Goal: Task Accomplishment & Management: Complete application form

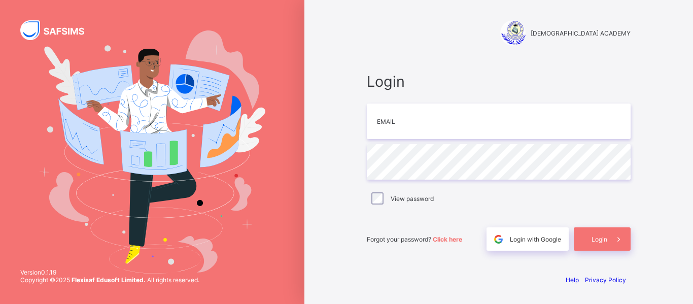
click at [579, 49] on div "RAUDHATUL QUR'AN ACADEMY Login Email Password View password Forgot your passwor…" at bounding box center [498, 152] width 304 height 304
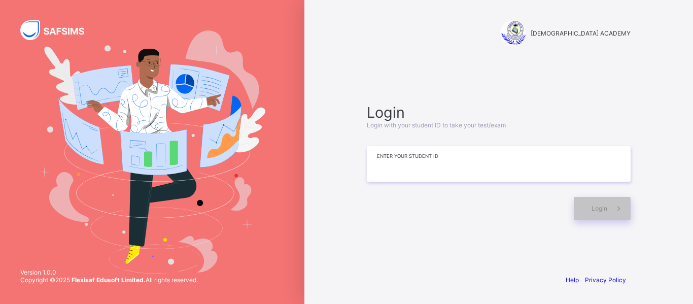
click at [441, 171] on input at bounding box center [499, 163] width 264 height 35
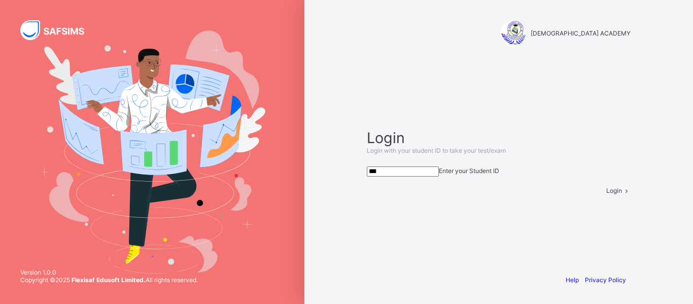
click at [408, 171] on input at bounding box center [403, 171] width 72 height 10
click at [392, 170] on input at bounding box center [403, 171] width 72 height 10
click at [398, 167] on input at bounding box center [403, 171] width 72 height 10
type input "*"
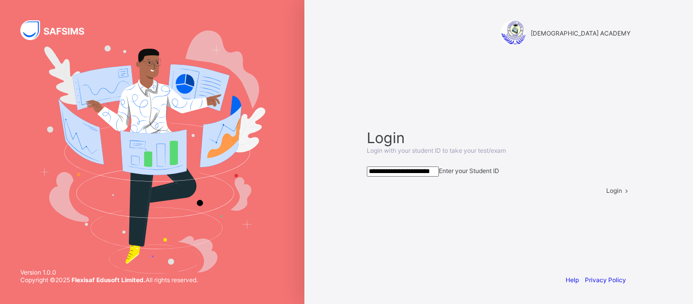
click at [622, 194] on span at bounding box center [626, 191] width 9 height 8
drag, startPoint x: 613, startPoint y: 210, endPoint x: 621, endPoint y: 214, distance: 9.1
click at [622, 194] on span at bounding box center [626, 191] width 9 height 8
drag, startPoint x: 470, startPoint y: 169, endPoint x: 353, endPoint y: 165, distance: 116.7
click at [353, 165] on div "**********" at bounding box center [498, 152] width 304 height 304
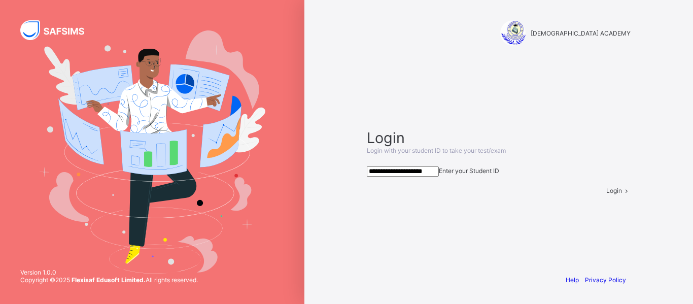
type input "**********"
click at [606, 194] on span "Login" at bounding box center [614, 191] width 16 height 8
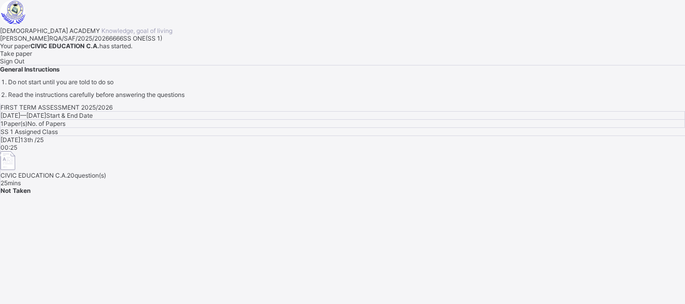
click at [32, 57] on span "Take paper" at bounding box center [16, 54] width 32 height 8
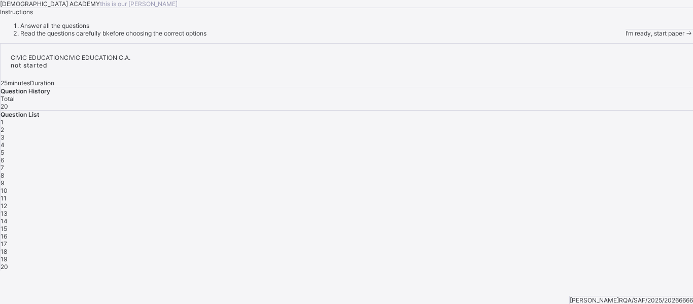
click at [625, 37] on span "I’m ready, start paper" at bounding box center [654, 33] width 59 height 8
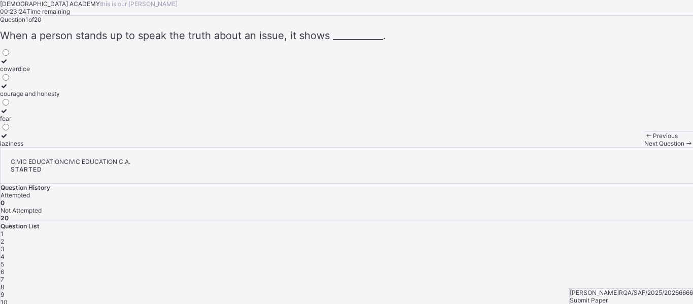
click at [60, 73] on div "cowardice" at bounding box center [30, 69] width 60 height 8
click at [644, 147] on div "Next Question" at bounding box center [668, 143] width 49 height 8
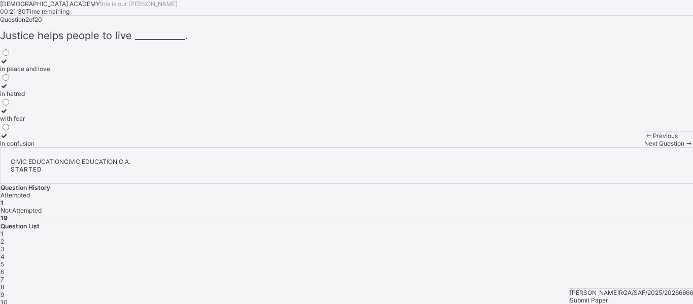
click at [50, 97] on div "in hatred" at bounding box center [25, 94] width 50 height 8
click at [644, 147] on span "Next Question" at bounding box center [664, 143] width 40 height 8
click at [102, 42] on span "Forms of values can be divided into ___________." at bounding box center [113, 35] width 227 height 12
drag, startPoint x: 115, startPoint y: 118, endPoint x: 323, endPoint y: 155, distance: 211.7
click at [323, 147] on div "Question 3 of 20 Forms of values can be divided into ___________. personal and …" at bounding box center [346, 81] width 693 height 131
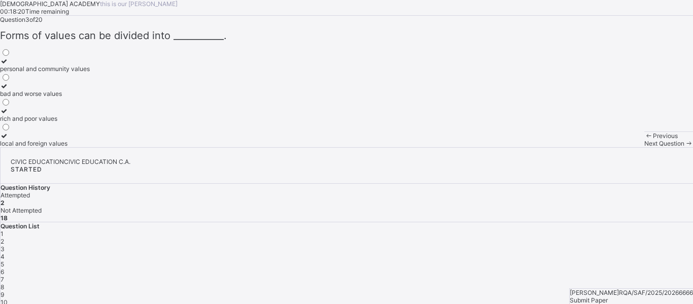
click at [293, 143] on div "Question 3 of 20 Forms of values can be divided into ___________. personal and …" at bounding box center [346, 81] width 693 height 131
click at [90, 147] on div "local and foreign values" at bounding box center [45, 143] width 90 height 8
click at [644, 147] on span "Next Question" at bounding box center [664, 143] width 40 height 8
drag, startPoint x: 143, startPoint y: 210, endPoint x: 253, endPoint y: 240, distance: 113.4
click at [253, 147] on div "do what is right cheat others lie to teachers disobey school rules" at bounding box center [346, 97] width 693 height 99
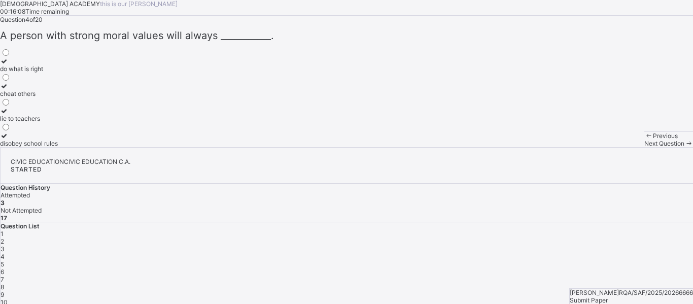
click at [58, 97] on div "cheat others" at bounding box center [29, 94] width 58 height 8
click at [644, 147] on div "Next Question" at bounding box center [668, 143] width 49 height 8
click at [46, 147] on div "they are happy" at bounding box center [23, 143] width 46 height 8
click at [644, 147] on span "Next Question" at bounding box center [664, 143] width 40 height 8
click at [34, 122] on label "hatred" at bounding box center [17, 114] width 34 height 15
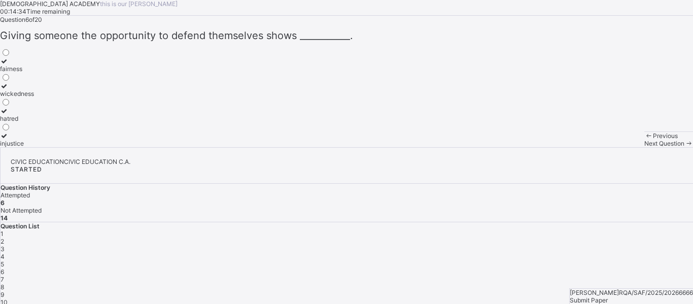
click at [644, 147] on div "Next Question" at bounding box center [668, 143] width 49 height 8
click at [100, 122] on div "speaking respectfully and truthfully" at bounding box center [50, 119] width 100 height 8
click at [644, 147] on div "Next Question" at bounding box center [668, 143] width 49 height 8
click at [43, 122] on div "keeping quiet" at bounding box center [21, 119] width 43 height 8
click at [644, 147] on span "Next Question" at bounding box center [664, 143] width 40 height 8
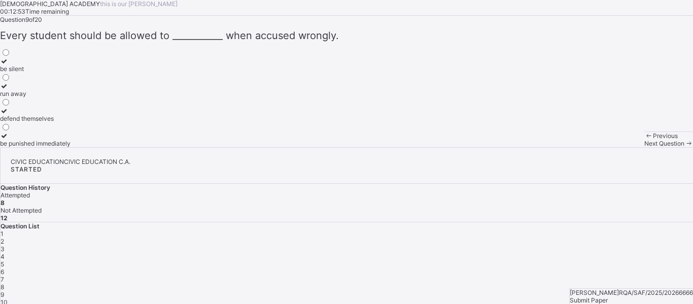
click at [644, 147] on span "Next Question" at bounding box center [664, 143] width 40 height 8
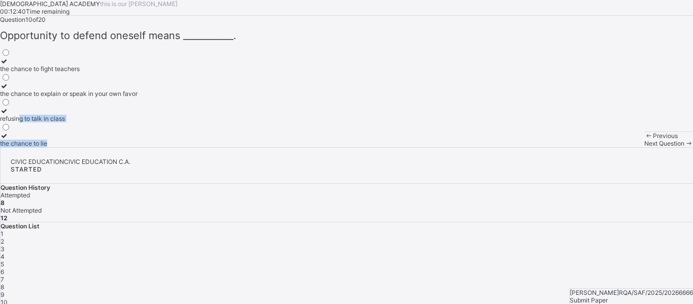
drag, startPoint x: 93, startPoint y: 219, endPoint x: 416, endPoint y: 248, distance: 323.8
click at [416, 147] on div "Question 10 of 20 Opportunity to defend oneself means ___________. the chance t…" at bounding box center [346, 81] width 693 height 131
click at [137, 97] on div "the chance to explain or speak in your own favor" at bounding box center [68, 94] width 137 height 8
click at [644, 147] on div "Next Question" at bounding box center [668, 143] width 49 height 8
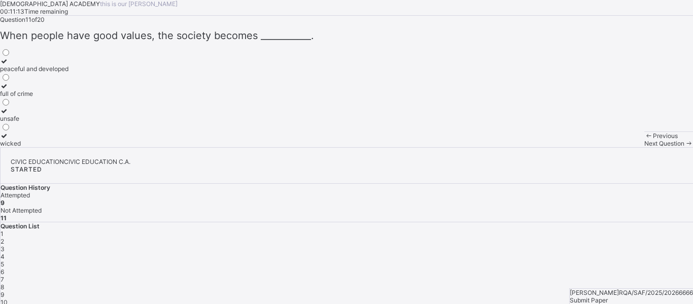
click at [536, 291] on div "9" at bounding box center [347, 295] width 692 height 8
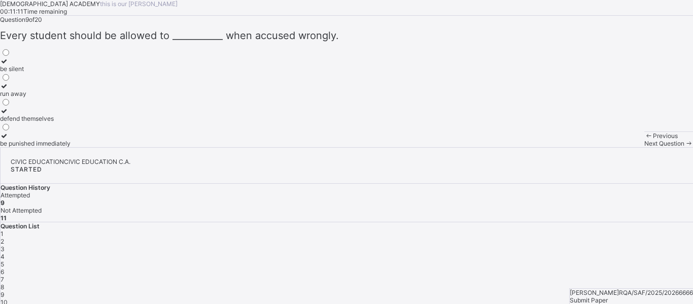
click at [70, 97] on div "run away" at bounding box center [35, 94] width 70 height 8
click at [644, 147] on span "Next Question" at bounding box center [664, 143] width 40 height 8
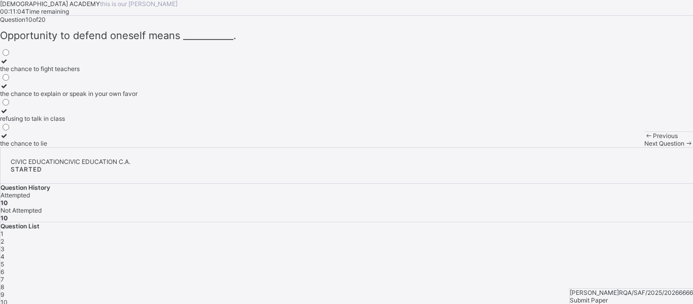
click at [591, 303] on div "11" at bounding box center [347, 310] width 692 height 8
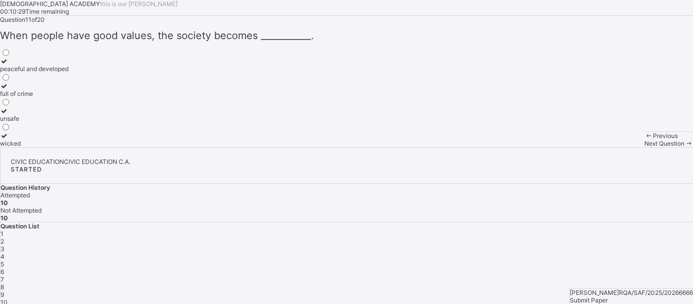
click at [68, 122] on div "unsafe" at bounding box center [34, 119] width 68 height 8
click at [644, 147] on span "Next Question" at bounding box center [664, 143] width 40 height 8
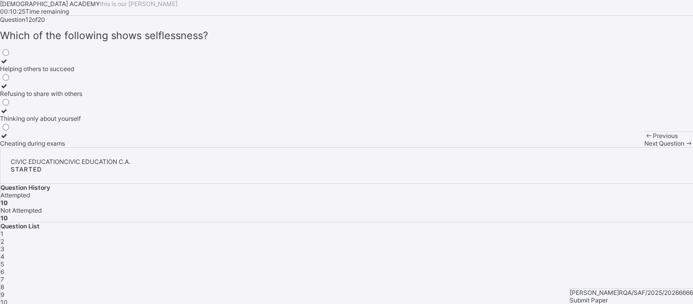
click at [82, 97] on label "Refusing to share with others" at bounding box center [41, 89] width 82 height 15
click at [82, 73] on div "Helping others to succeed" at bounding box center [41, 69] width 82 height 8
click at [644, 147] on span "Next Question" at bounding box center [664, 143] width 40 height 8
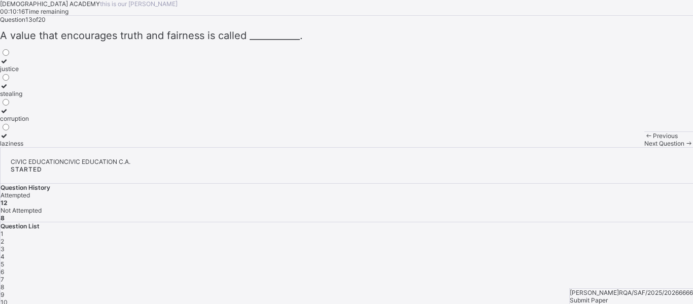
click at [530, 253] on div "Question List 1 2 3 4 5 6 7 8 9 10 11 12 13 14 15 16 17 18 19 20" at bounding box center [347, 302] width 692 height 160
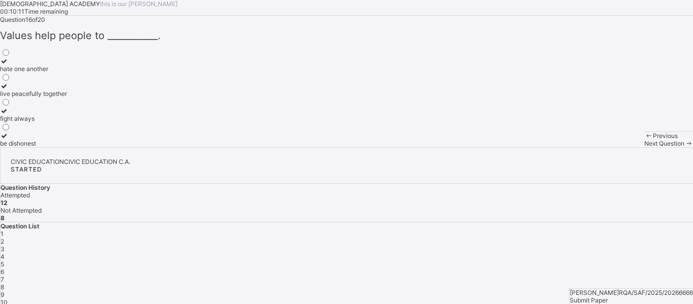
click at [67, 147] on label "be dishonest" at bounding box center [33, 139] width 67 height 15
click at [644, 147] on span "Next Question" at bounding box center [664, 143] width 40 height 8
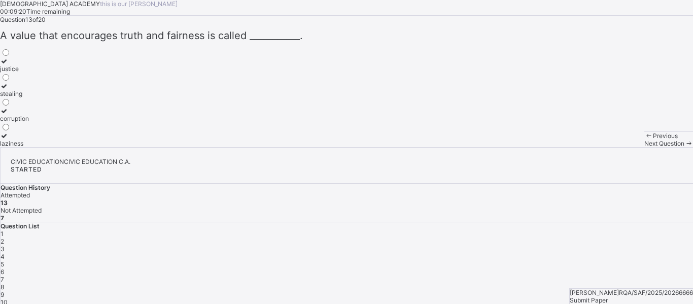
click at [29, 97] on label "stealing" at bounding box center [14, 89] width 29 height 15
click at [644, 147] on span "Next Question" at bounding box center [664, 143] width 40 height 8
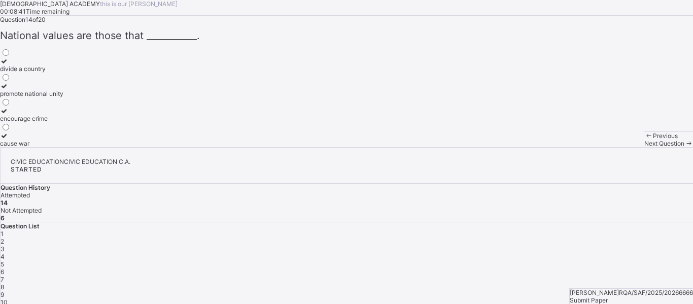
click at [63, 73] on div "divide a country" at bounding box center [31, 69] width 63 height 8
click at [684, 147] on span at bounding box center [688, 143] width 9 height 8
click at [42, 97] on div "robbery" at bounding box center [21, 94] width 42 height 8
click at [644, 147] on span "Next Question" at bounding box center [664, 143] width 40 height 8
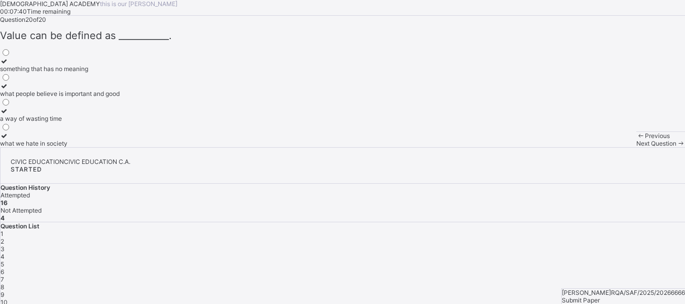
scroll to position [2, 0]
click at [251, 146] on div "Question 20 of 20 ​Value can be defined as ___________. something that has no m…" at bounding box center [342, 79] width 685 height 131
click at [253, 146] on div "Question 20 of 20 ​Value can be defined as ___________. something that has no m…" at bounding box center [342, 79] width 685 height 131
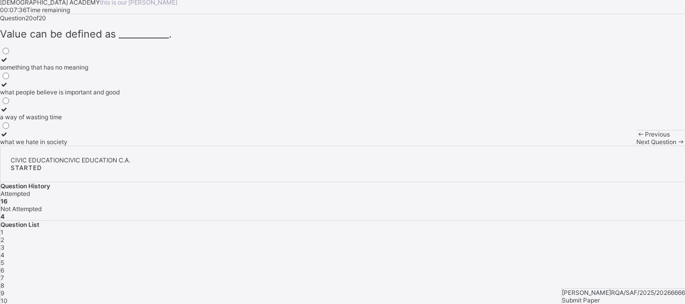
click at [253, 146] on div "Question 20 of 20 ​Value can be defined as ___________. something that has no m…" at bounding box center [342, 79] width 685 height 131
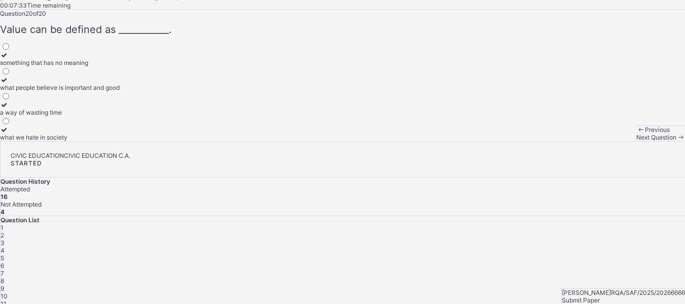
scroll to position [0, 0]
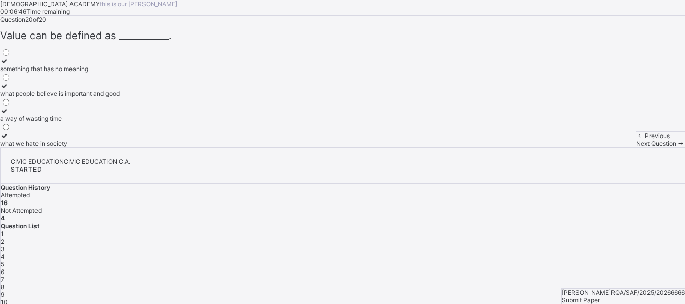
click at [102, 147] on label "what we hate in society" at bounding box center [60, 139] width 120 height 15
click at [113, 122] on label "a way of wasting time" at bounding box center [60, 114] width 120 height 15
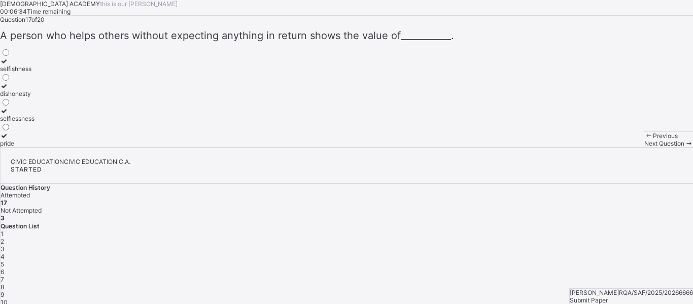
click at [34, 97] on div "dishonesty" at bounding box center [17, 94] width 34 height 8
click at [644, 147] on span "Next Question" at bounding box center [664, 143] width 40 height 8
click at [34, 122] on div "greed" at bounding box center [17, 119] width 34 height 8
click at [644, 147] on span "Next Question" at bounding box center [664, 143] width 40 height 8
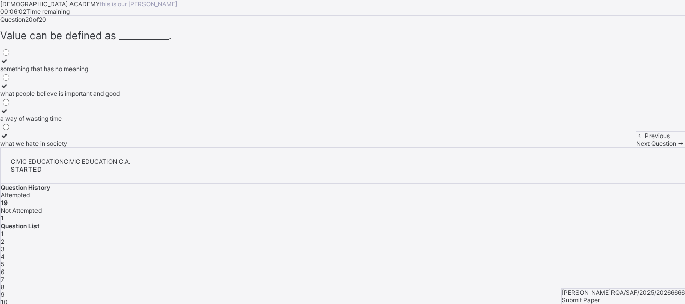
click at [82, 122] on div "a way of wasting time" at bounding box center [60, 119] width 120 height 8
click at [9, 115] on icon at bounding box center [4, 111] width 9 height 8
click at [0, 16] on span at bounding box center [0, 16] width 0 height 0
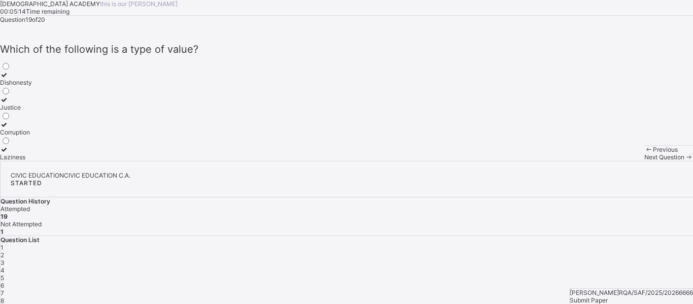
click at [32, 111] on label "Justice" at bounding box center [16, 103] width 32 height 15
click at [644, 161] on span "Next Question" at bounding box center [664, 157] width 40 height 8
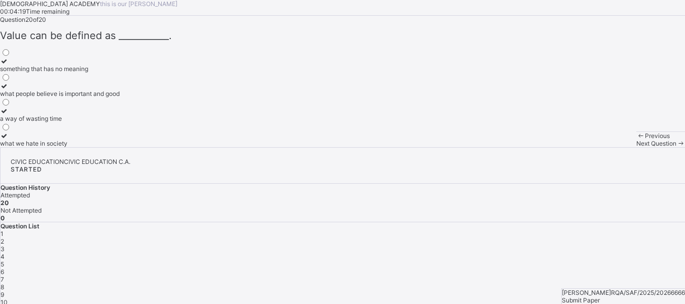
click at [659, 296] on div "[PERSON_NAME]/SAF/2025/20266666 Submit Paper" at bounding box center [623, 296] width 124 height 16
click at [600, 296] on span "Submit Paper" at bounding box center [581, 300] width 38 height 8
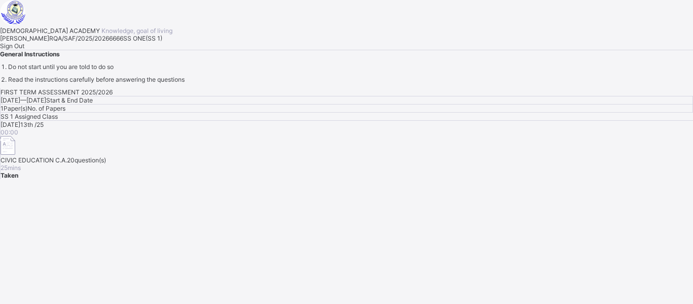
click at [24, 50] on span "Sign Out" at bounding box center [12, 46] width 24 height 8
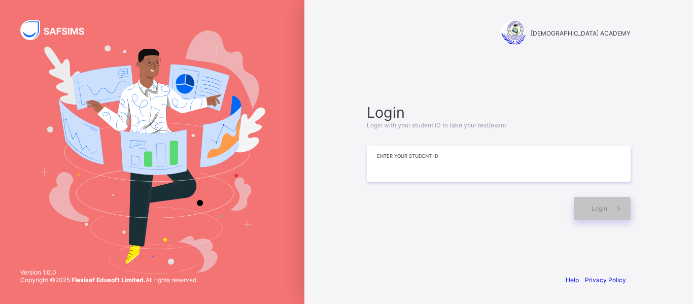
click at [427, 170] on input at bounding box center [499, 163] width 264 height 35
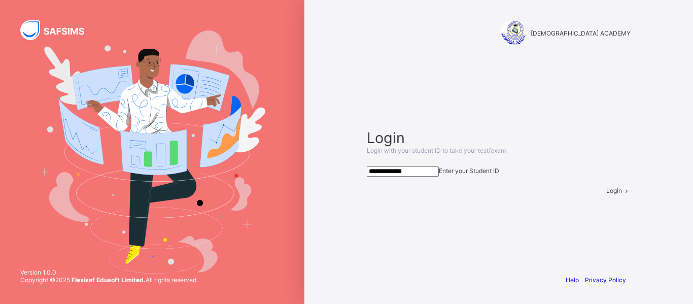
type input "**********"
click at [622, 194] on span at bounding box center [626, 191] width 9 height 8
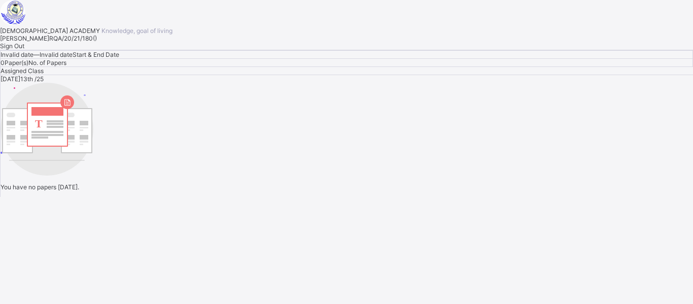
click at [122, 50] on div "Sign Out" at bounding box center [346, 46] width 693 height 8
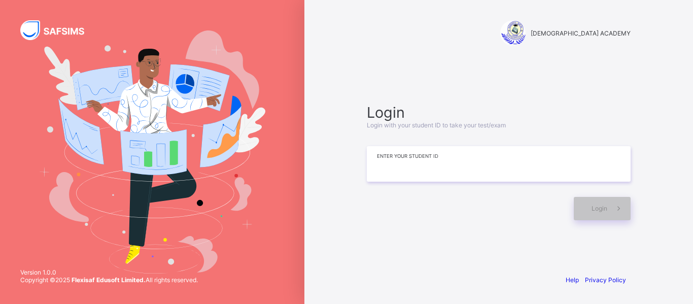
click at [422, 172] on input at bounding box center [499, 163] width 264 height 35
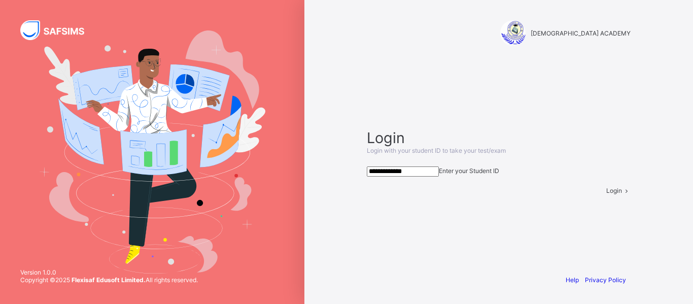
type input "**********"
click at [606, 194] on span "Login" at bounding box center [614, 191] width 16 height 8
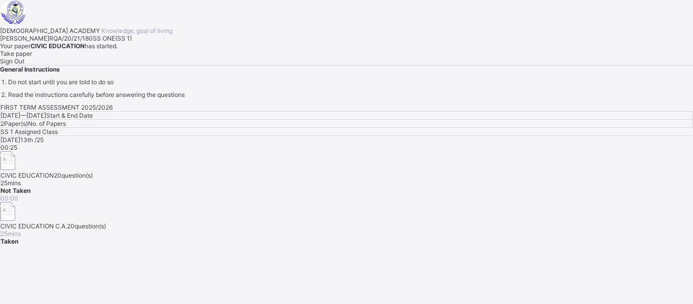
click at [126, 57] on div "Take paper" at bounding box center [346, 54] width 693 height 8
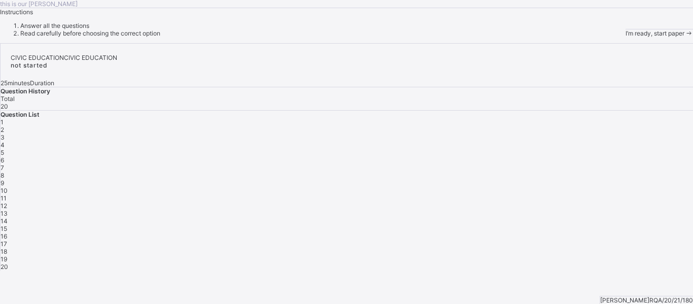
click at [625, 37] on span "I’m ready, start paper" at bounding box center [654, 33] width 59 height 8
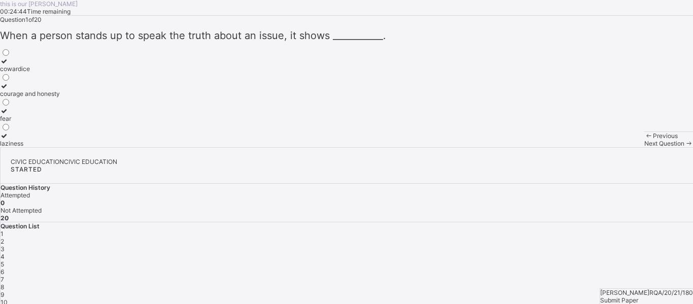
click at [9, 115] on icon at bounding box center [4, 111] width 9 height 8
click at [644, 147] on span "Next Question" at bounding box center [664, 143] width 40 height 8
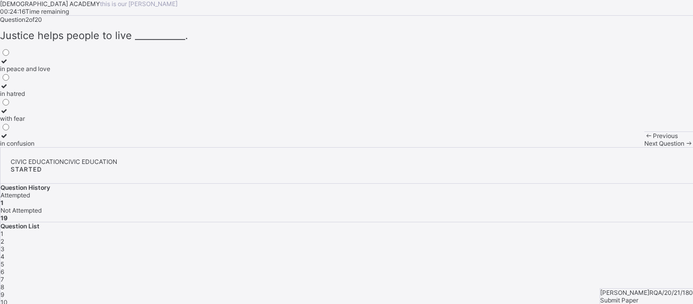
click at [50, 73] on label "in peace and love" at bounding box center [25, 64] width 50 height 15
click at [644, 147] on span "Next Question" at bounding box center [664, 143] width 40 height 8
click at [90, 73] on div "personal and community values" at bounding box center [45, 69] width 90 height 8
click at [644, 147] on span "Next Question" at bounding box center [664, 143] width 40 height 8
click at [58, 73] on label "do what is right" at bounding box center [29, 64] width 58 height 15
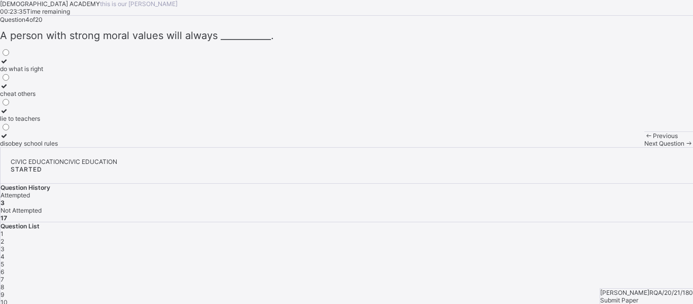
click at [644, 147] on span "Next Question" at bounding box center [664, 143] width 40 height 8
click at [46, 73] on label "justice is done" at bounding box center [23, 64] width 46 height 15
click at [644, 147] on div "Previous Next Question" at bounding box center [668, 139] width 49 height 16
drag, startPoint x: 416, startPoint y: 276, endPoint x: 415, endPoint y: 296, distance: 20.3
click at [644, 147] on div "Previous Next Question" at bounding box center [668, 139] width 49 height 16
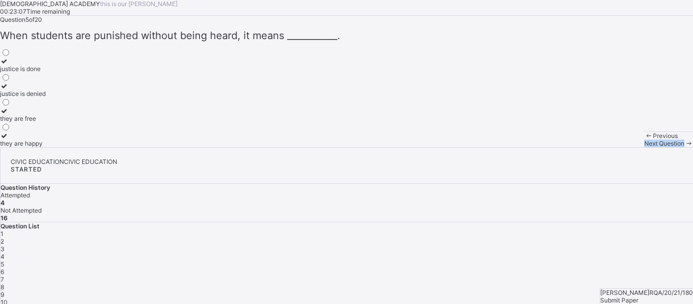
click at [644, 147] on span "Next Question" at bounding box center [664, 143] width 40 height 8
click at [34, 97] on label "wickedness" at bounding box center [17, 89] width 34 height 15
click at [644, 147] on span "Next Question" at bounding box center [664, 143] width 40 height 8
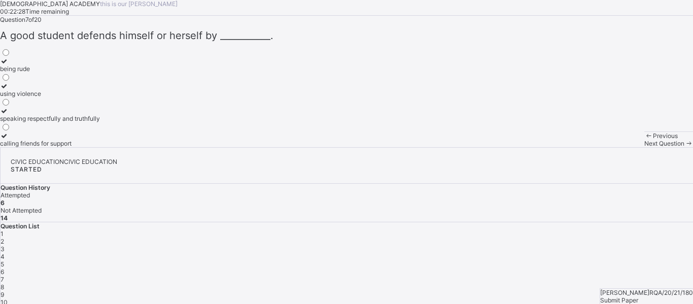
click at [94, 122] on label "speaking respectfully and truthfully" at bounding box center [50, 114] width 100 height 15
click at [644, 147] on div "Next Question" at bounding box center [668, 143] width 49 height 8
click at [43, 73] on div "telling the truth" at bounding box center [21, 69] width 43 height 8
click at [644, 147] on span "Next Question" at bounding box center [664, 143] width 40 height 8
click at [70, 122] on label "defend themselves" at bounding box center [35, 114] width 70 height 15
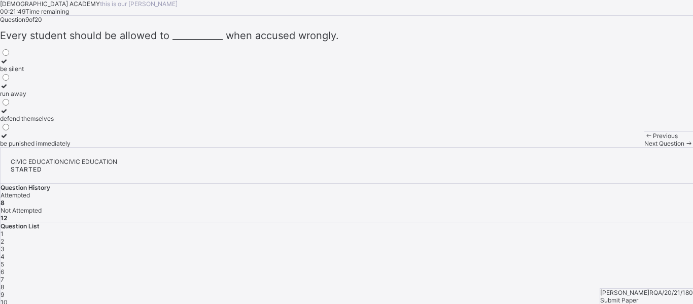
click at [644, 147] on div "Next Question" at bounding box center [668, 143] width 49 height 8
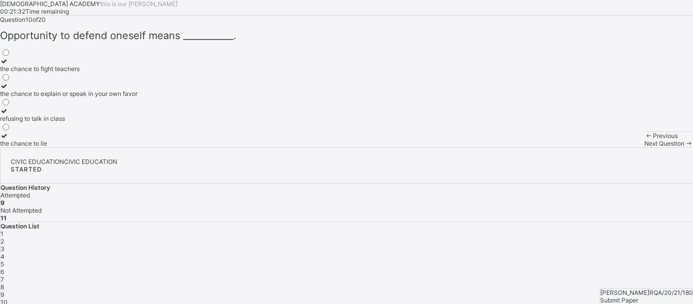
click at [121, 73] on label "the chance to fight teachers" at bounding box center [68, 64] width 137 height 15
click at [644, 147] on div "Previous Next Question" at bounding box center [668, 139] width 49 height 16
click at [644, 147] on div "Next Question" at bounding box center [668, 143] width 49 height 8
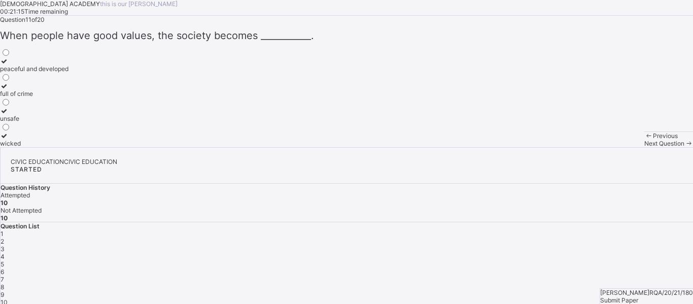
click at [68, 73] on div "peaceful and developed" at bounding box center [34, 69] width 68 height 8
click at [644, 147] on div "Next Question" at bounding box center [668, 143] width 49 height 8
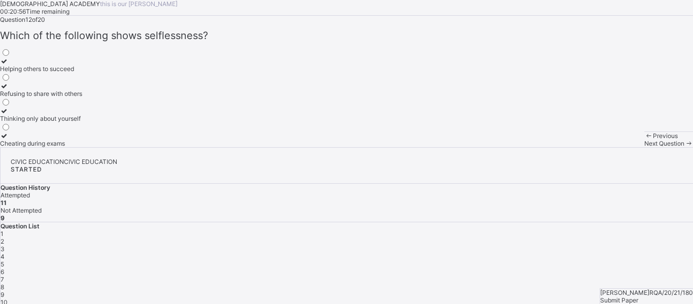
click at [82, 73] on div "Helping others to succeed" at bounding box center [41, 69] width 82 height 8
click at [82, 122] on div "Thinking only about yourself" at bounding box center [41, 119] width 82 height 8
click at [644, 147] on span "Next Question" at bounding box center [664, 143] width 40 height 8
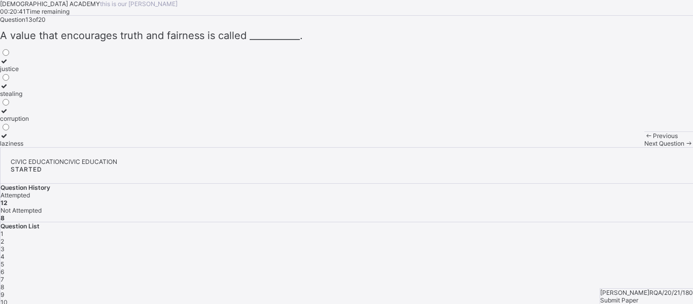
click at [29, 73] on label "justice" at bounding box center [14, 64] width 29 height 15
click at [644, 147] on div "Next Question" at bounding box center [668, 143] width 49 height 8
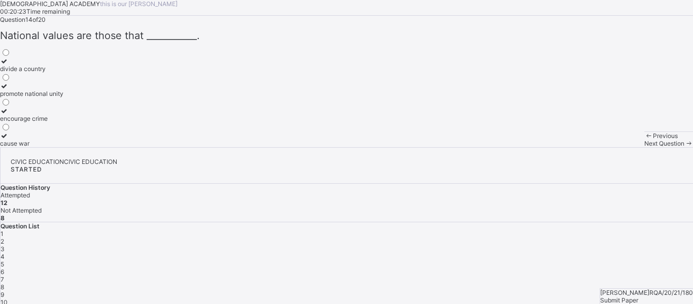
drag, startPoint x: 109, startPoint y: 164, endPoint x: 110, endPoint y: 157, distance: 7.8
click at [63, 73] on label "divide a country" at bounding box center [31, 64] width 63 height 15
click at [63, 73] on div "divide a country" at bounding box center [31, 69] width 63 height 8
click at [644, 147] on span "Next Question" at bounding box center [664, 143] width 40 height 8
click at [42, 73] on div "personal value" at bounding box center [21, 69] width 42 height 8
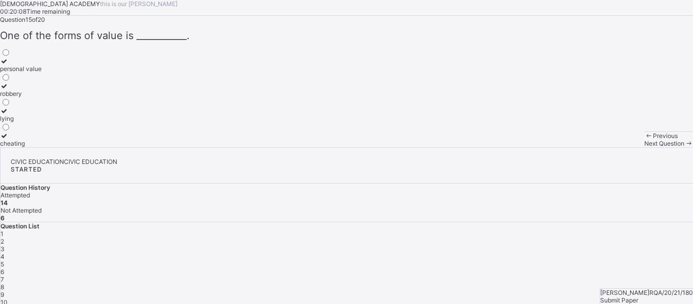
click at [644, 147] on span "Next Question" at bounding box center [664, 143] width 40 height 8
click at [67, 97] on div "live peacefully together" at bounding box center [33, 94] width 67 height 8
click at [644, 147] on span "Next Question" at bounding box center [664, 143] width 40 height 8
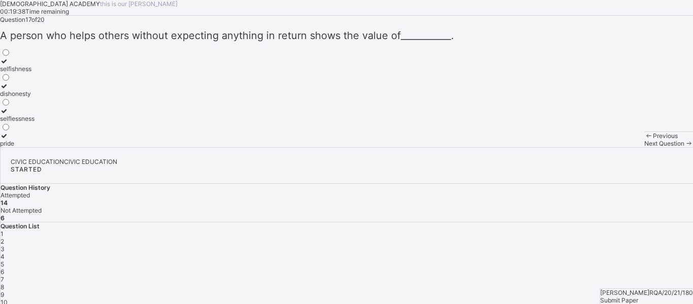
click at [34, 73] on div "selfishness" at bounding box center [17, 69] width 34 height 8
click at [644, 147] on div "Previous Next Question" at bounding box center [668, 139] width 49 height 16
click at [644, 147] on span "Next Question" at bounding box center [664, 143] width 40 height 8
click at [34, 73] on label "selflessness" at bounding box center [17, 64] width 34 height 15
click at [644, 147] on span "Next Question" at bounding box center [664, 143] width 40 height 8
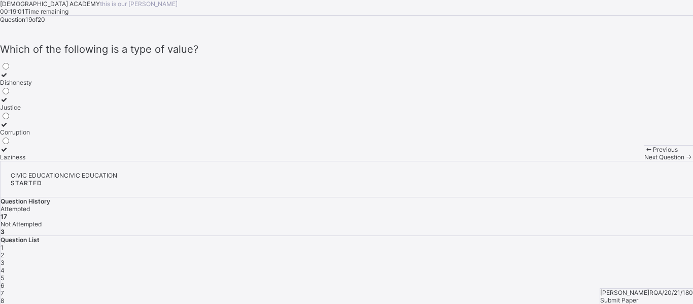
click at [32, 111] on label "Justice" at bounding box center [16, 103] width 32 height 15
click at [644, 161] on span "Next Question" at bounding box center [664, 157] width 40 height 8
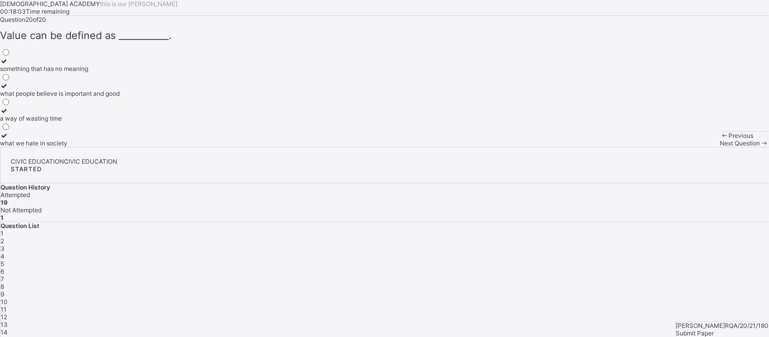
drag, startPoint x: 692, startPoint y: 1, endPoint x: 495, endPoint y: 186, distance: 269.7
click at [495, 147] on div "Question 20 of 20 ​Value can be defined as ___________. something that has no m…" at bounding box center [384, 81] width 769 height 131
click at [120, 97] on div "what people believe is important and good" at bounding box center [60, 94] width 120 height 8
click at [120, 73] on label "something that has no meaning" at bounding box center [60, 64] width 120 height 15
click at [110, 97] on div "what people believe is important and good" at bounding box center [60, 94] width 120 height 8
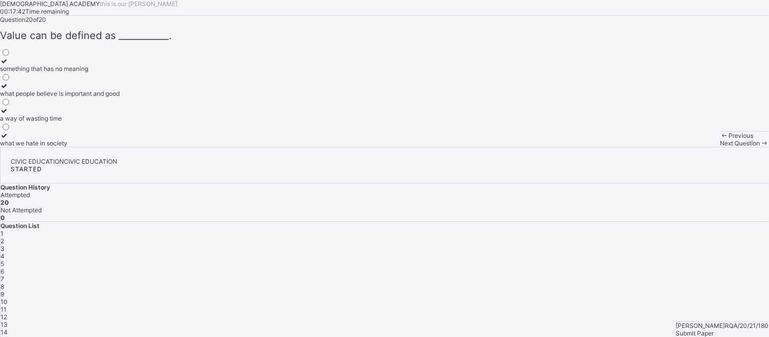
click at [120, 122] on div "a way of wasting time" at bounding box center [60, 119] width 120 height 8
click at [113, 147] on div "something that has no meaning what people believe is important and good a way o…" at bounding box center [60, 97] width 120 height 99
click at [120, 97] on div "what people believe is important and good" at bounding box center [60, 94] width 120 height 8
click at [692, 303] on span "Submit Paper" at bounding box center [695, 334] width 38 height 8
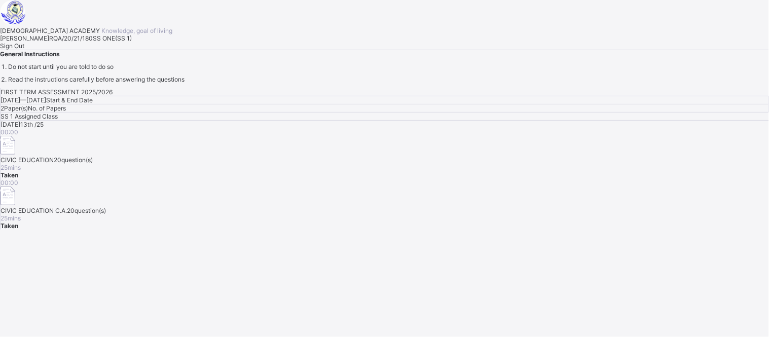
click at [24, 50] on span "Sign Out" at bounding box center [12, 46] width 24 height 8
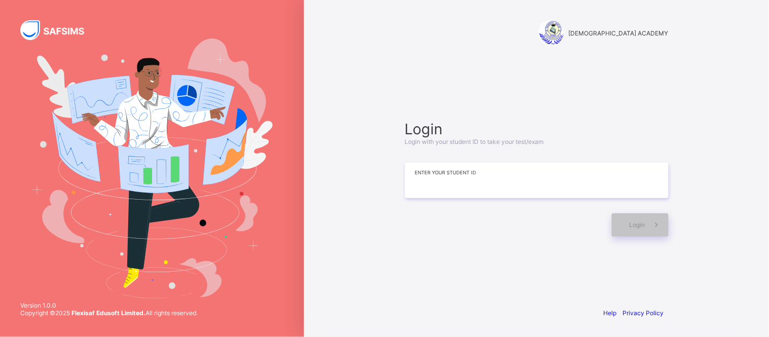
click at [454, 178] on input at bounding box center [537, 180] width 264 height 35
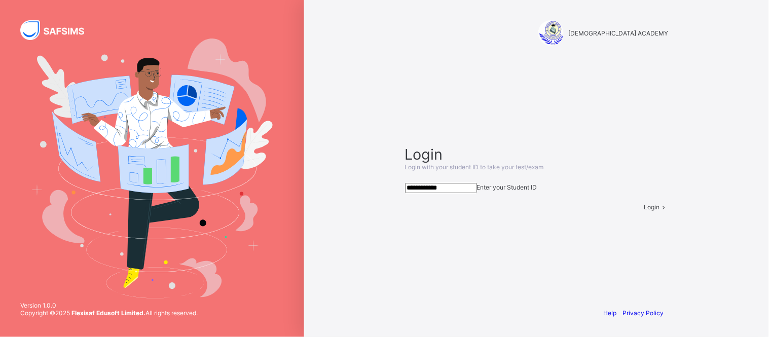
type input "**********"
click at [644, 211] on span "Login" at bounding box center [652, 207] width 16 height 8
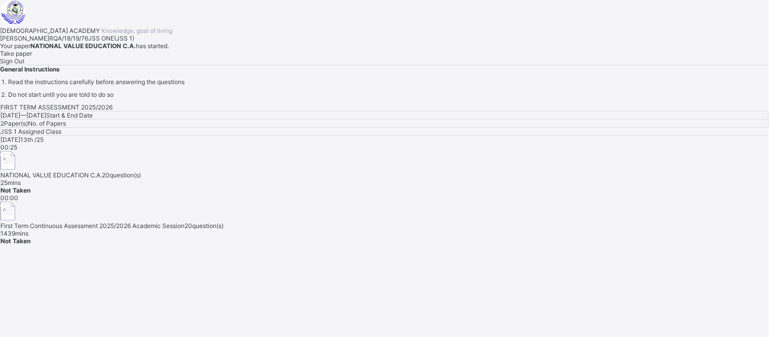
click at [32, 57] on span "Take paper" at bounding box center [16, 54] width 32 height 8
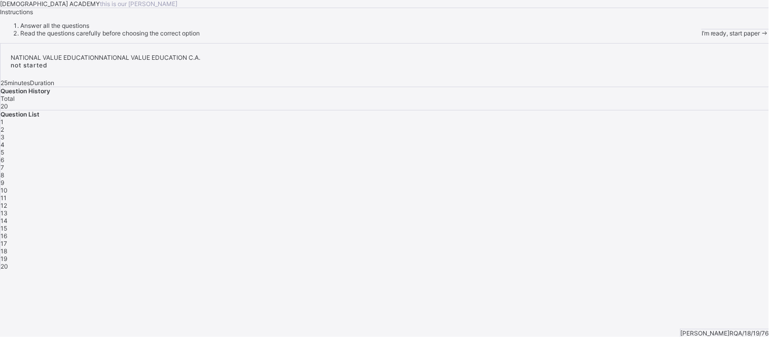
click at [692, 37] on div "I’m ready, start paper" at bounding box center [735, 33] width 67 height 8
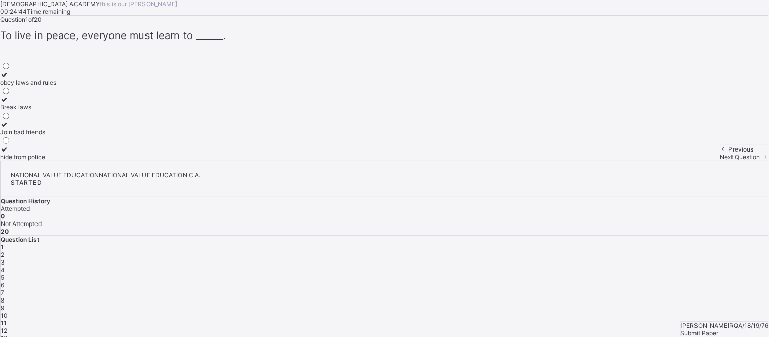
click at [56, 79] on div at bounding box center [28, 75] width 56 height 8
click at [692, 161] on span "Next Question" at bounding box center [741, 157] width 40 height 8
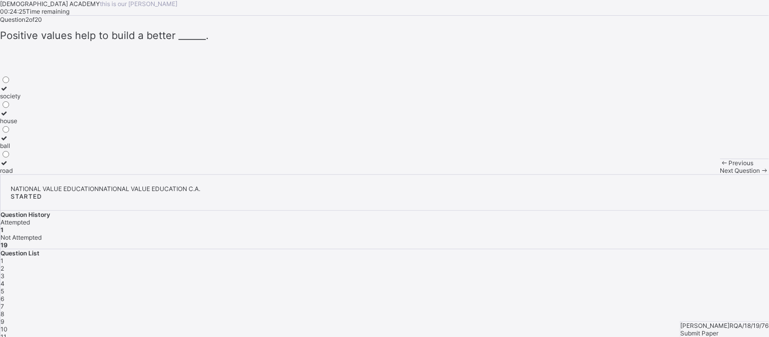
click at [4, 303] on span "9" at bounding box center [3, 322] width 4 height 8
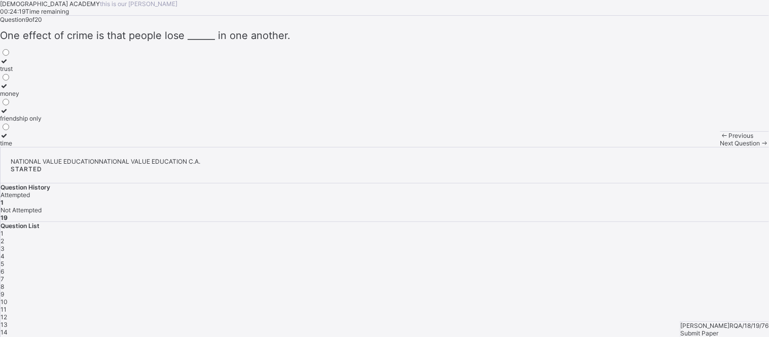
click at [607, 237] on div "2" at bounding box center [385, 241] width 769 height 8
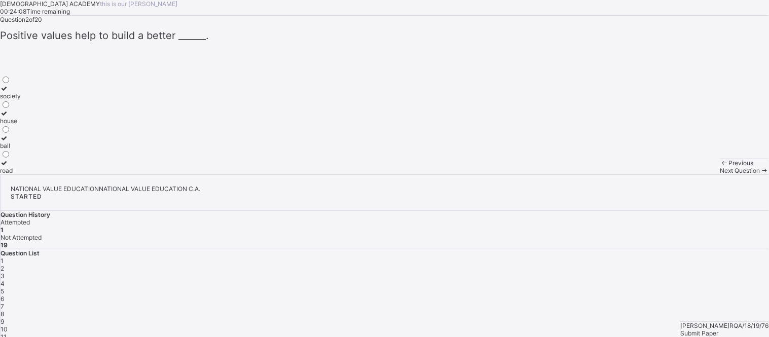
click at [21, 100] on label "society" at bounding box center [10, 92] width 21 height 15
click at [636, 272] on div "3" at bounding box center [385, 276] width 769 height 8
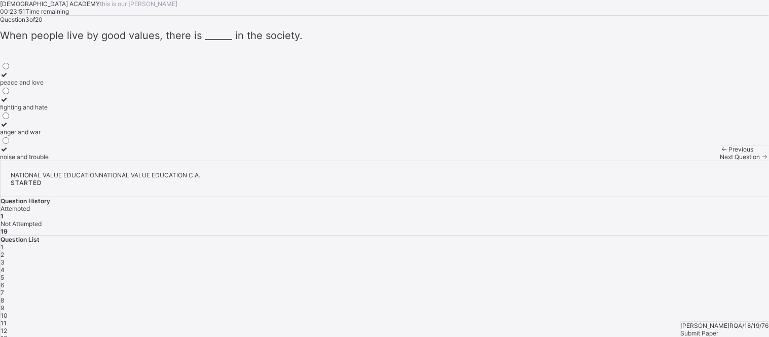
click at [49, 79] on div at bounding box center [24, 75] width 49 height 8
click at [660, 266] on div "4" at bounding box center [385, 270] width 769 height 8
click at [9, 103] on icon at bounding box center [4, 100] width 9 height 8
click at [691, 274] on div "5" at bounding box center [385, 278] width 769 height 8
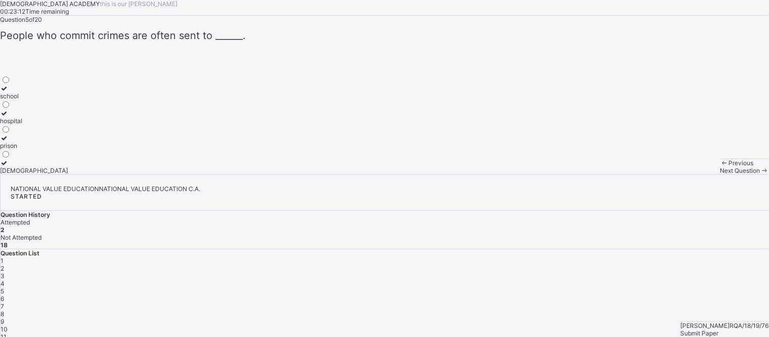
click at [57, 150] on label "prison" at bounding box center [34, 141] width 68 height 15
click at [663, 280] on div "4" at bounding box center [385, 284] width 769 height 8
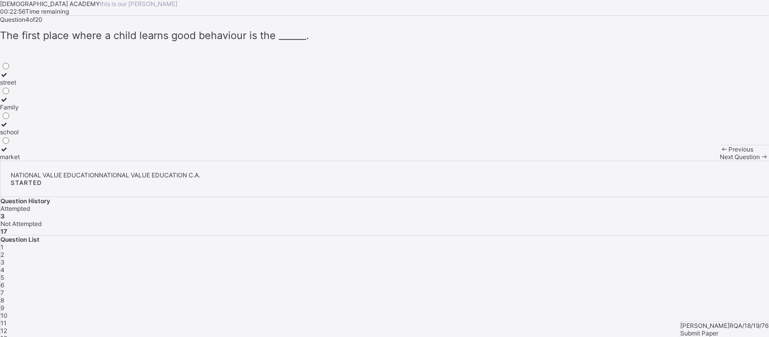
click at [9, 103] on icon at bounding box center [4, 100] width 9 height 8
click at [4, 274] on span "5" at bounding box center [3, 278] width 4 height 8
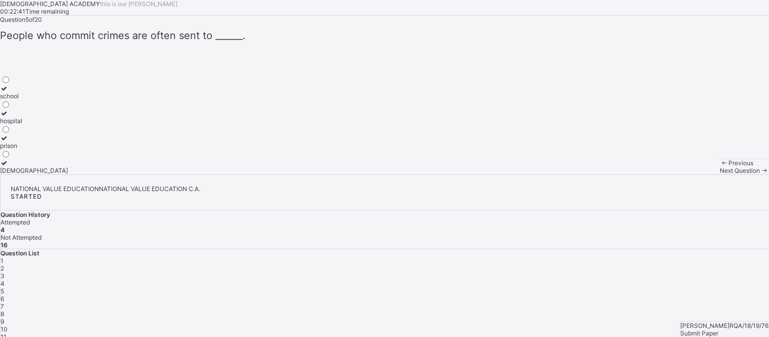
click at [9, 142] on icon at bounding box center [4, 138] width 9 height 8
click at [4, 295] on span "6" at bounding box center [3, 299] width 4 height 8
click at [690, 287] on div "5" at bounding box center [385, 291] width 769 height 8
click at [9, 142] on icon at bounding box center [4, 138] width 9 height 8
click at [4, 295] on span "6" at bounding box center [3, 299] width 4 height 8
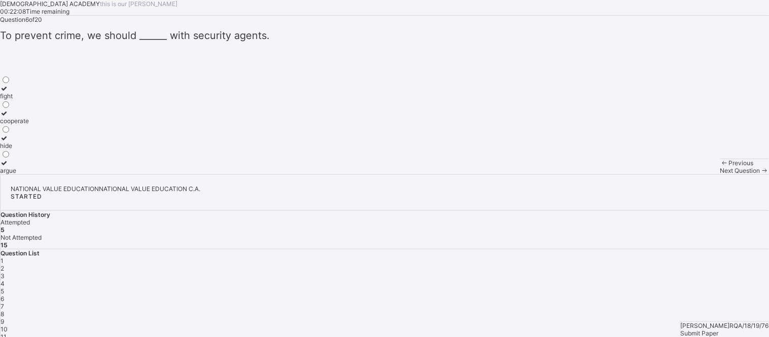
click at [29, 125] on label "cooperate" at bounding box center [14, 117] width 29 height 15
click at [692, 257] on div "1 2 3 4 5 6 7 8 9 10 11 12 13 14 15 16 17 18 19 20" at bounding box center [385, 333] width 769 height 152
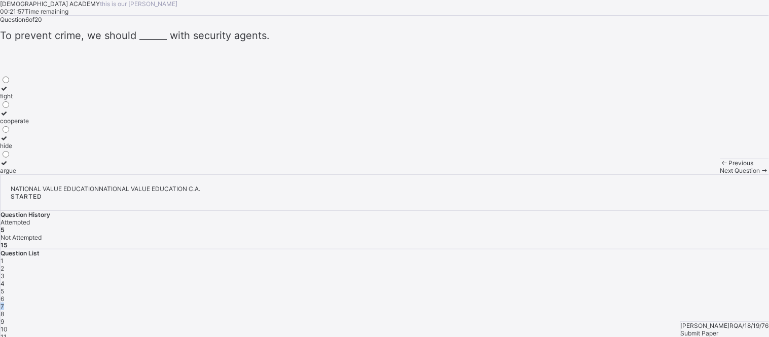
click at [4, 303] on span "7" at bounding box center [3, 307] width 4 height 8
click at [692, 295] on div "6" at bounding box center [385, 299] width 769 height 8
click at [29, 117] on div at bounding box center [14, 114] width 29 height 8
click at [692, 303] on div "7" at bounding box center [385, 307] width 769 height 8
click at [38, 117] on div at bounding box center [19, 114] width 38 height 8
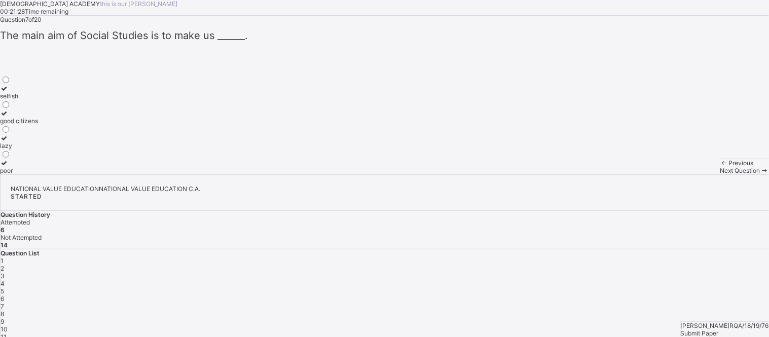
click at [4, 303] on span "7" at bounding box center [3, 307] width 4 height 8
click at [580, 303] on div "8" at bounding box center [385, 314] width 769 height 8
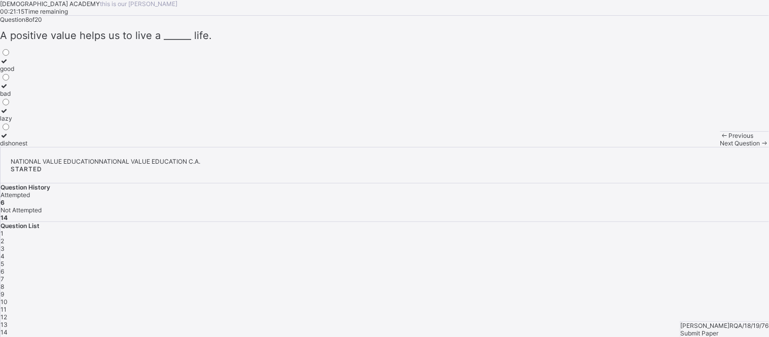
click at [692, 275] on div "7" at bounding box center [385, 279] width 769 height 8
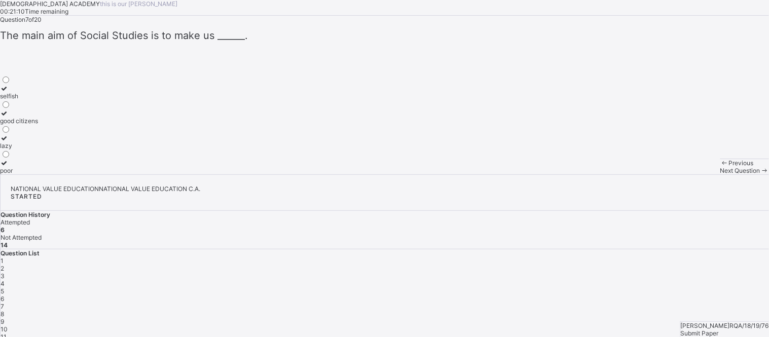
click at [38, 125] on div "good citizens" at bounding box center [19, 121] width 38 height 8
click at [590, 303] on div "8" at bounding box center [385, 314] width 769 height 8
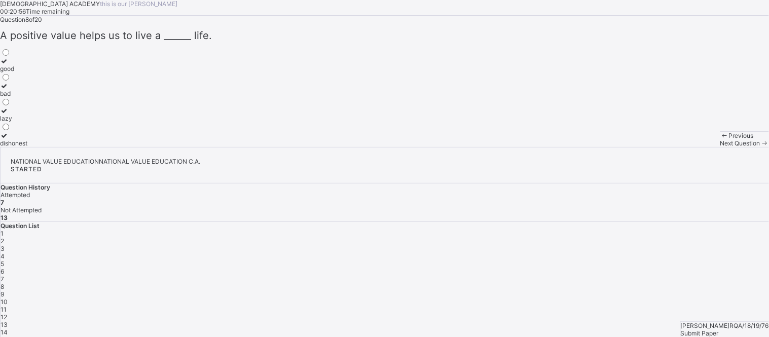
click at [27, 65] on div at bounding box center [13, 61] width 27 height 8
click at [4, 291] on span "9" at bounding box center [3, 295] width 4 height 8
click at [42, 73] on label "trust" at bounding box center [21, 64] width 42 height 15
click at [8, 298] on span "10" at bounding box center [4, 302] width 7 height 8
click at [614, 291] on div "9" at bounding box center [385, 295] width 769 height 8
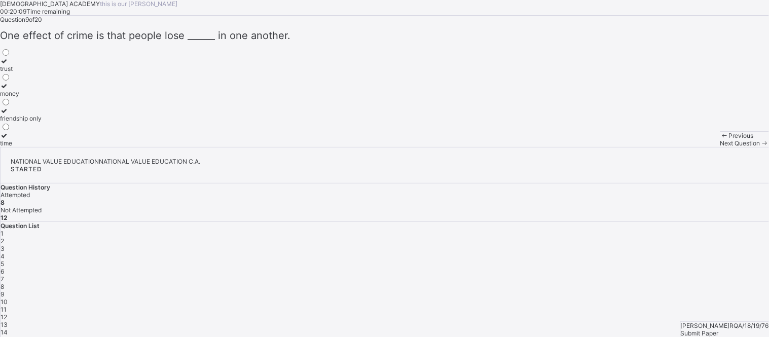
click at [42, 73] on div "trust" at bounding box center [21, 69] width 42 height 8
click at [642, 298] on div "10" at bounding box center [385, 302] width 769 height 8
drag, startPoint x: 497, startPoint y: 254, endPoint x: 399, endPoint y: 221, distance: 103.3
click at [399, 147] on div "Question 10 of 20 ​The father’s role in the family is to ______. cook provide c…" at bounding box center [384, 81] width 769 height 131
click at [21, 97] on label "provide" at bounding box center [10, 89] width 21 height 15
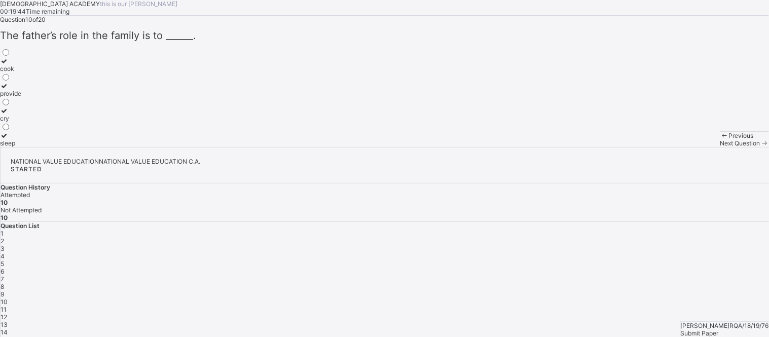
click at [8, 298] on span "10" at bounding box center [4, 302] width 7 height 8
click at [660, 303] on div "11" at bounding box center [385, 310] width 769 height 8
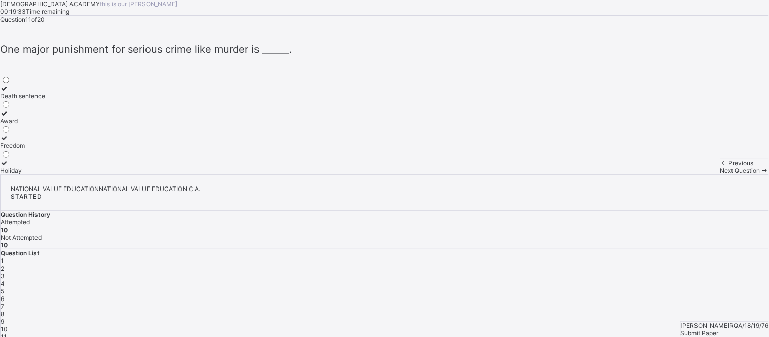
click at [45, 92] on div at bounding box center [22, 89] width 45 height 8
click at [660, 303] on div "11" at bounding box center [385, 337] width 769 height 8
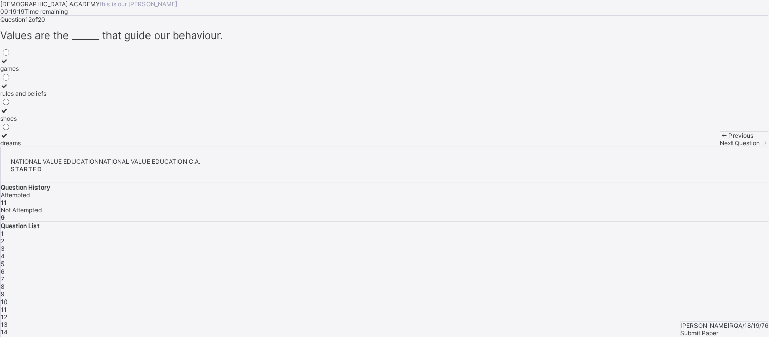
click at [7, 303] on span "11" at bounding box center [4, 310] width 6 height 8
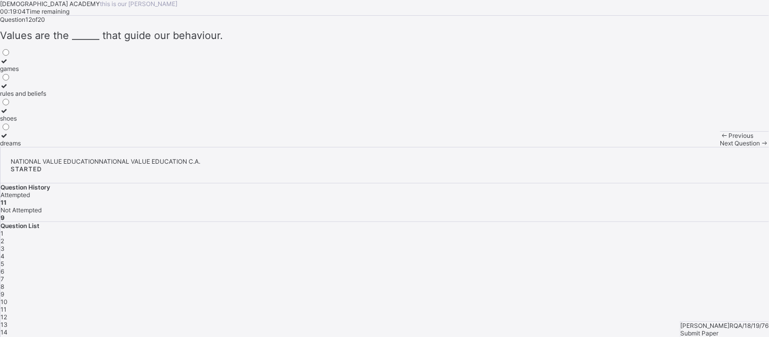
click at [9, 90] on icon at bounding box center [4, 86] width 9 height 8
click at [7, 303] on span "12" at bounding box center [4, 317] width 7 height 8
click at [8, 303] on span "13" at bounding box center [4, 325] width 7 height 8
click at [21, 90] on div at bounding box center [10, 86] width 21 height 8
click at [692, 235] on div "1 2 3 4 5 6 7 8 9 10 11 12 13 14 15 16 17 18 19 20" at bounding box center [385, 306] width 769 height 152
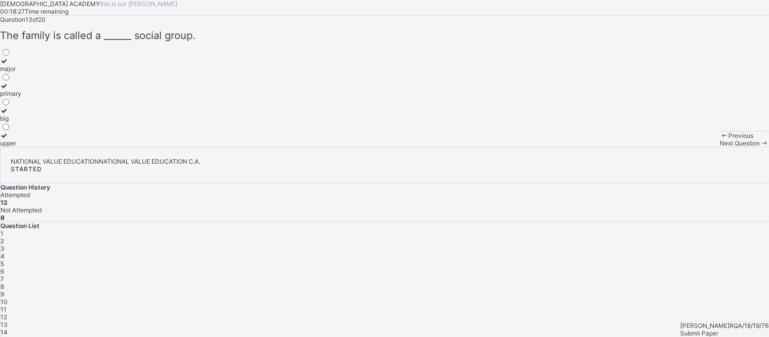
click at [692, 235] on div "1 2 3 4 5 6 7 8 9 10 11 12 13 14 15 16 17 18 19 20" at bounding box center [385, 306] width 769 height 152
click at [8, 303] on span "14" at bounding box center [4, 333] width 7 height 8
click at [692, 303] on div "13" at bounding box center [385, 325] width 769 height 8
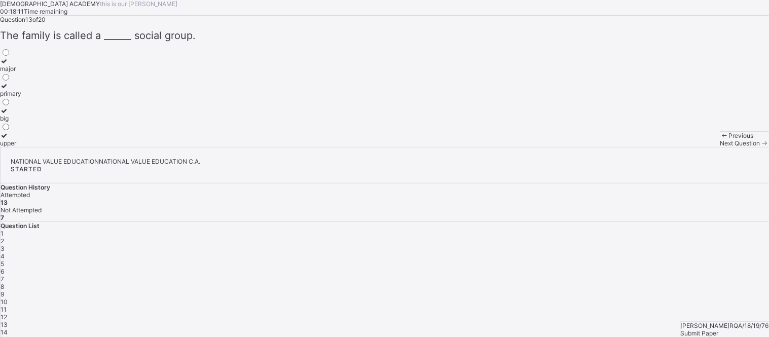
click at [21, 97] on label "primary" at bounding box center [10, 89] width 21 height 15
click at [692, 303] on div "14" at bounding box center [385, 333] width 769 height 8
click at [38, 73] on label "behaviour" at bounding box center [19, 64] width 38 height 15
click at [596, 255] on div "1 2 3 4 5 6 7 8 9 10 11 12 13 14 15 16 17 18 19 20" at bounding box center [385, 306] width 769 height 152
click at [580, 303] on div "15" at bounding box center [385, 340] width 769 height 8
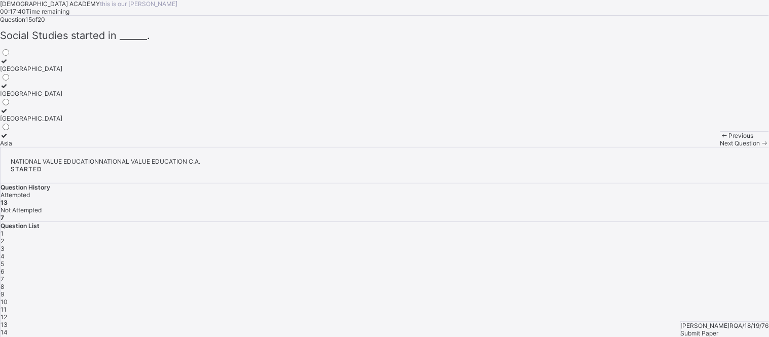
click at [8, 303] on span "14" at bounding box center [4, 333] width 7 height 8
click at [38, 73] on div "behaviour" at bounding box center [19, 69] width 38 height 8
click at [7, 303] on span "15" at bounding box center [4, 340] width 7 height 8
click at [62, 122] on label "[GEOGRAPHIC_DATA]" at bounding box center [31, 114] width 62 height 15
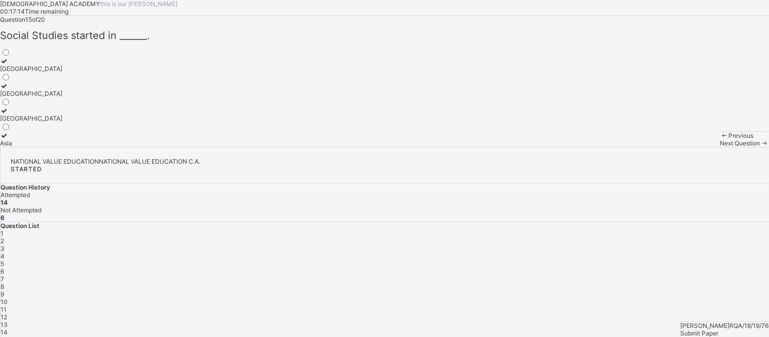
click at [62, 122] on div "[GEOGRAPHIC_DATA]" at bounding box center [31, 119] width 62 height 8
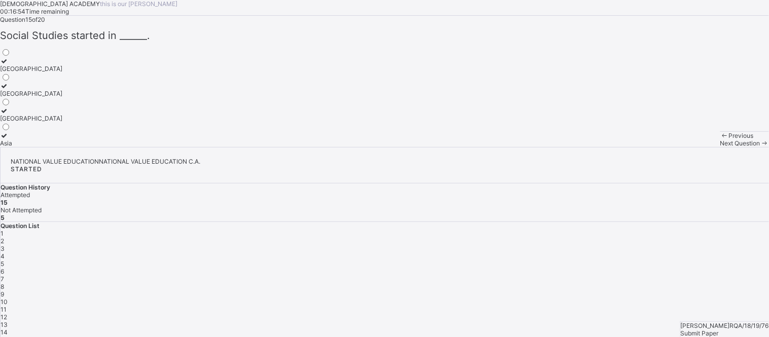
click at [62, 122] on div "[GEOGRAPHIC_DATA]" at bounding box center [31, 119] width 62 height 8
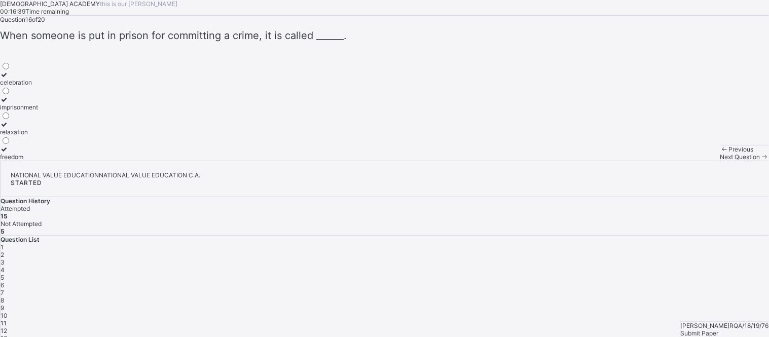
click at [38, 111] on div "imprisonment" at bounding box center [19, 107] width 38 height 8
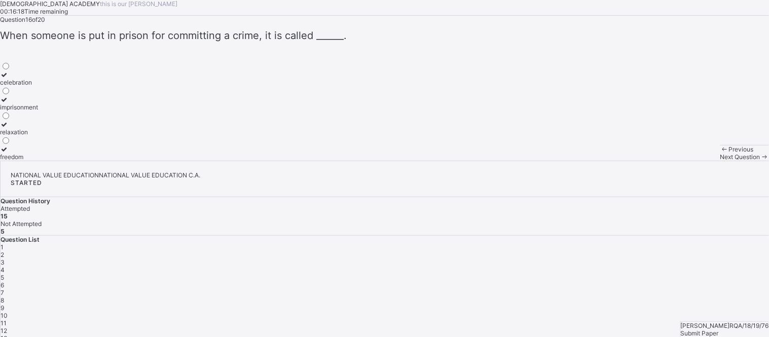
click at [38, 111] on label "imprisonment" at bounding box center [19, 103] width 38 height 15
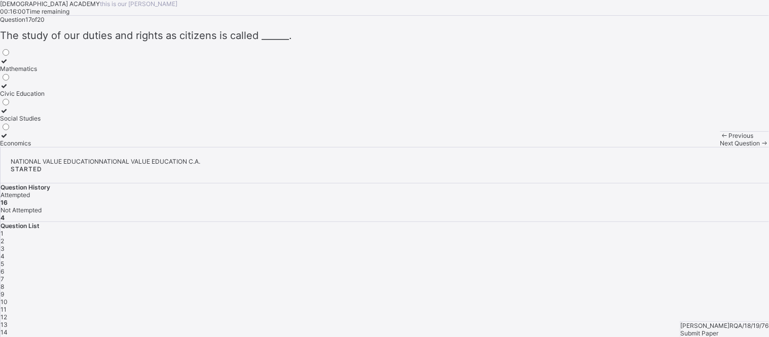
click at [45, 122] on div "Social Studies" at bounding box center [22, 119] width 45 height 8
click at [20, 73] on div "law" at bounding box center [10, 69] width 20 height 8
click at [22, 97] on div "society" at bounding box center [11, 94] width 22 height 8
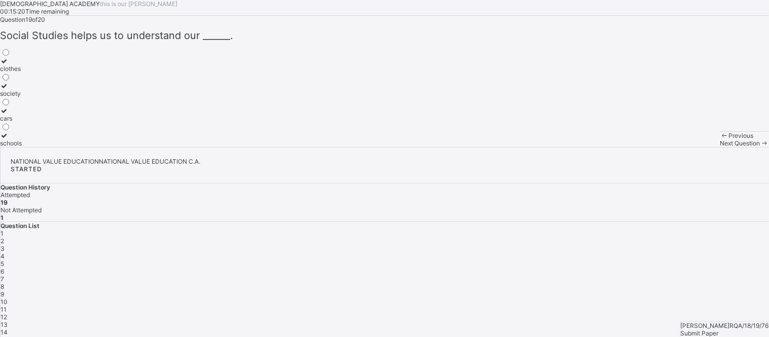
click at [24, 122] on div "good" at bounding box center [12, 119] width 24 height 8
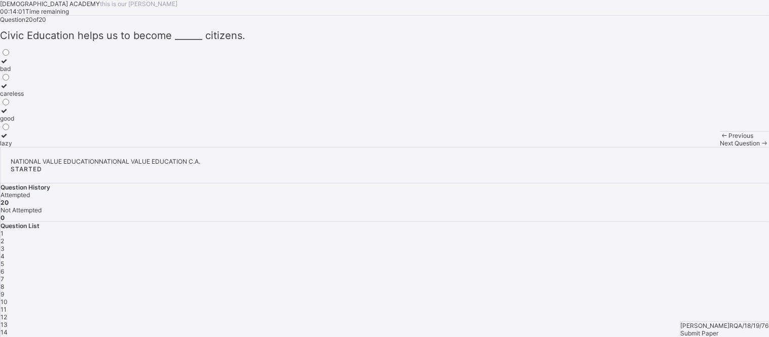
click at [692, 139] on div "Previous" at bounding box center [745, 136] width 49 height 8
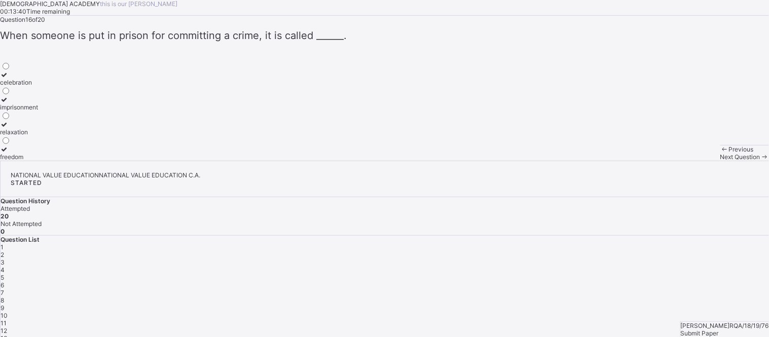
click at [692, 153] on div "Previous" at bounding box center [745, 150] width 49 height 8
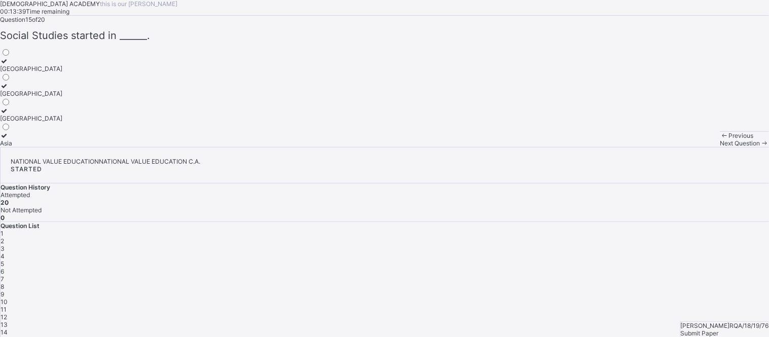
click at [692, 139] on div "Previous" at bounding box center [745, 136] width 49 height 8
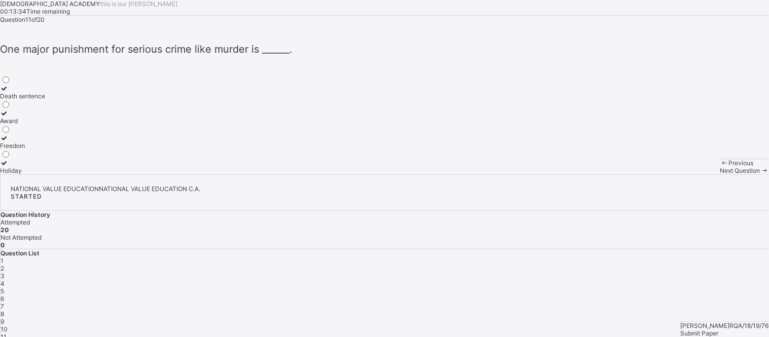
click at [692, 167] on div "Previous" at bounding box center [745, 163] width 49 height 8
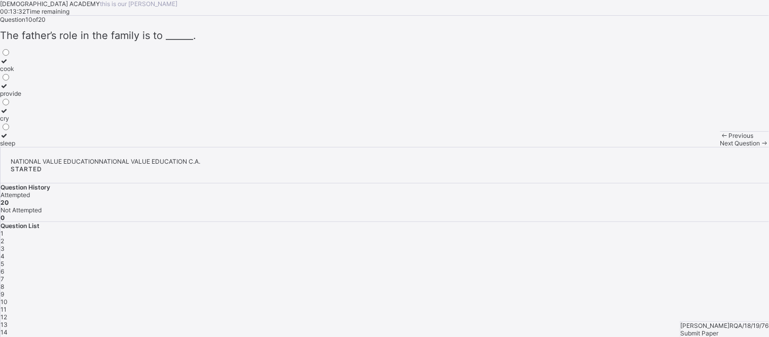
click at [692, 139] on div "Previous" at bounding box center [745, 136] width 49 height 8
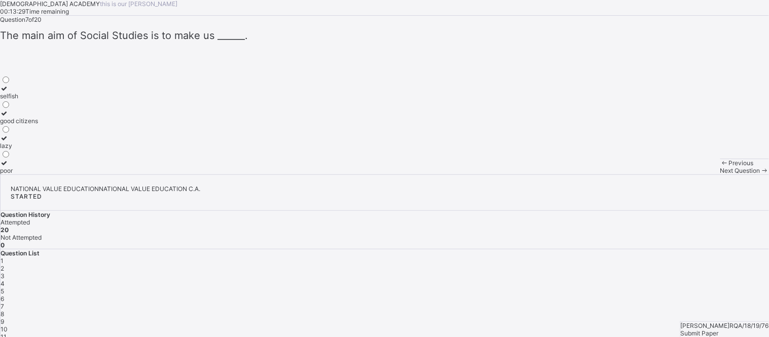
click at [692, 167] on div "Previous" at bounding box center [745, 163] width 49 height 8
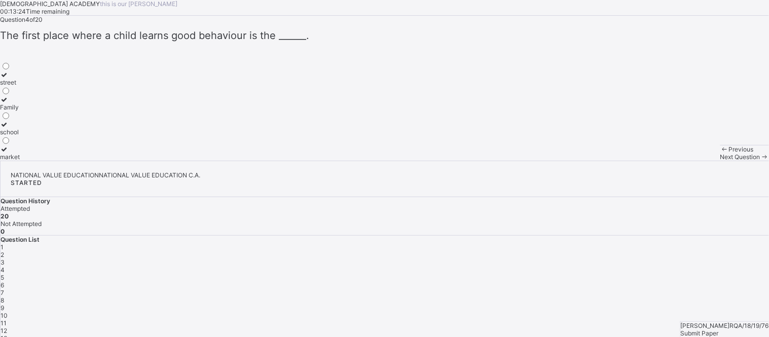
click at [692, 153] on div "Previous" at bounding box center [745, 150] width 49 height 8
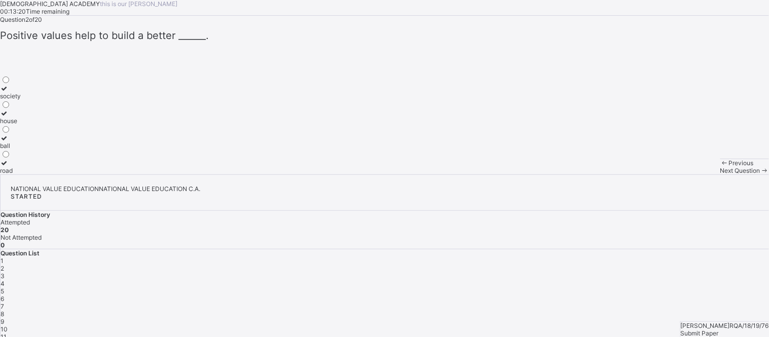
click at [692, 167] on div "Previous" at bounding box center [745, 163] width 49 height 8
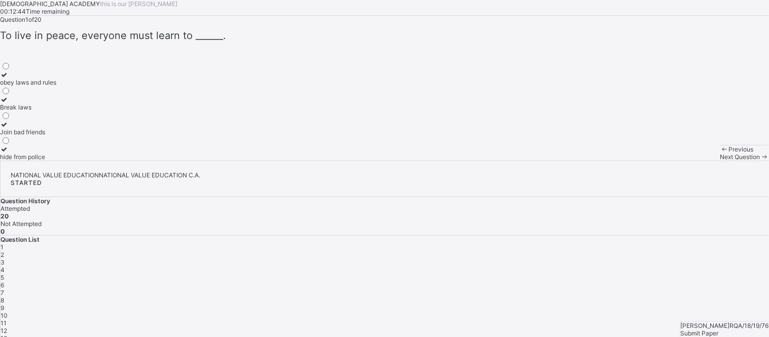
click at [692, 161] on div "Next Question" at bounding box center [745, 157] width 49 height 8
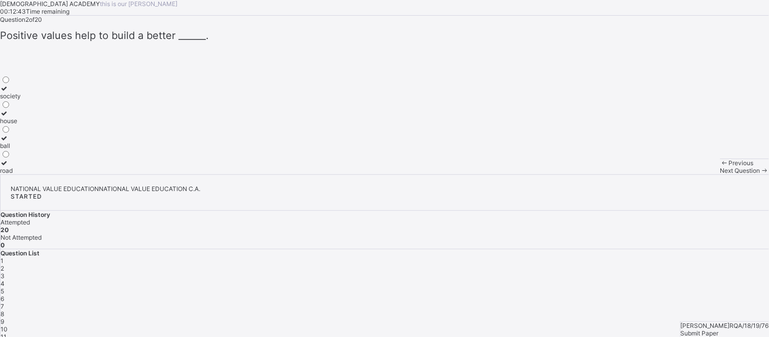
click at [692, 174] on div "Next Question" at bounding box center [745, 171] width 49 height 8
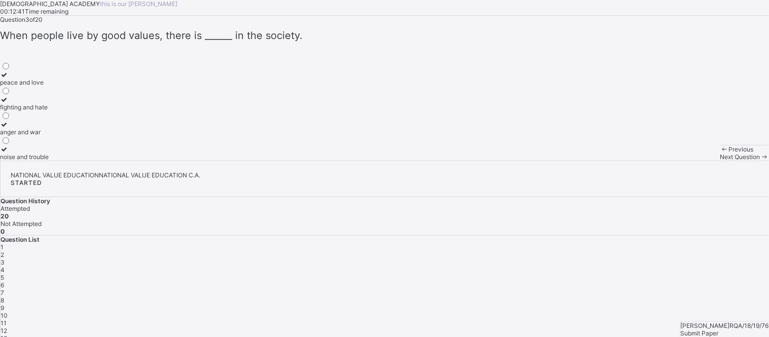
click at [692, 161] on div "Next Question" at bounding box center [745, 157] width 49 height 8
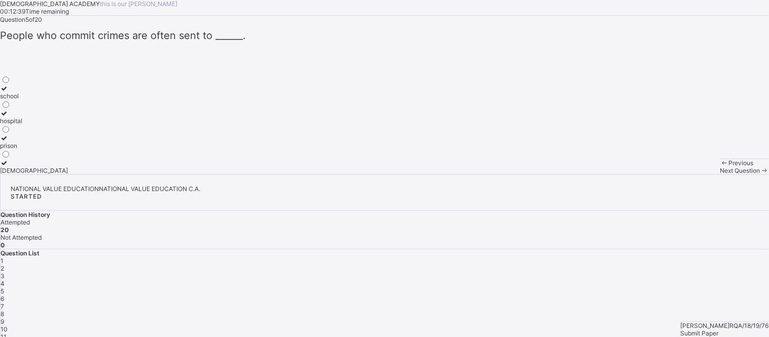
click at [692, 174] on div "Next Question" at bounding box center [745, 171] width 49 height 8
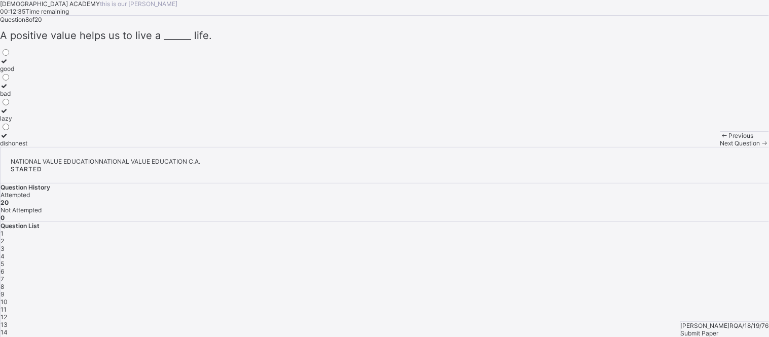
click at [692, 147] on div "Next Question" at bounding box center [745, 143] width 49 height 8
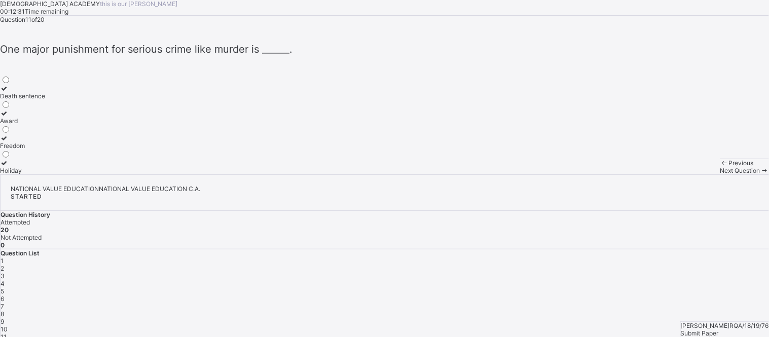
click at [692, 174] on div "Next Question" at bounding box center [745, 171] width 49 height 8
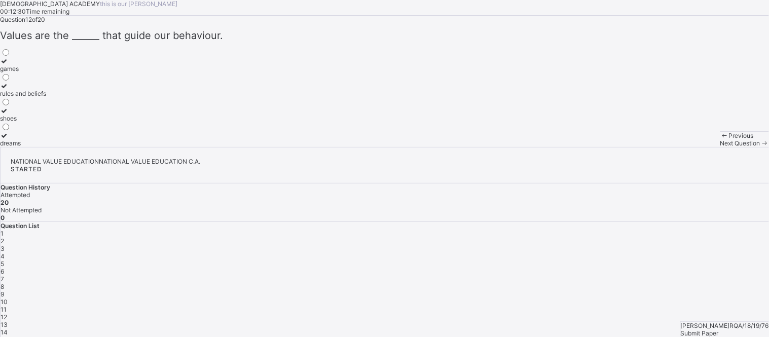
click at [692, 147] on div "Next Question" at bounding box center [745, 143] width 49 height 8
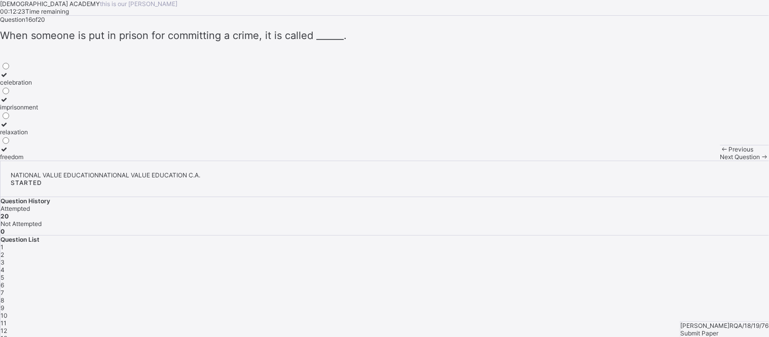
click at [692, 161] on div "Next Question" at bounding box center [745, 157] width 49 height 8
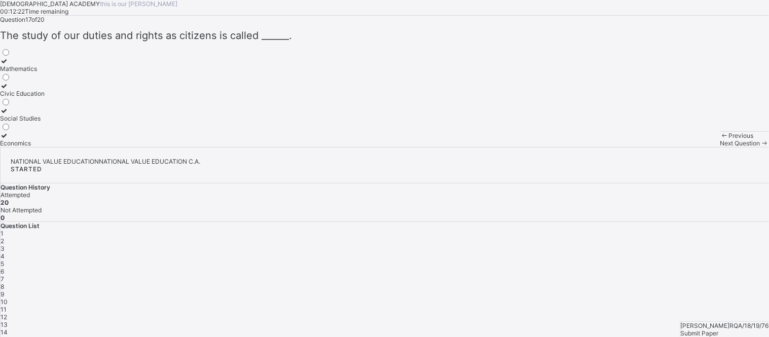
click at [692, 147] on div "Next Question" at bounding box center [745, 143] width 49 height 8
click at [692, 303] on span "Submit Paper" at bounding box center [700, 334] width 38 height 8
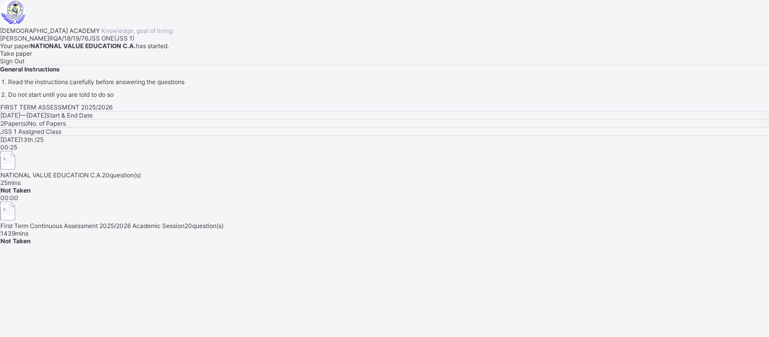
click at [24, 65] on span "Sign Out" at bounding box center [12, 61] width 24 height 8
click at [169, 65] on div "Sign Out" at bounding box center [384, 61] width 769 height 8
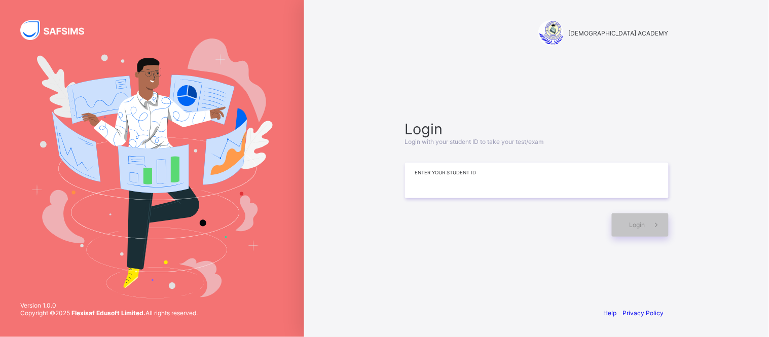
click at [477, 195] on input at bounding box center [537, 180] width 264 height 35
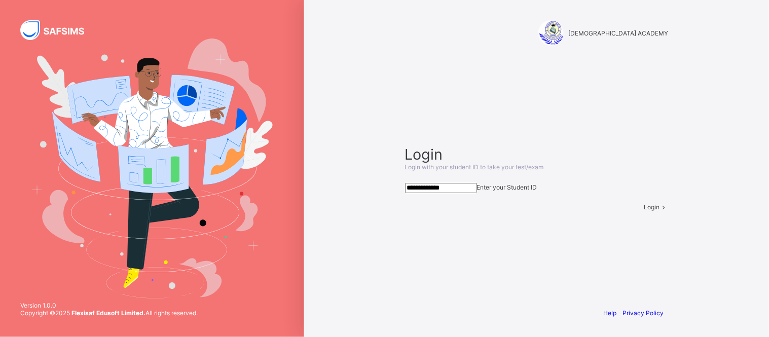
click at [660, 211] on span at bounding box center [664, 207] width 9 height 8
click at [441, 183] on input "**********" at bounding box center [441, 188] width 72 height 10
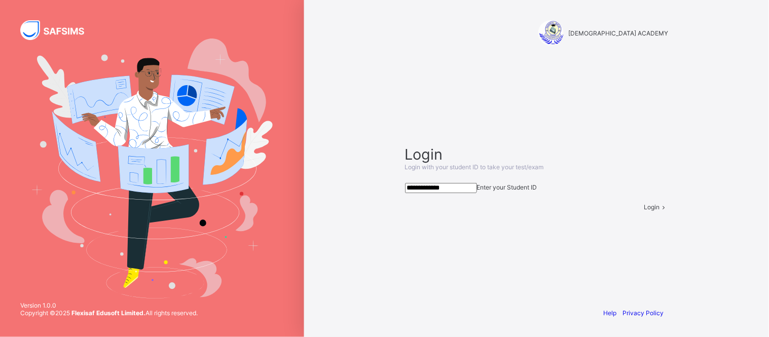
click at [449, 183] on input "**********" at bounding box center [441, 188] width 72 height 10
click at [450, 183] on input "**********" at bounding box center [441, 188] width 72 height 10
click at [472, 183] on input "**********" at bounding box center [441, 188] width 72 height 10
type input "**********"
click at [660, 211] on icon at bounding box center [664, 207] width 9 height 8
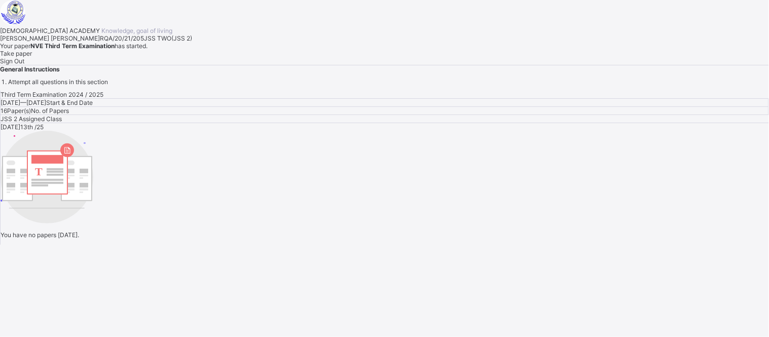
click at [32, 57] on span "Take paper" at bounding box center [16, 54] width 32 height 8
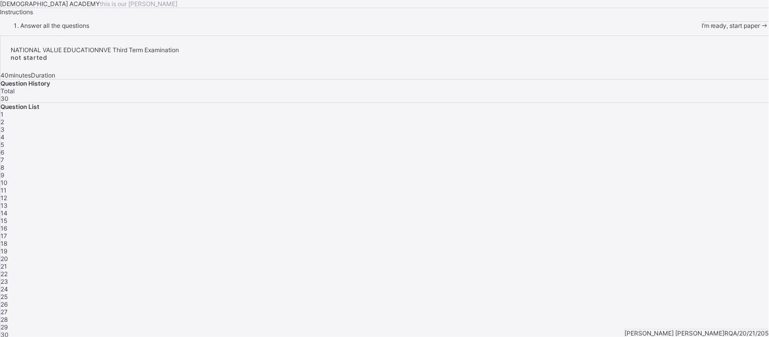
click at [692, 29] on span "I’m ready, start paper" at bounding box center [731, 26] width 59 height 8
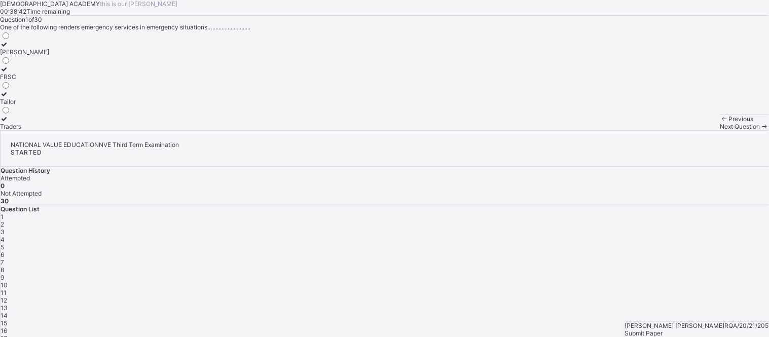
click at [49, 130] on div "Traders" at bounding box center [24, 127] width 49 height 8
click at [692, 130] on span "Next Question" at bounding box center [741, 127] width 40 height 8
click at [32, 130] on label "Health" at bounding box center [16, 122] width 32 height 15
click at [692, 130] on span "Next Question" at bounding box center [741, 127] width 40 height 8
click at [103, 105] on div "Benue and [GEOGRAPHIC_DATA]" at bounding box center [69, 102] width 138 height 8
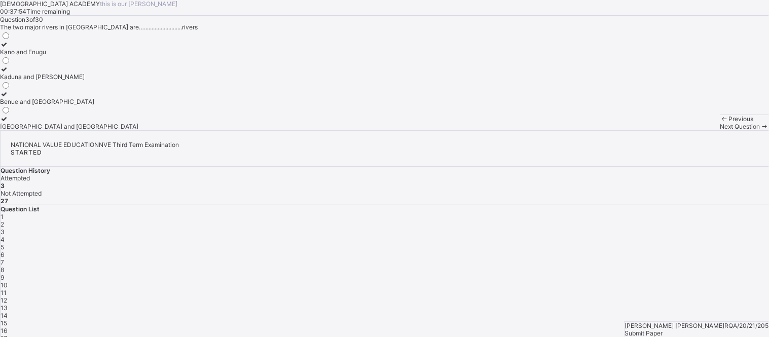
click at [692, 130] on span at bounding box center [765, 127] width 9 height 8
click at [51, 56] on label "National ID card" at bounding box center [25, 48] width 51 height 15
click at [692, 130] on div "Next Question" at bounding box center [745, 127] width 49 height 8
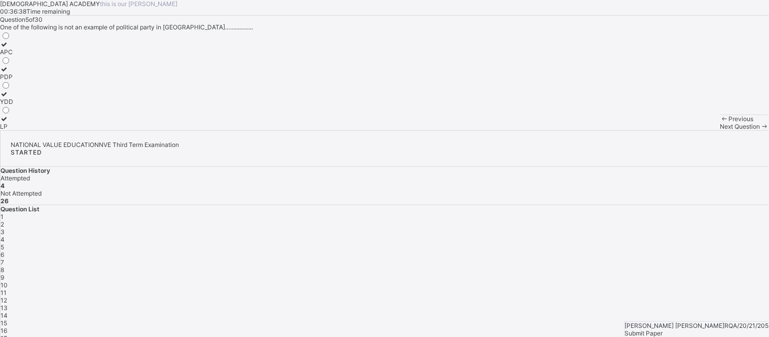
click at [13, 105] on div "YDD" at bounding box center [6, 102] width 13 height 8
click at [692, 130] on div "Previous Next Question" at bounding box center [745, 123] width 49 height 16
click at [692, 130] on span at bounding box center [765, 127] width 9 height 8
click at [49, 56] on label "[PERSON_NAME]" at bounding box center [24, 48] width 49 height 15
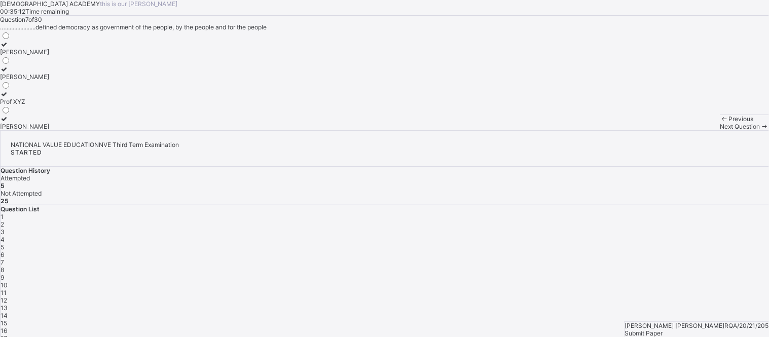
click at [692, 130] on span "Next Question" at bounding box center [741, 127] width 40 height 8
click at [46, 105] on label "indirect election" at bounding box center [23, 97] width 46 height 15
click at [692, 130] on span "Next Question" at bounding box center [741, 127] width 40 height 8
click at [97, 81] on div "Few Road Safety Corps" at bounding box center [48, 77] width 97 height 8
click at [97, 105] on div "Federal Road Service Commission" at bounding box center [48, 102] width 97 height 8
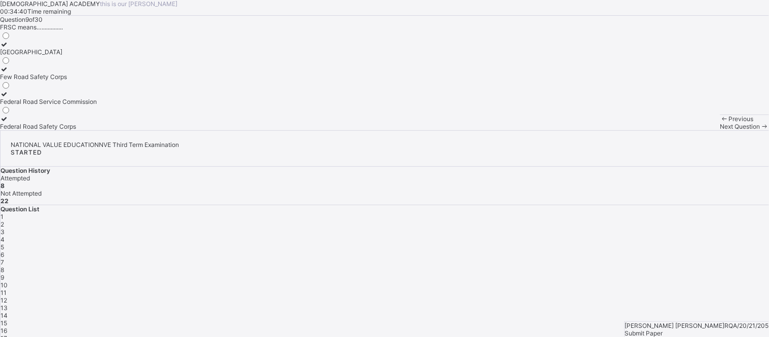
click at [97, 130] on label "Federal Road Safety Corps" at bounding box center [48, 122] width 97 height 15
click at [692, 130] on div "Next Question" at bounding box center [745, 127] width 49 height 8
click at [692, 251] on div "6" at bounding box center [385, 255] width 769 height 8
click at [51, 130] on div "[PERSON_NAME]" at bounding box center [25, 127] width 51 height 8
click at [8, 281] on span "10" at bounding box center [4, 285] width 7 height 8
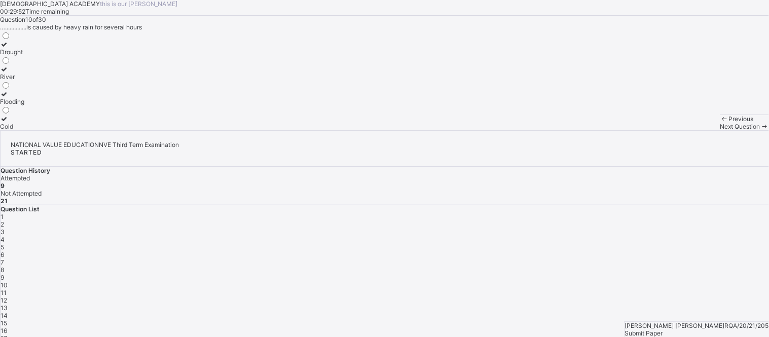
click at [672, 149] on div "STARTED" at bounding box center [385, 153] width 748 height 8
click at [692, 303] on div "Submit Paper" at bounding box center [697, 334] width 144 height 8
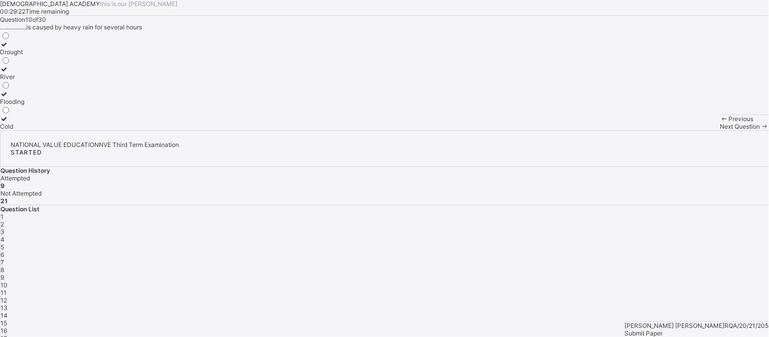
drag, startPoint x: 398, startPoint y: 266, endPoint x: 408, endPoint y: 260, distance: 11.6
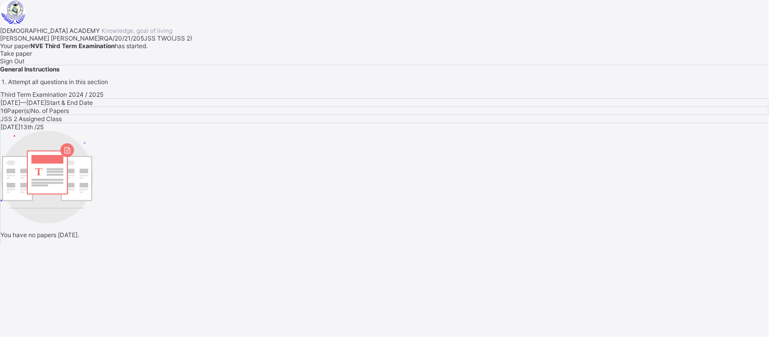
click at [24, 65] on span "Sign Out" at bounding box center [12, 61] width 24 height 8
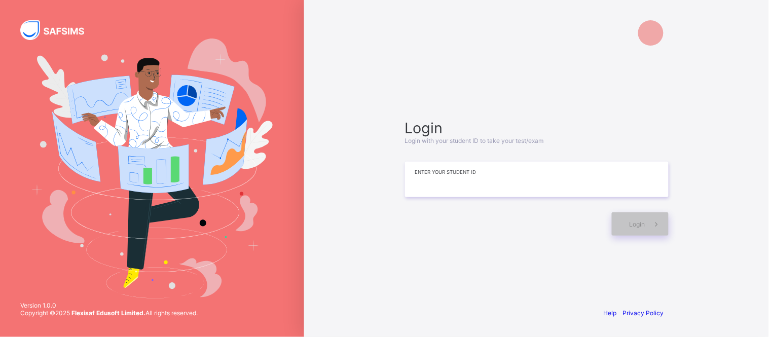
click at [511, 180] on input at bounding box center [537, 179] width 264 height 35
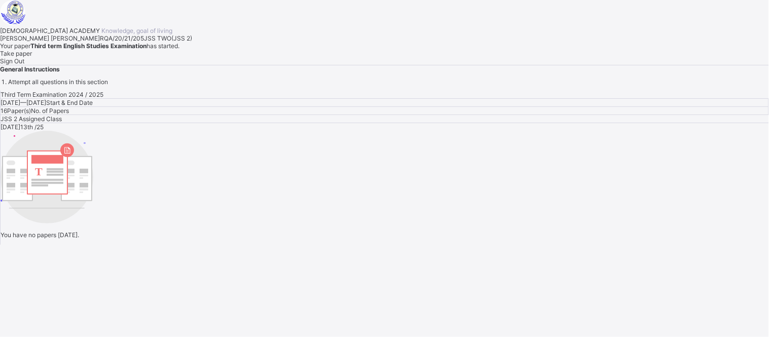
click at [24, 65] on span "Sign Out" at bounding box center [12, 61] width 24 height 8
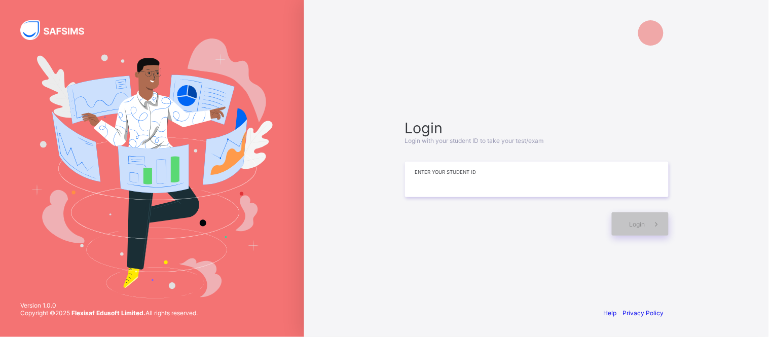
click at [548, 176] on input at bounding box center [537, 179] width 264 height 35
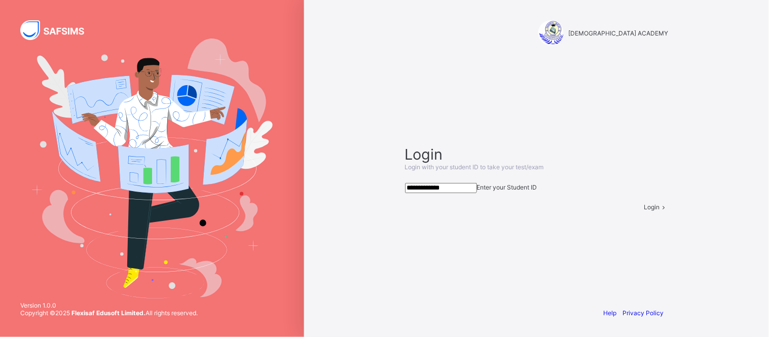
type input "**********"
click at [644, 211] on div "Login" at bounding box center [656, 207] width 24 height 8
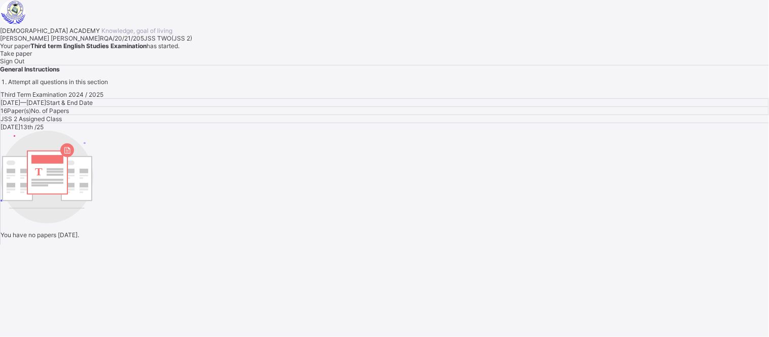
click at [24, 65] on span "Sign Out" at bounding box center [12, 61] width 24 height 8
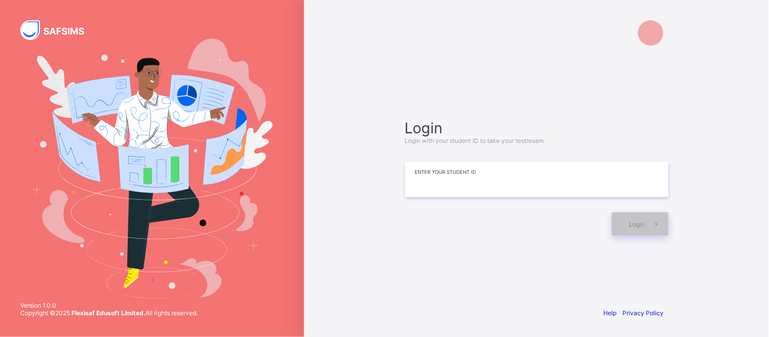
click at [471, 184] on input at bounding box center [537, 179] width 264 height 35
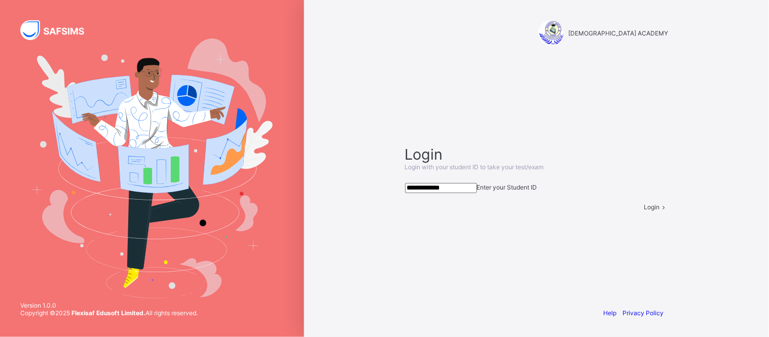
type input "**********"
click at [644, 211] on div "Login" at bounding box center [656, 207] width 24 height 8
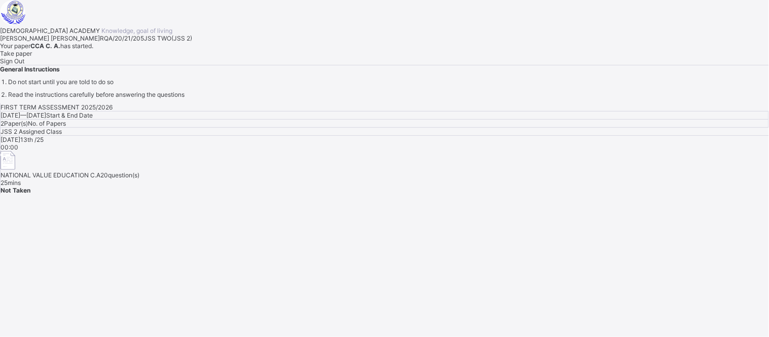
click at [24, 65] on span "Sign Out" at bounding box center [12, 61] width 24 height 8
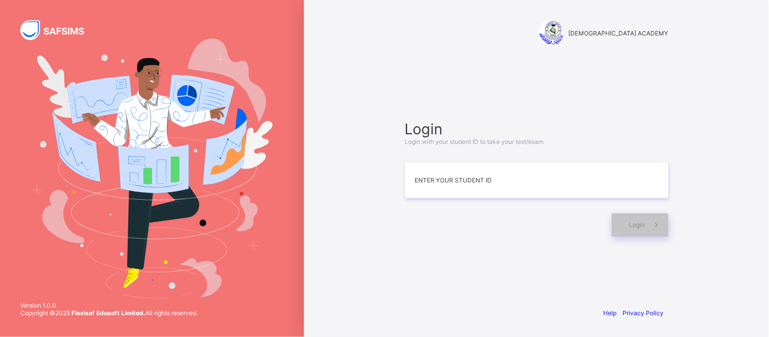
click at [175, 264] on img at bounding box center [151, 169] width 241 height 260
click at [422, 228] on div at bounding box center [506, 224] width 202 height 23
click at [459, 166] on input at bounding box center [537, 180] width 264 height 35
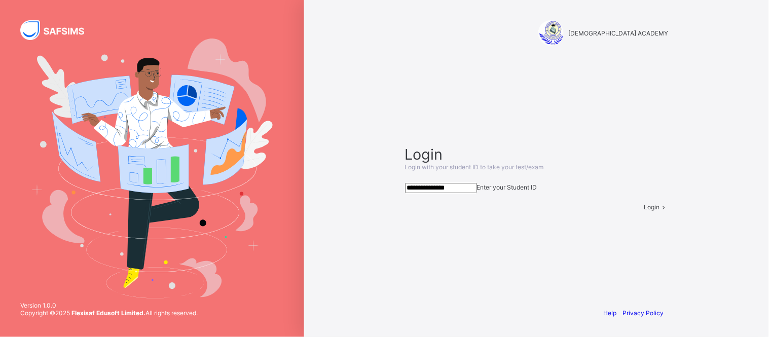
click at [459, 183] on input "**********" at bounding box center [441, 188] width 72 height 10
type input "**********"
click at [660, 211] on span at bounding box center [664, 207] width 9 height 8
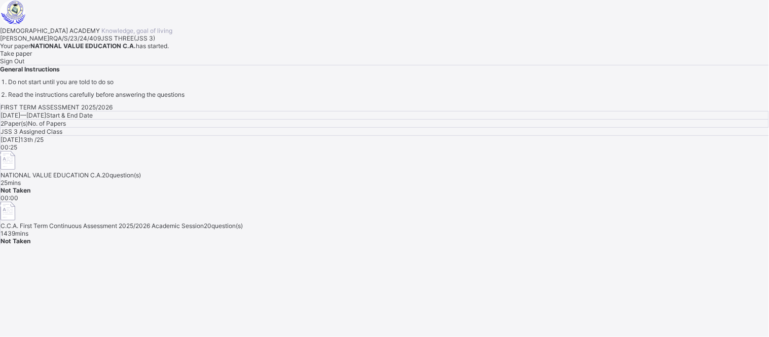
click at [32, 57] on span "Take paper" at bounding box center [16, 54] width 32 height 8
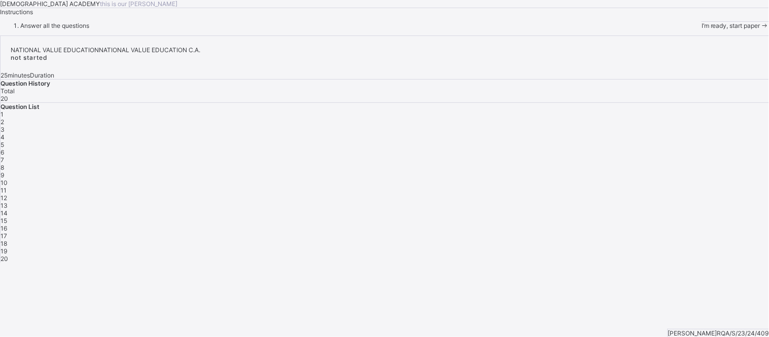
click at [692, 29] on div "I’m ready, start paper" at bounding box center [735, 26] width 67 height 8
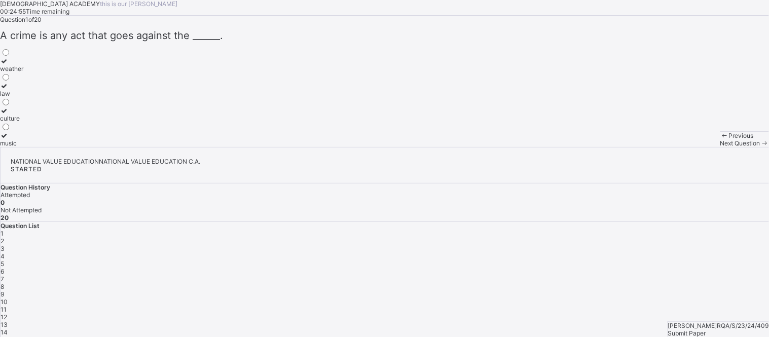
click at [23, 90] on div at bounding box center [11, 86] width 23 height 8
click at [692, 147] on div "Next Question" at bounding box center [745, 143] width 49 height 8
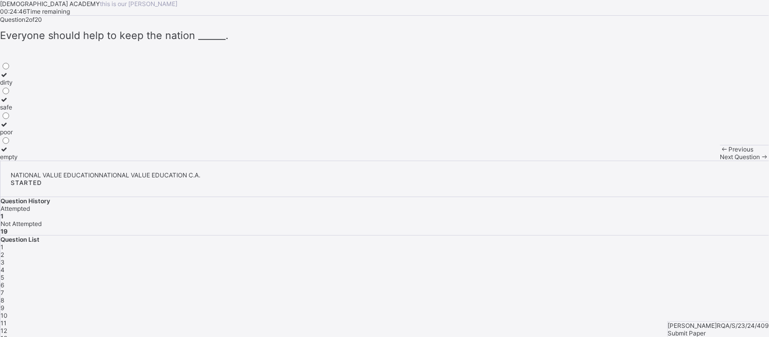
click at [18, 111] on div "safe" at bounding box center [9, 107] width 18 height 8
click at [692, 161] on div "Next Question" at bounding box center [745, 157] width 49 height 8
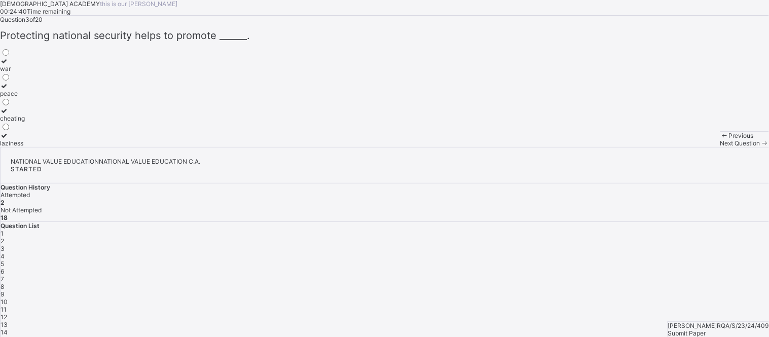
click at [25, 97] on div "peace" at bounding box center [12, 94] width 25 height 8
click at [692, 147] on span "Next Question" at bounding box center [741, 143] width 40 height 8
click at [51, 73] on div "Relate with others" at bounding box center [25, 69] width 51 height 8
click at [692, 147] on span "Next Question" at bounding box center [741, 143] width 40 height 8
click at [66, 97] on div "Emotional and financial" at bounding box center [33, 94] width 66 height 8
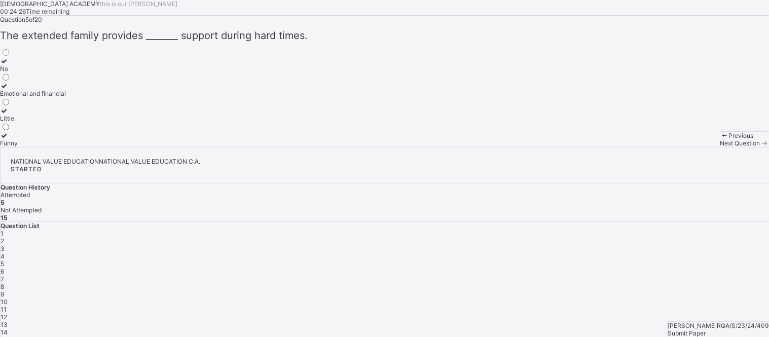
click at [692, 147] on span "Next Question" at bounding box center [741, 143] width 40 height 8
click at [57, 122] on label "fear and destruction" at bounding box center [28, 114] width 57 height 15
click at [692, 147] on span "Next Question" at bounding box center [741, 143] width 40 height 8
click at [29, 97] on div "vandalism" at bounding box center [14, 94] width 29 height 8
click at [692, 147] on span "Next Question" at bounding box center [741, 143] width 40 height 8
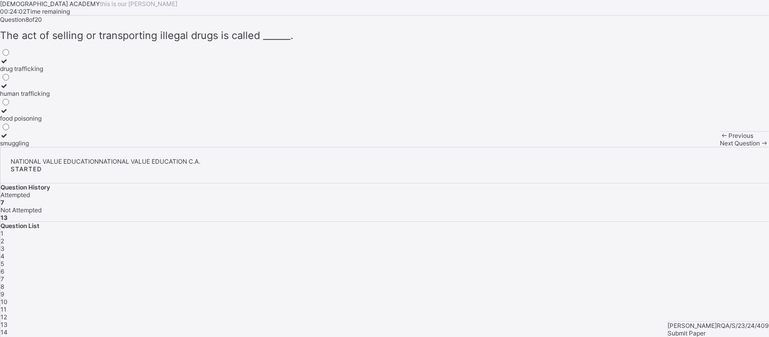
click at [50, 73] on div "drug trafficking" at bounding box center [25, 69] width 50 height 8
click at [692, 147] on div "Next Question" at bounding box center [745, 143] width 49 height 8
click at [96, 73] on label "moving people for illegal purposes" at bounding box center [48, 64] width 96 height 15
click at [692, 147] on span "Next Question" at bounding box center [741, 143] width 40 height 8
click at [82, 97] on div "stop others from doing wrong" at bounding box center [41, 94] width 82 height 8
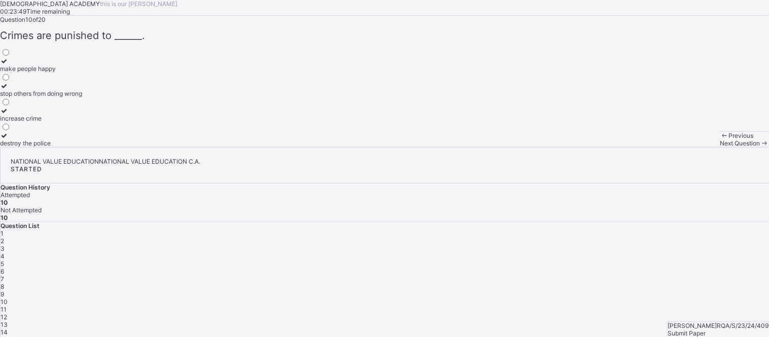
click at [692, 147] on span "Next Question" at bounding box center [741, 143] width 40 height 8
click at [70, 97] on div "Peacefully in the society" at bounding box center [35, 94] width 70 height 8
click at [692, 147] on span "Next Question" at bounding box center [741, 143] width 40 height 8
click at [69, 97] on div "Honest and hardworking" at bounding box center [34, 94] width 69 height 8
click at [692, 147] on div "Next Question" at bounding box center [745, 143] width 49 height 8
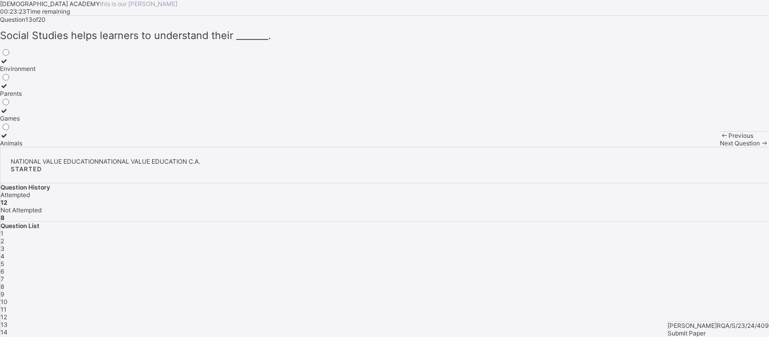
click at [35, 73] on div "Environment" at bounding box center [17, 69] width 35 height 8
click at [692, 147] on div "Next Question" at bounding box center [745, 143] width 49 height 8
click at [26, 97] on label "Topics" at bounding box center [13, 89] width 26 height 15
click at [692, 147] on span at bounding box center [765, 143] width 9 height 8
click at [24, 97] on div "Facts" at bounding box center [12, 94] width 24 height 8
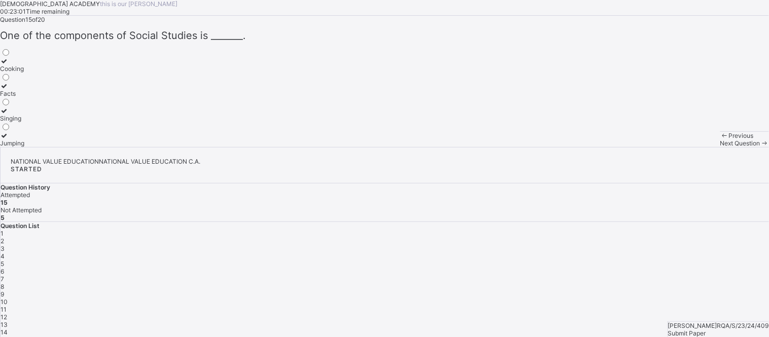
click at [692, 147] on div "Next Question" at bounding box center [745, 143] width 49 height 8
click at [78, 97] on div "belongs to a country by law" at bounding box center [39, 94] width 78 height 8
click at [692, 147] on span "Next Question" at bounding box center [741, 143] width 40 height 8
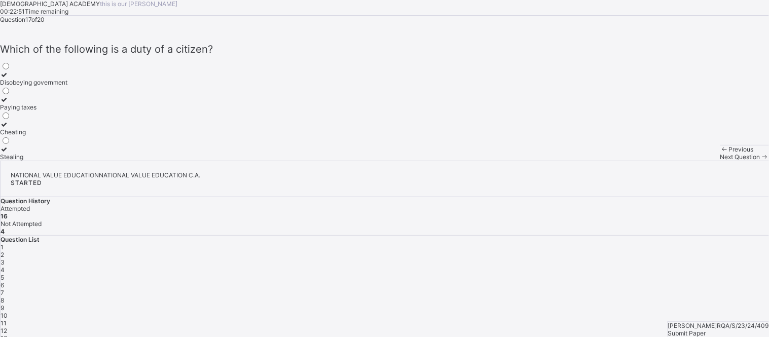
click at [67, 111] on div "Paying taxes" at bounding box center [33, 107] width 67 height 8
click at [692, 161] on span "Next Question" at bounding box center [741, 157] width 40 height 8
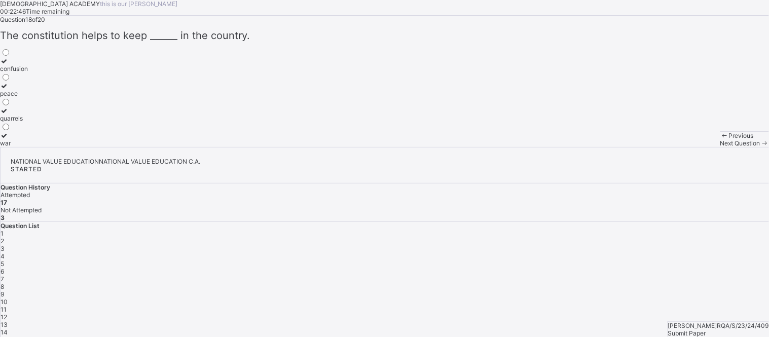
click at [28, 97] on div "peace" at bounding box center [14, 94] width 28 height 8
click at [692, 147] on div "Next Question" at bounding box center [745, 143] width 49 height 8
click at [26, 97] on div "rule book" at bounding box center [13, 94] width 26 height 8
click at [692, 147] on span at bounding box center [765, 143] width 9 height 8
click at [18, 97] on label "duties" at bounding box center [9, 89] width 18 height 15
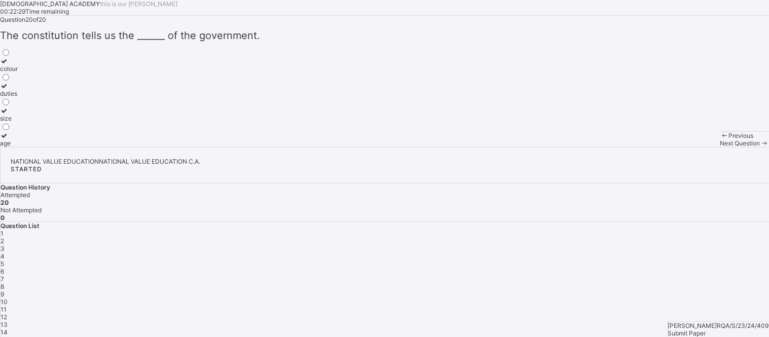
click at [692, 303] on span "Submit Paper" at bounding box center [687, 334] width 38 height 8
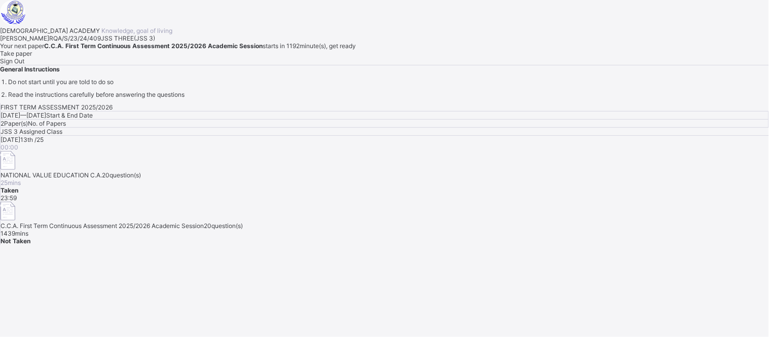
click at [24, 65] on span "Sign Out" at bounding box center [12, 61] width 24 height 8
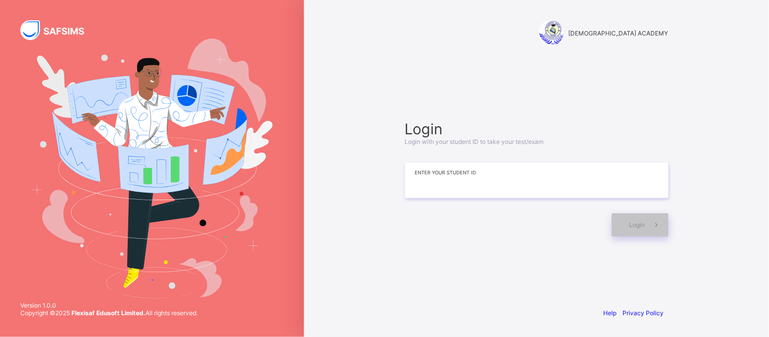
click at [413, 195] on input at bounding box center [537, 180] width 264 height 35
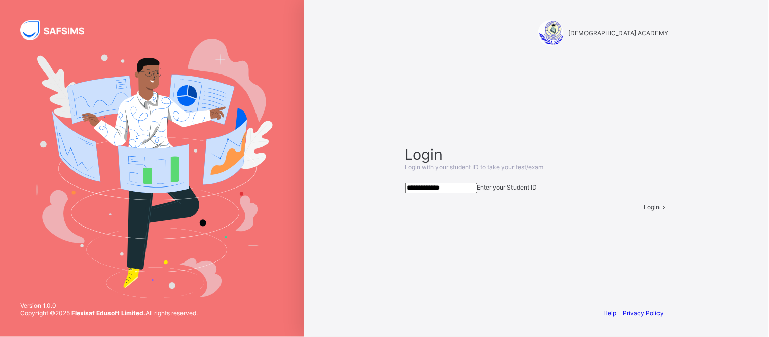
type input "**********"
click at [644, 211] on div "Login" at bounding box center [656, 207] width 24 height 8
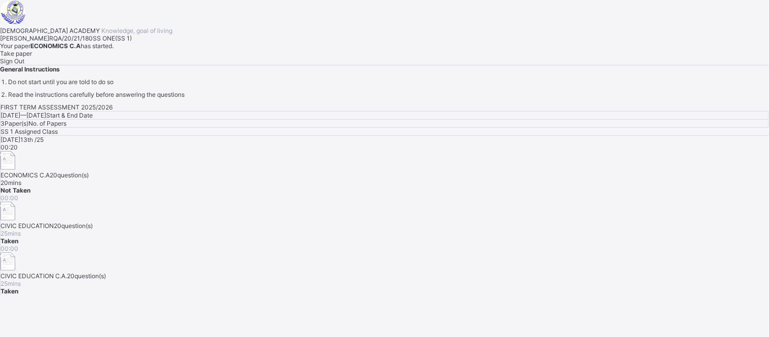
click at [126, 57] on div "Take paper" at bounding box center [384, 54] width 769 height 8
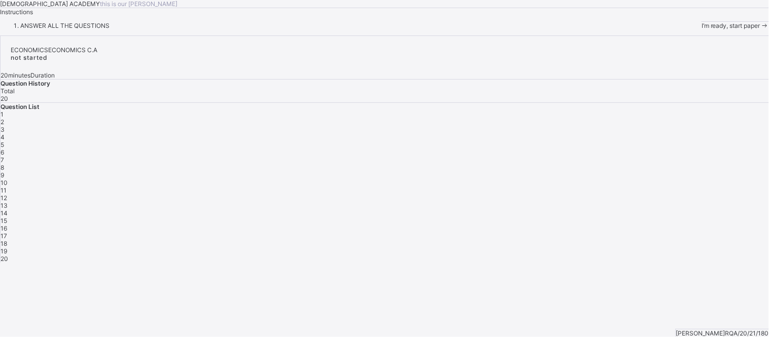
click at [692, 29] on span "I’m ready, start paper" at bounding box center [731, 26] width 59 height 8
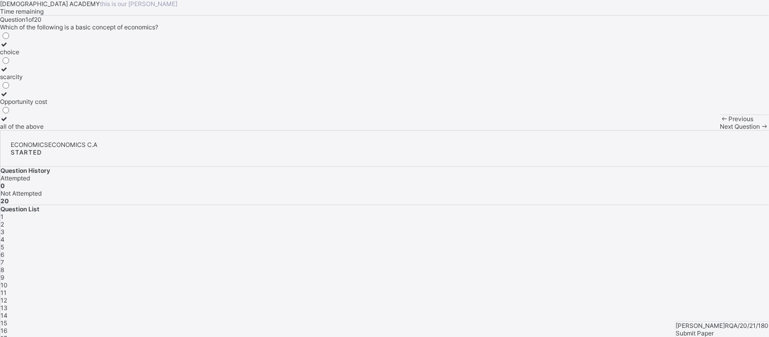
click at [302, 130] on div "[DEMOGRAPHIC_DATA] ACADEMY this is our [PERSON_NAME] Time remaining Question 1 …" at bounding box center [384, 65] width 769 height 130
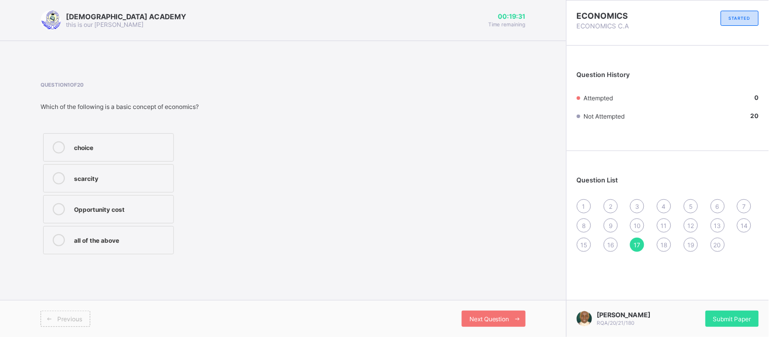
click at [192, 125] on div "Question 1 of 20 Which of the following is a basic concept of economics? choice…" at bounding box center [154, 169] width 227 height 175
drag, startPoint x: 41, startPoint y: 105, endPoint x: 131, endPoint y: 100, distance: 90.4
click at [131, 100] on div "Question 1 of 20 Which of the following is a basic concept of economics? choice…" at bounding box center [154, 169] width 227 height 175
drag, startPoint x: 47, startPoint y: 107, endPoint x: 100, endPoint y: 100, distance: 53.7
click at [100, 100] on div "Question 1 of 20 Which of the following is a basic concept of economics? choice…" at bounding box center [154, 169] width 227 height 175
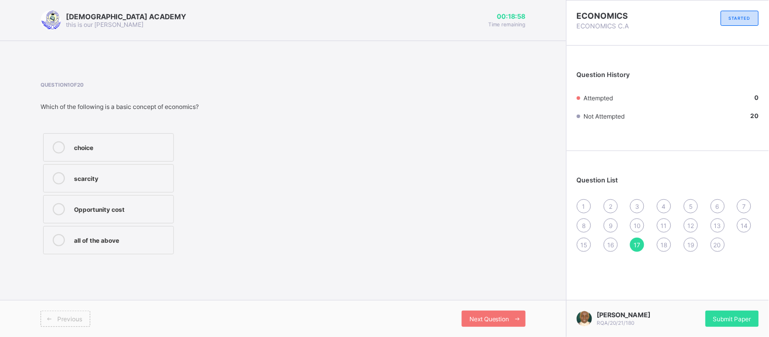
click at [86, 104] on div "Which of the following is a basic concept of economics?" at bounding box center [154, 107] width 227 height 8
drag, startPoint x: 38, startPoint y: 102, endPoint x: 199, endPoint y: 107, distance: 161.3
click at [199, 107] on div "RAUDHATUL QUR'AN ACADEMY this is our motton 00:18:54 Time remaining Question 1 …" at bounding box center [283, 168] width 566 height 337
copy div "Which of the following is a basic concept of economics"
click at [130, 151] on div "choice" at bounding box center [121, 146] width 94 height 10
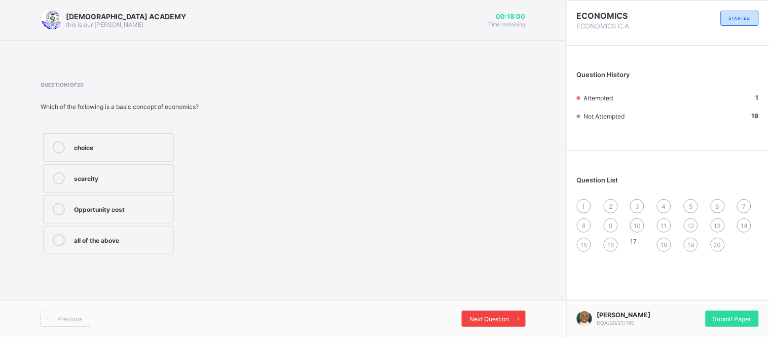
click at [482, 314] on div "Next Question" at bounding box center [494, 319] width 64 height 16
click at [74, 327] on div "Previous Next Question" at bounding box center [283, 318] width 566 height 37
click at [59, 315] on div "Previous" at bounding box center [57, 319] width 33 height 8
click at [141, 142] on div "money cost" at bounding box center [121, 146] width 94 height 10
click at [481, 316] on span "Next Question" at bounding box center [490, 319] width 40 height 8
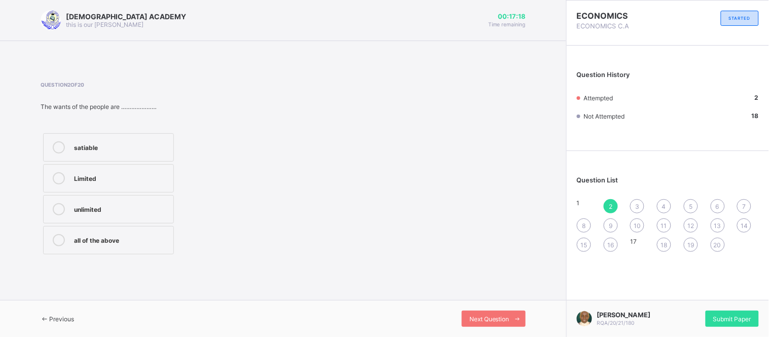
click at [82, 205] on div "unlimited" at bounding box center [121, 208] width 94 height 10
click at [482, 315] on span "Next Question" at bounding box center [490, 319] width 40 height 8
click at [134, 179] on div "the rich but not the poor" at bounding box center [121, 177] width 94 height 10
click at [158, 235] on div "Both the poor and the rich" at bounding box center [121, 239] width 94 height 10
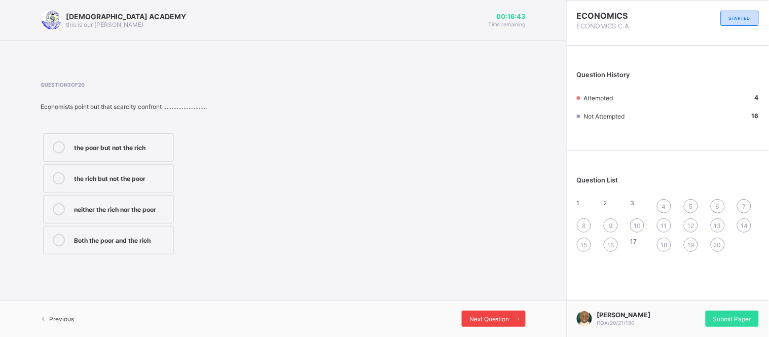
click at [491, 315] on div "Next Question" at bounding box center [494, 319] width 64 height 16
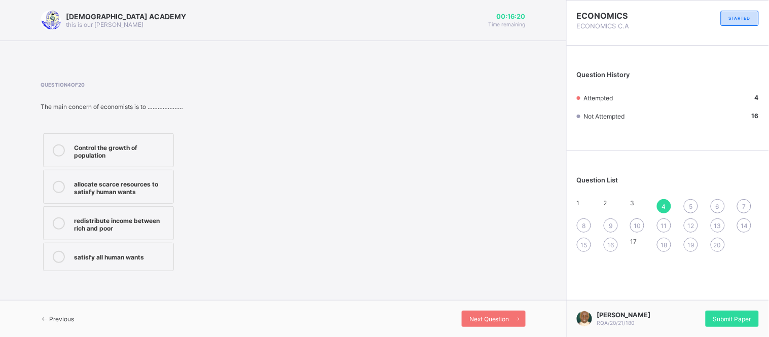
click at [94, 154] on div "Control the growth of population" at bounding box center [121, 150] width 94 height 18
click at [484, 316] on span "Next Question" at bounding box center [490, 319] width 40 height 8
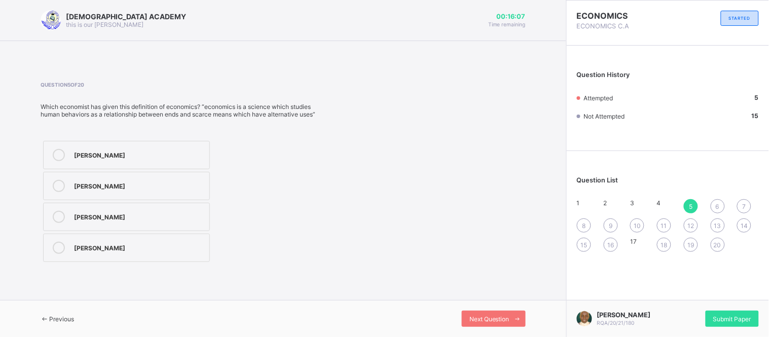
click at [113, 159] on div "adam smith" at bounding box center [139, 154] width 130 height 10
click at [508, 317] on span "Next Question" at bounding box center [490, 319] width 40 height 8
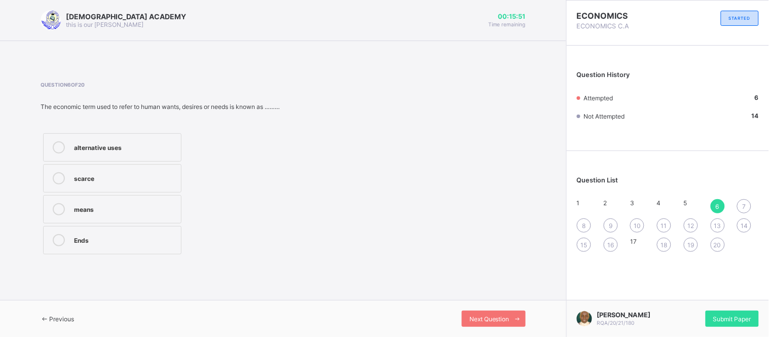
click at [102, 211] on div "means" at bounding box center [125, 208] width 102 height 10
click at [476, 312] on div "Next Question" at bounding box center [494, 319] width 64 height 16
click at [67, 176] on div at bounding box center [59, 178] width 20 height 12
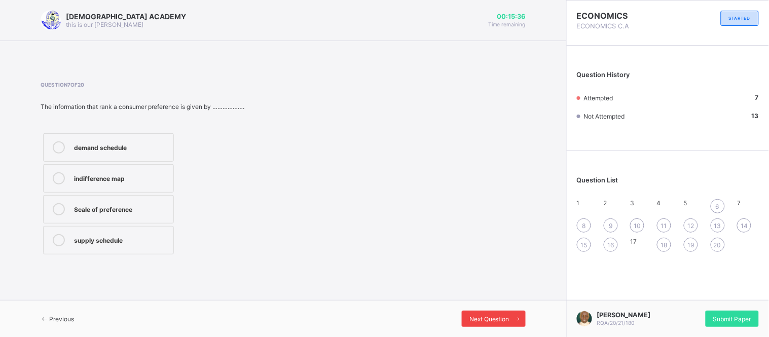
click at [473, 319] on span "Next Question" at bounding box center [490, 319] width 40 height 8
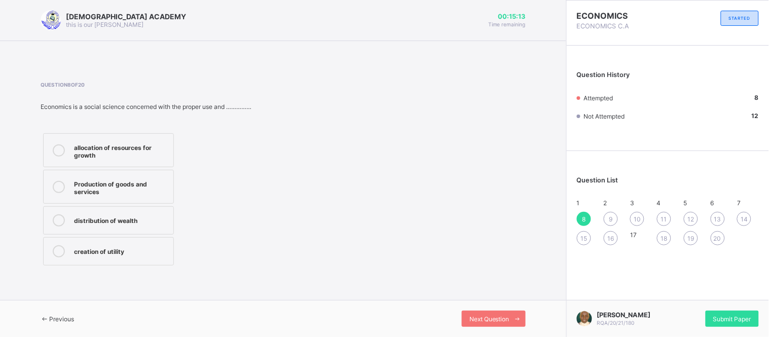
click at [580, 202] on span "1" at bounding box center [578, 203] width 3 height 8
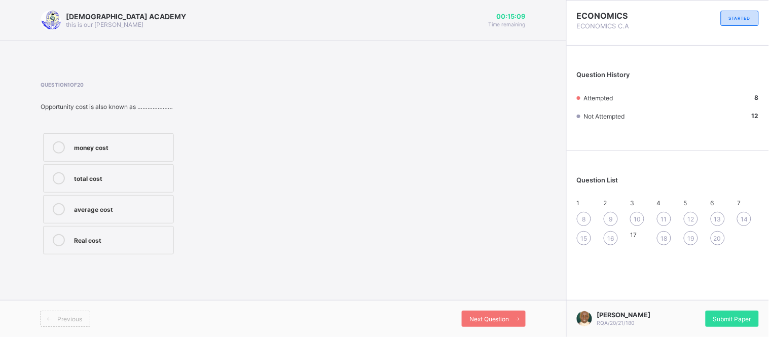
click at [741, 204] on span "7" at bounding box center [739, 203] width 4 height 8
click at [580, 205] on span "1" at bounding box center [578, 203] width 3 height 8
click at [610, 199] on div "2" at bounding box center [615, 203] width 22 height 8
click at [577, 203] on div "Question List 1 2 3 4 5 6 7 8 9 10 11 12 13 14 15 16 17 18 19 20" at bounding box center [668, 205] width 202 height 99
click at [579, 203] on div "1" at bounding box center [588, 203] width 22 height 8
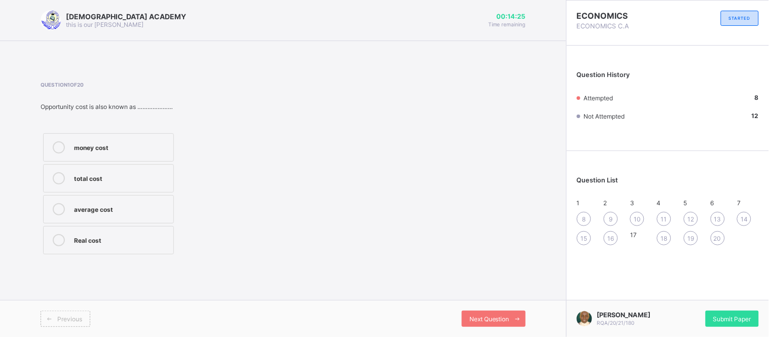
click at [138, 247] on label "Real cost" at bounding box center [108, 240] width 131 height 28
click at [484, 321] on span "Next Question" at bounding box center [490, 319] width 40 height 8
click at [119, 169] on label "Limited" at bounding box center [108, 178] width 131 height 28
click at [125, 199] on label "unlimited" at bounding box center [108, 209] width 131 height 28
click at [635, 205] on div "3" at bounding box center [641, 203] width 22 height 8
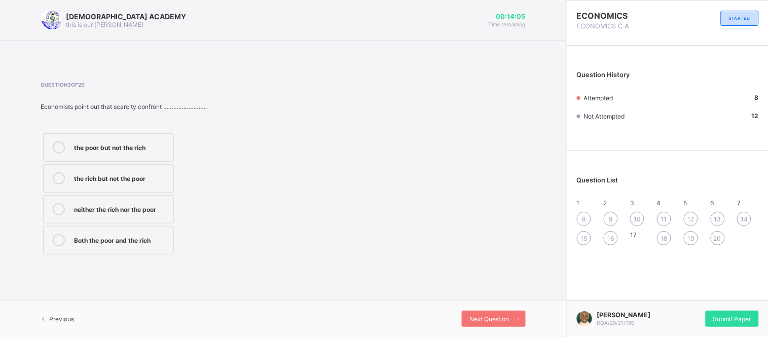
click at [635, 205] on div "3" at bounding box center [641, 203] width 22 height 8
click at [737, 201] on div "1 2 3 4 5 6 7 8 9 10 11 12 13 14 15 16 17 18 19 20" at bounding box center [668, 222] width 182 height 46
click at [741, 207] on span "7" at bounding box center [739, 203] width 4 height 8
click at [495, 318] on span "Next Question" at bounding box center [490, 319] width 40 height 8
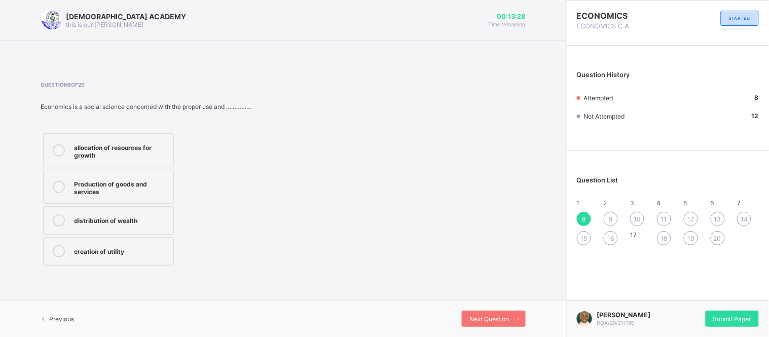
click at [100, 253] on div "creation of utility" at bounding box center [121, 250] width 94 height 10
click at [490, 312] on div "Next Question" at bounding box center [494, 319] width 64 height 16
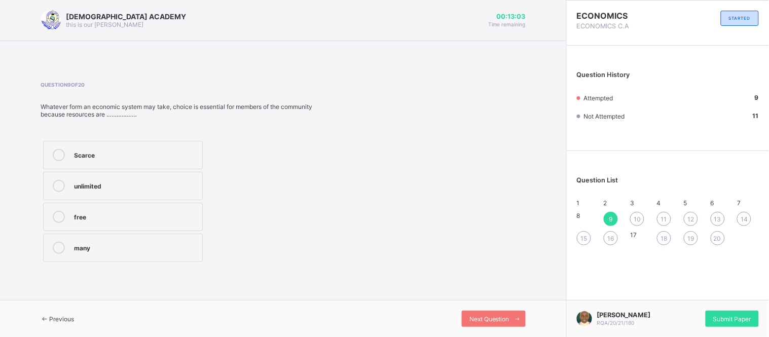
click at [105, 181] on div "unlimited" at bounding box center [135, 185] width 123 height 10
click at [477, 315] on span "Next Question" at bounding box center [490, 319] width 40 height 8
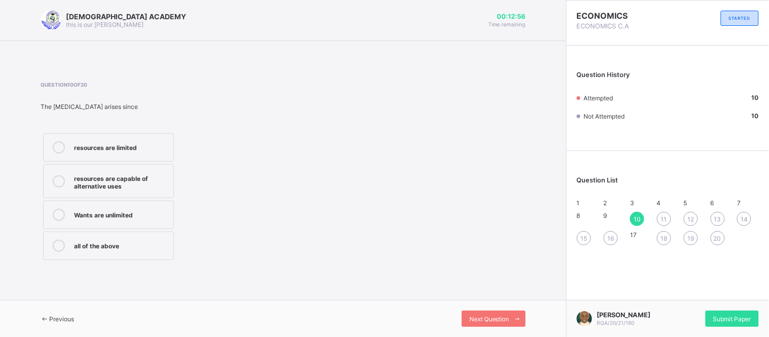
click at [582, 240] on div "15" at bounding box center [584, 238] width 14 height 14
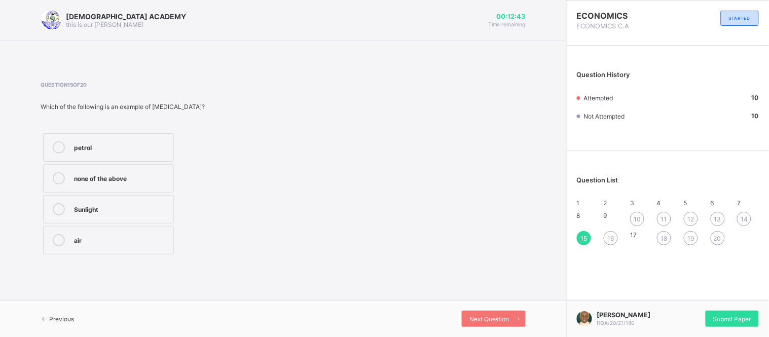
click at [129, 171] on label "none of the above" at bounding box center [108, 178] width 131 height 28
click at [484, 317] on span "Next Question" at bounding box center [490, 319] width 40 height 8
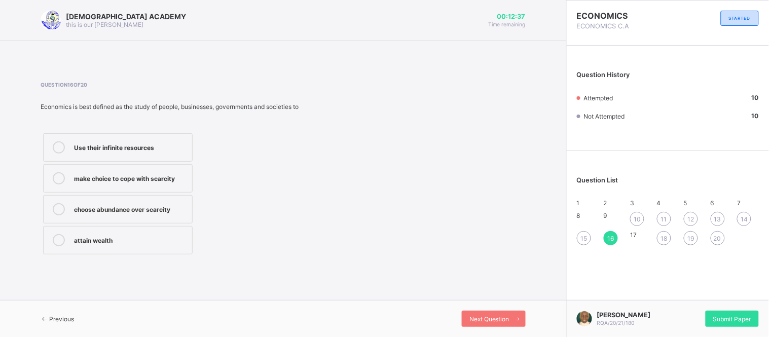
click at [637, 222] on span "10" at bounding box center [637, 219] width 7 height 8
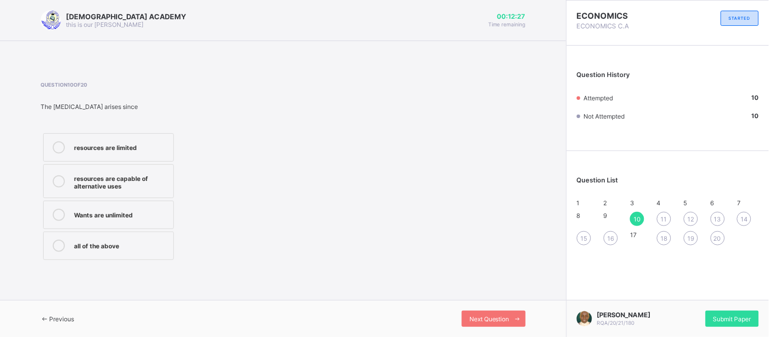
click at [143, 215] on div "Wants are unlimited" at bounding box center [121, 214] width 94 height 10
click at [492, 315] on div "Next Question" at bounding box center [494, 319] width 64 height 16
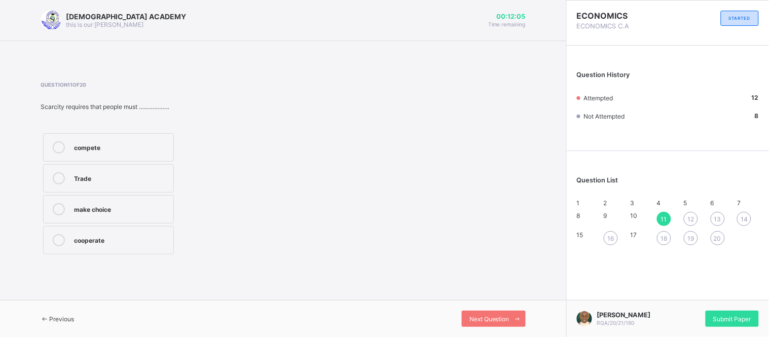
click at [114, 204] on div "make choice" at bounding box center [121, 208] width 94 height 10
click at [489, 316] on span "Next Question" at bounding box center [490, 319] width 40 height 8
click at [97, 239] on div "none of the above" at bounding box center [121, 239] width 94 height 10
click at [485, 314] on div "Next Question" at bounding box center [494, 319] width 64 height 16
click at [117, 139] on label "wealth oriented" at bounding box center [108, 147] width 131 height 28
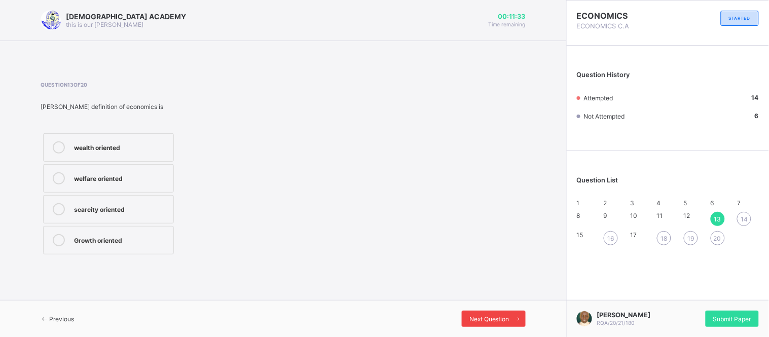
click at [492, 320] on span "Next Question" at bounding box center [490, 319] width 40 height 8
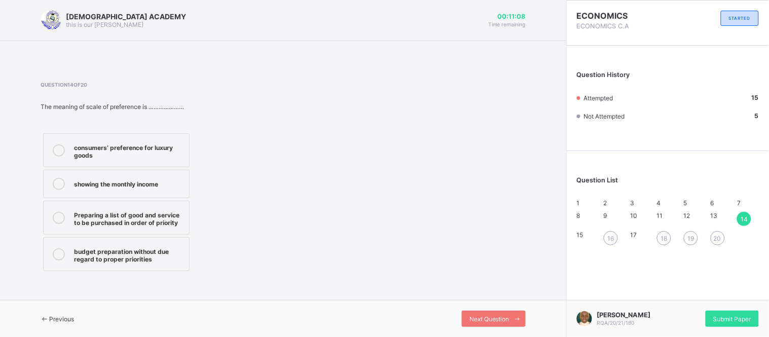
click at [107, 154] on div "consumers’ preference for luxury goods" at bounding box center [129, 150] width 110 height 18
click at [489, 323] on div "Next Question" at bounding box center [494, 319] width 64 height 16
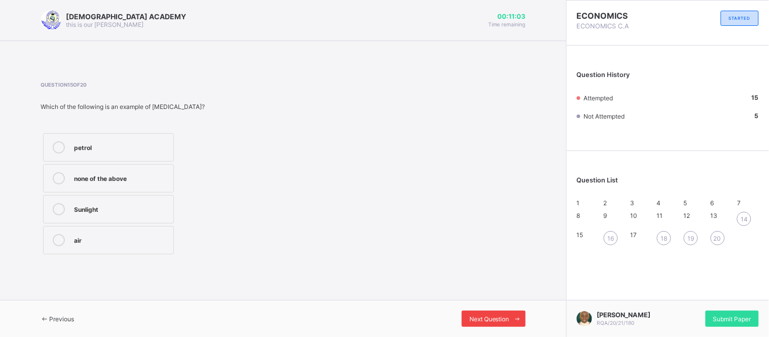
click at [489, 323] on div "Next Question" at bounding box center [494, 319] width 64 height 16
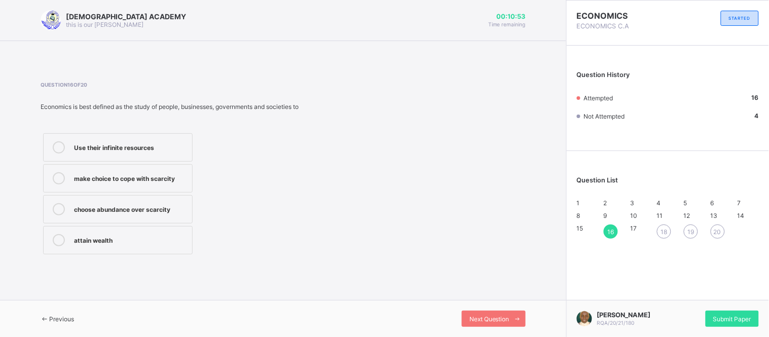
click at [114, 185] on label "make choice to cope with scarcity" at bounding box center [118, 178] width 150 height 28
click at [497, 312] on div "Next Question" at bounding box center [494, 319] width 64 height 16
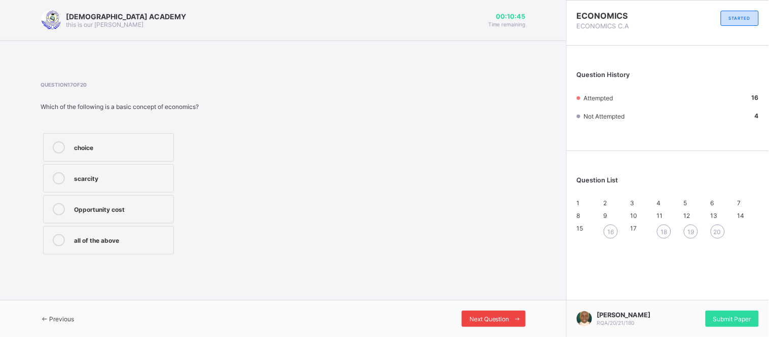
click at [497, 312] on div "Next Question" at bounding box center [494, 319] width 64 height 16
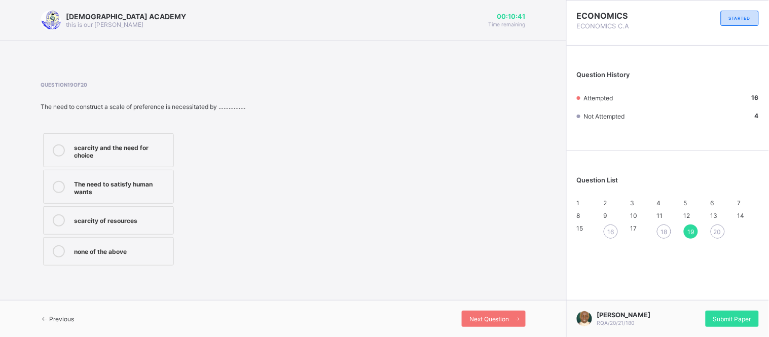
click at [602, 239] on div "1 2 3 4 5 6 7 8 9 10 11 12 13 14 15 16 17 18 19 20" at bounding box center [668, 219] width 182 height 40
click at [610, 232] on span "16" at bounding box center [607, 229] width 7 height 8
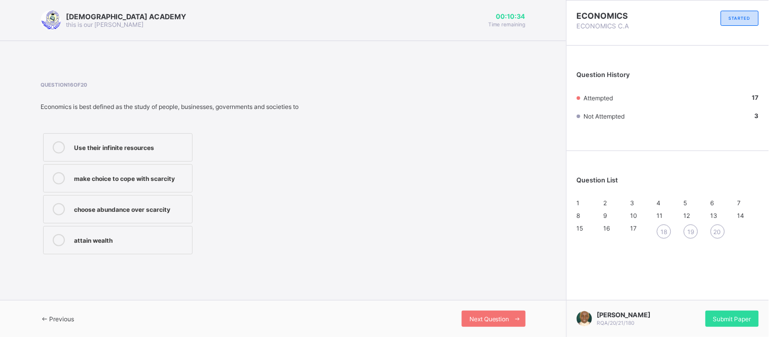
click at [661, 239] on div "18" at bounding box center [664, 232] width 14 height 14
click at [102, 241] on div "scarcity" at bounding box center [122, 239] width 97 height 10
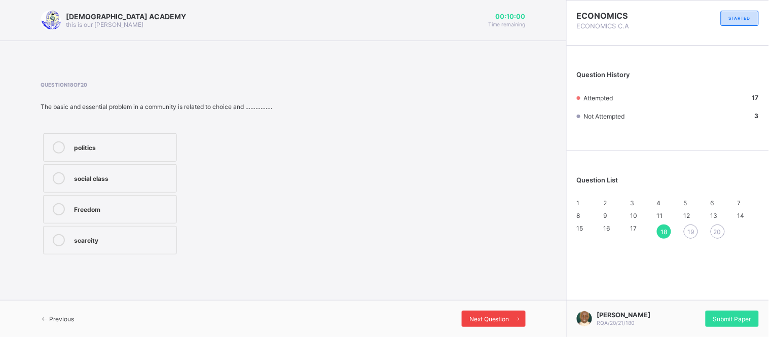
click at [474, 316] on span "Next Question" at bounding box center [490, 319] width 40 height 8
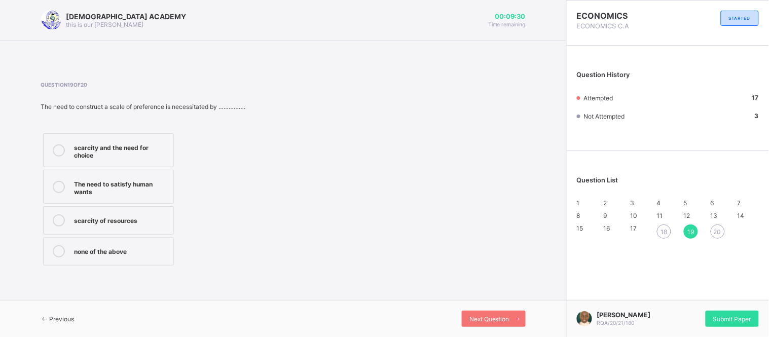
click at [139, 184] on div "The need to satisfy human wants" at bounding box center [121, 187] width 94 height 18
click at [516, 322] on icon at bounding box center [518, 319] width 8 height 7
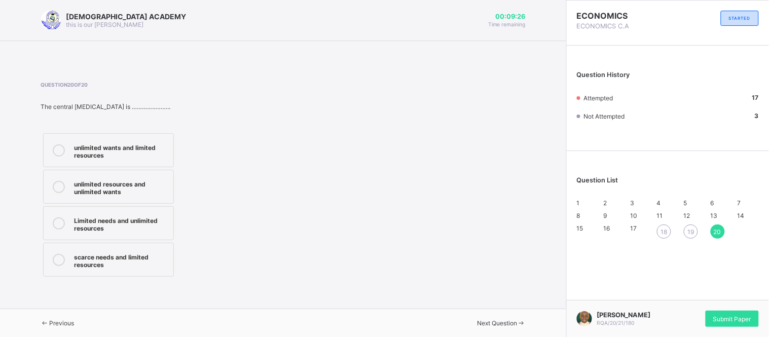
click at [663, 236] on span "18" at bounding box center [664, 232] width 7 height 8
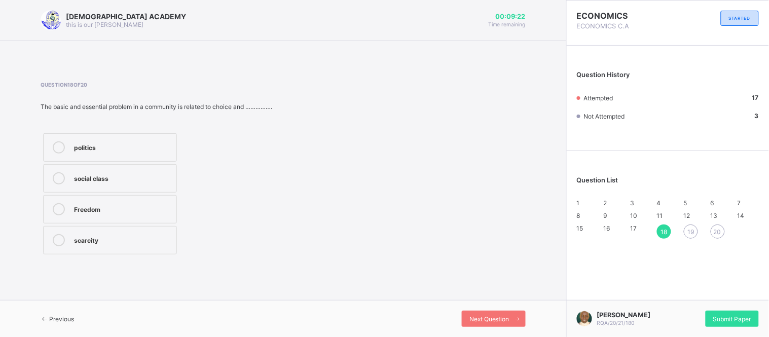
click at [99, 240] on div "scarcity" at bounding box center [122, 239] width 97 height 10
click at [697, 239] on div "19" at bounding box center [691, 232] width 14 height 14
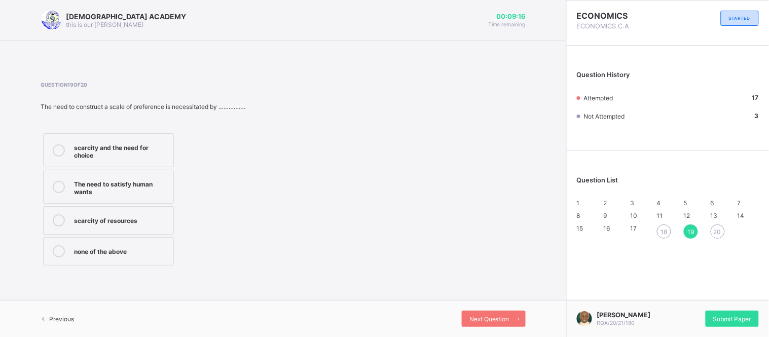
click at [126, 217] on div "scarcity of resources" at bounding box center [121, 219] width 94 height 10
click at [664, 232] on span "18" at bounding box center [660, 229] width 7 height 8
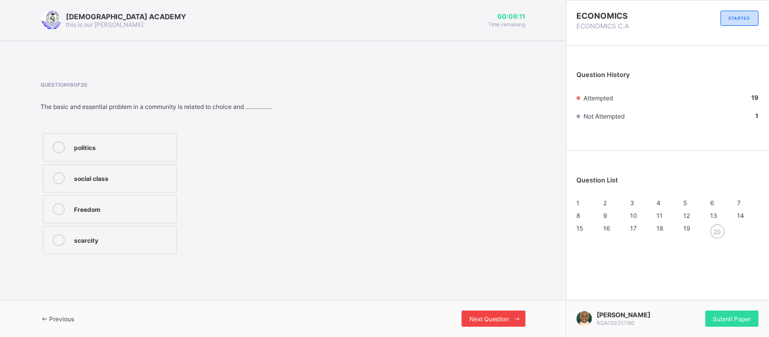
click at [493, 316] on span "Next Question" at bounding box center [490, 319] width 40 height 8
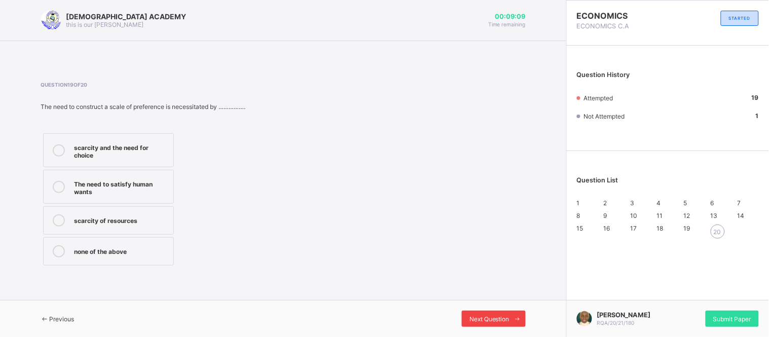
click at [493, 316] on span "Next Question" at bounding box center [490, 319] width 40 height 8
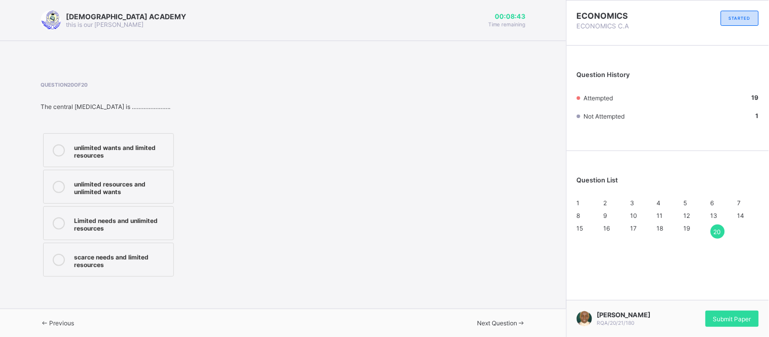
click at [111, 146] on div "unlimited wants and limited resources" at bounding box center [121, 150] width 94 height 18
click at [582, 199] on div "1" at bounding box center [588, 203] width 22 height 8
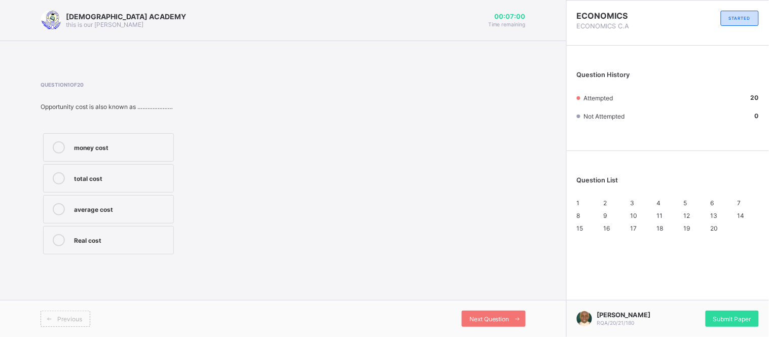
click at [717, 232] on span "20" at bounding box center [715, 229] width 8 height 8
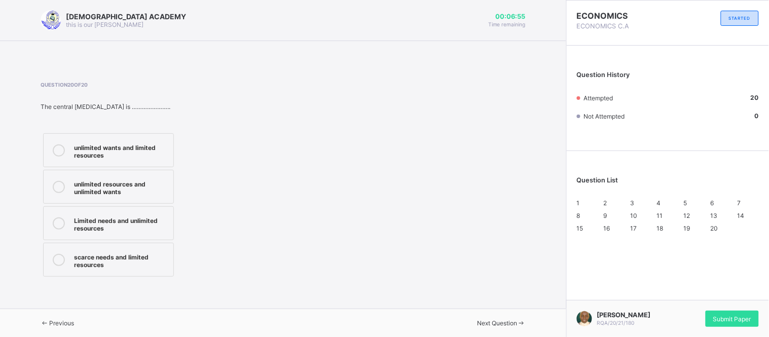
click at [607, 206] on span "2" at bounding box center [606, 203] width 4 height 8
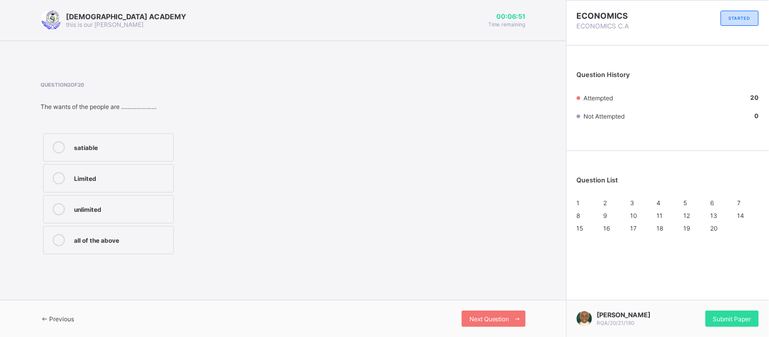
click at [634, 202] on span "3" at bounding box center [632, 203] width 4 height 8
click at [582, 204] on div "1" at bounding box center [588, 203] width 22 height 8
click at [606, 199] on div "1 2 3 4 5 6 7 8 9 10 11 12 13 14 15 16 17 18 19 20" at bounding box center [668, 215] width 182 height 33
click at [607, 202] on div "2" at bounding box center [615, 203] width 22 height 8
click at [644, 202] on div "1 2 3 4 5 6 7 8 9 10 11 12 13 14 15 16 17 18 19 20" at bounding box center [668, 215] width 182 height 33
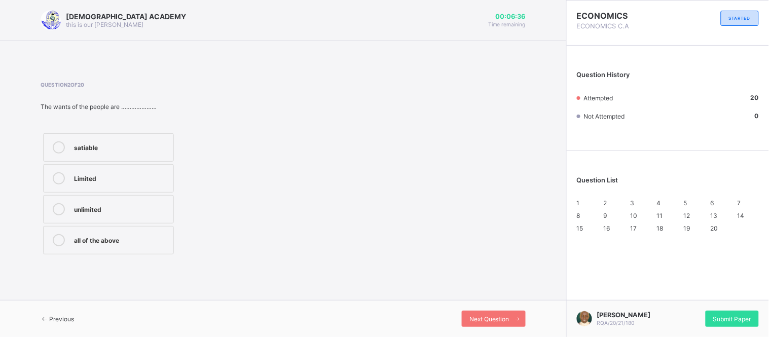
click at [634, 205] on span "3" at bounding box center [632, 203] width 4 height 8
click at [669, 202] on div "4" at bounding box center [668, 203] width 22 height 8
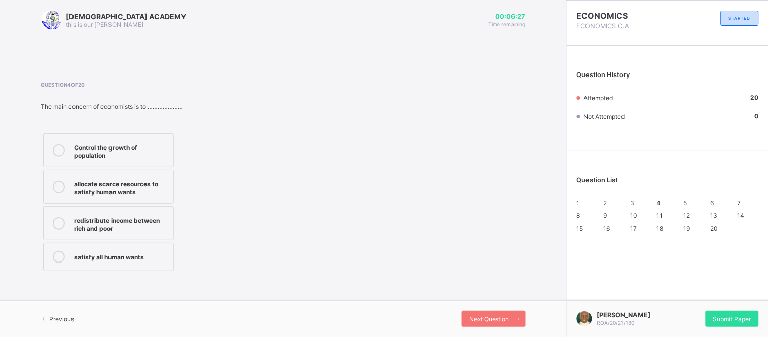
click at [688, 207] on span "5" at bounding box center [686, 203] width 4 height 8
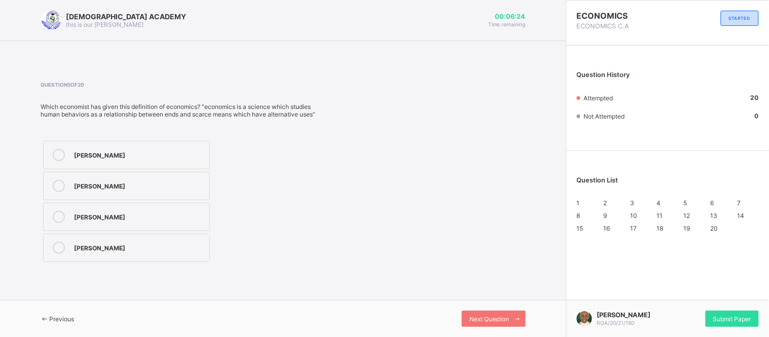
click at [718, 200] on div "6" at bounding box center [722, 203] width 22 height 8
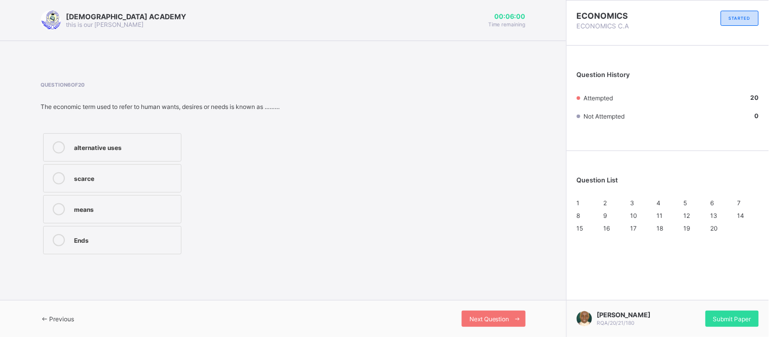
click at [741, 206] on span "7" at bounding box center [739, 203] width 4 height 8
click at [690, 220] on div "12" at bounding box center [695, 216] width 22 height 8
click at [123, 231] on label "none of the above" at bounding box center [108, 240] width 131 height 28
click at [84, 249] on label "none of the above" at bounding box center [108, 240] width 131 height 28
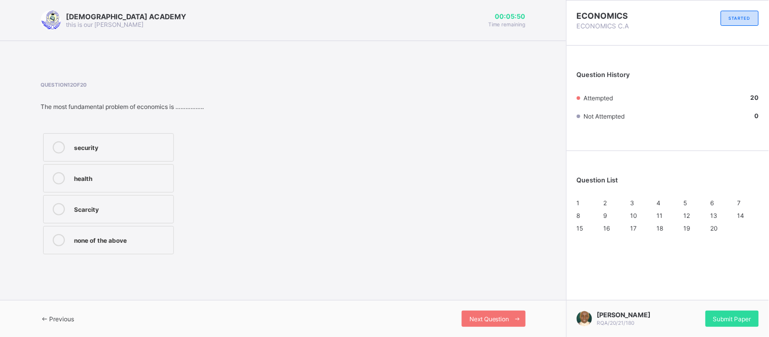
click at [83, 210] on div "Scarcity" at bounding box center [121, 208] width 94 height 10
click at [84, 238] on div "none of the above" at bounding box center [121, 239] width 94 height 10
click at [581, 220] on span "8" at bounding box center [579, 216] width 4 height 8
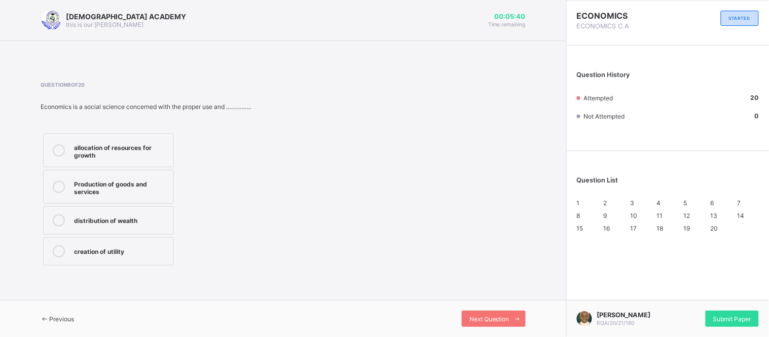
click at [581, 220] on span "8" at bounding box center [579, 216] width 4 height 8
click at [578, 232] on div "15" at bounding box center [588, 229] width 22 height 8
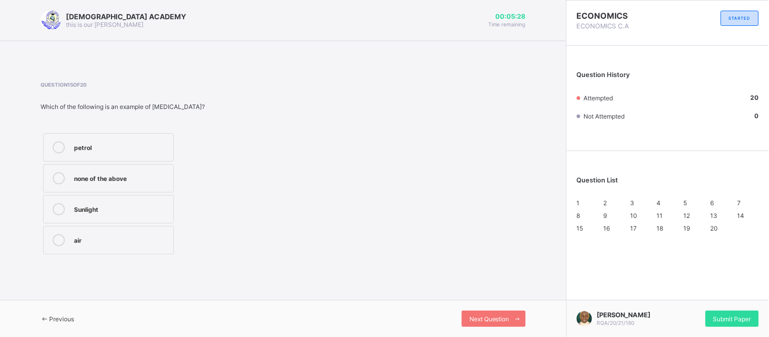
click at [605, 220] on div "9" at bounding box center [615, 216] width 22 height 8
click at [634, 232] on span "17" at bounding box center [633, 229] width 7 height 8
click at [663, 220] on span "11" at bounding box center [660, 216] width 6 height 8
click at [688, 201] on span "5" at bounding box center [686, 203] width 4 height 8
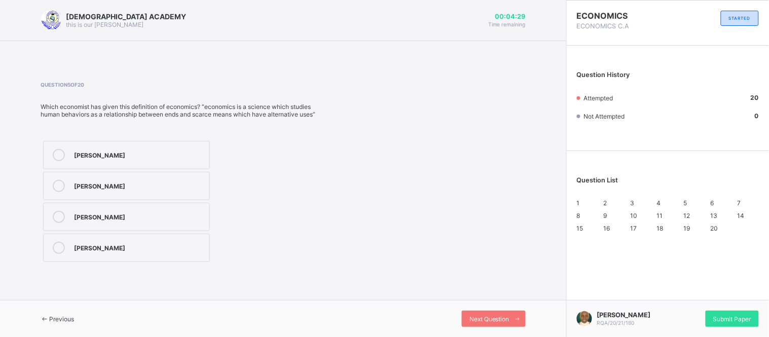
click at [688, 220] on span "12" at bounding box center [687, 216] width 7 height 8
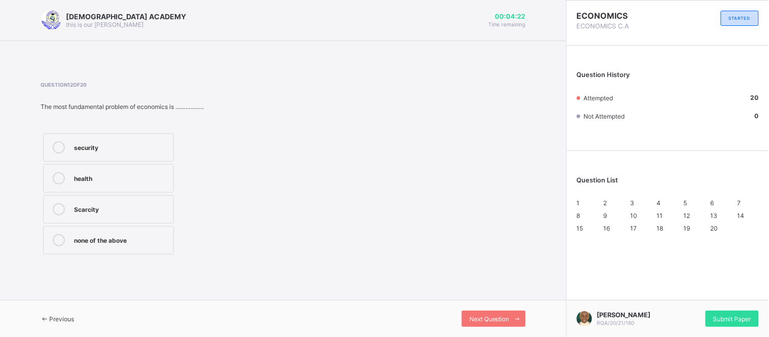
click at [635, 205] on div "3" at bounding box center [641, 203] width 22 height 8
click at [614, 205] on div "2" at bounding box center [615, 203] width 22 height 8
click at [723, 315] on span "Submit Paper" at bounding box center [732, 319] width 38 height 8
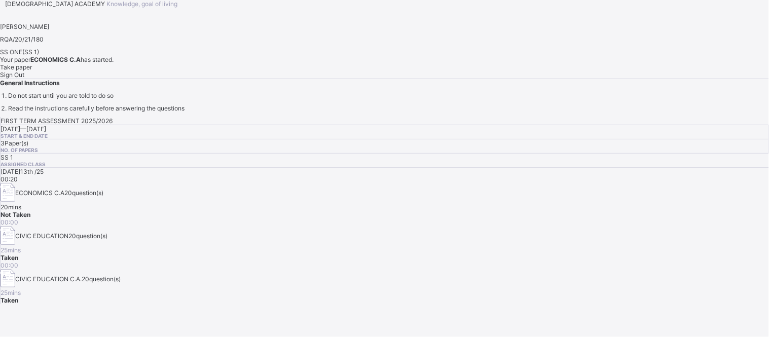
click at [124, 71] on div "Take paper" at bounding box center [384, 67] width 769 height 8
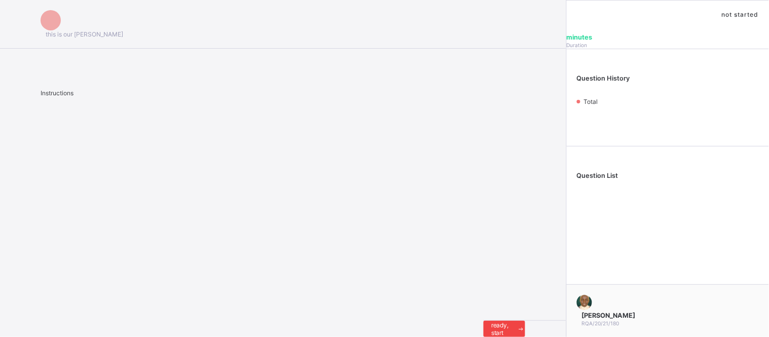
click at [491, 325] on span "I’m ready, start paper" at bounding box center [504, 329] width 26 height 30
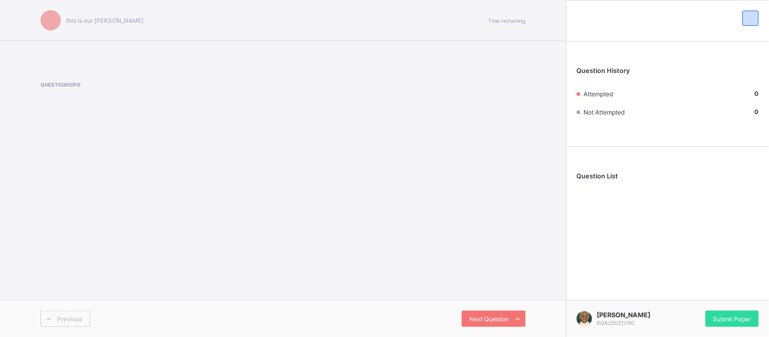
click at [98, 325] on div "Previous" at bounding box center [162, 319] width 243 height 16
click at [474, 322] on span "Next Question" at bounding box center [490, 319] width 40 height 8
click at [477, 318] on span "Next Question" at bounding box center [490, 319] width 40 height 8
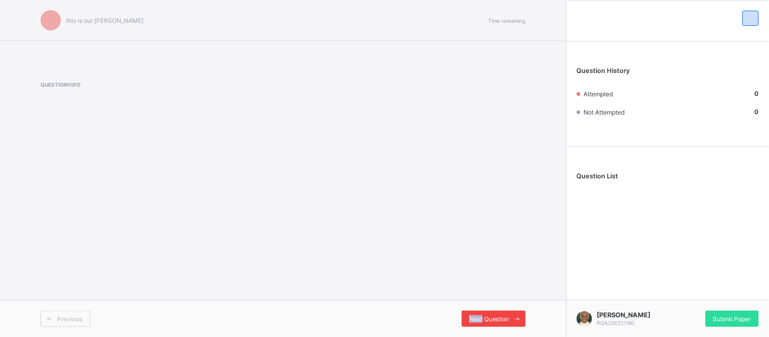
click at [477, 318] on span "Next Question" at bounding box center [490, 319] width 40 height 8
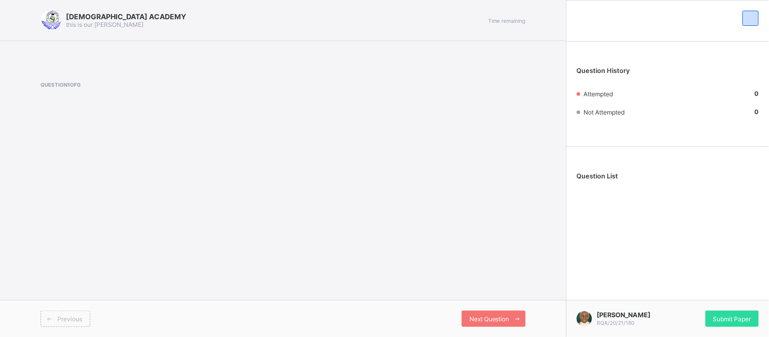
click at [530, 219] on div "RAUDHATUL QUR'AN ACADEMY this is our motton Time remaining Question 1 of 0 Prev…" at bounding box center [283, 168] width 566 height 337
click at [729, 311] on div "Submit Paper" at bounding box center [732, 319] width 53 height 16
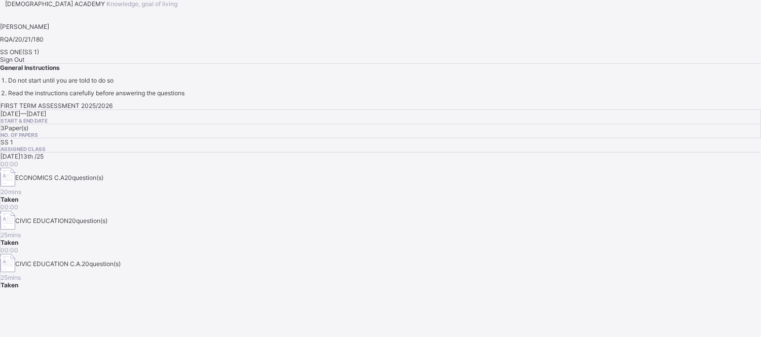
click at [24, 63] on span "Sign Out" at bounding box center [12, 60] width 24 height 8
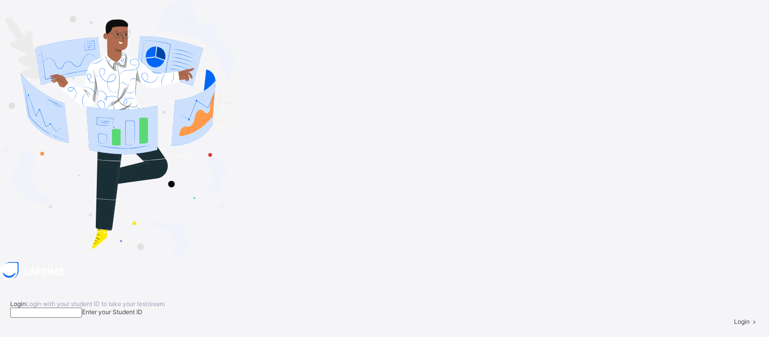
click at [82, 308] on input at bounding box center [46, 313] width 72 height 10
click at [750, 318] on span at bounding box center [754, 322] width 9 height 8
click at [82, 308] on input "**********" at bounding box center [46, 313] width 72 height 10
click at [735, 318] on div "Login" at bounding box center [747, 322] width 24 height 8
click at [82, 308] on input "**********" at bounding box center [46, 313] width 72 height 10
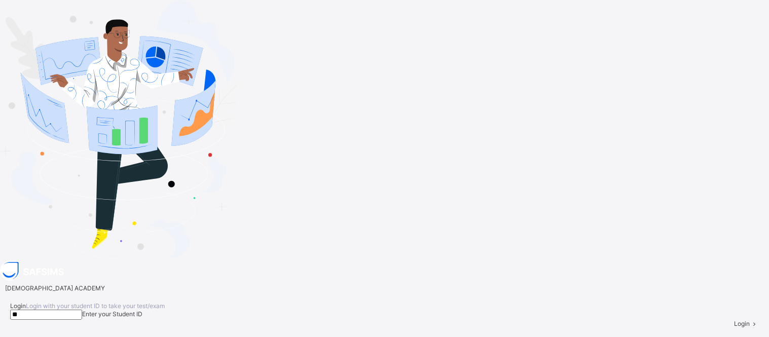
type input "*"
click at [82, 310] on input at bounding box center [46, 315] width 72 height 10
type input "*"
type input "**********"
drag, startPoint x: 632, startPoint y: 219, endPoint x: 641, endPoint y: 232, distance: 16.2
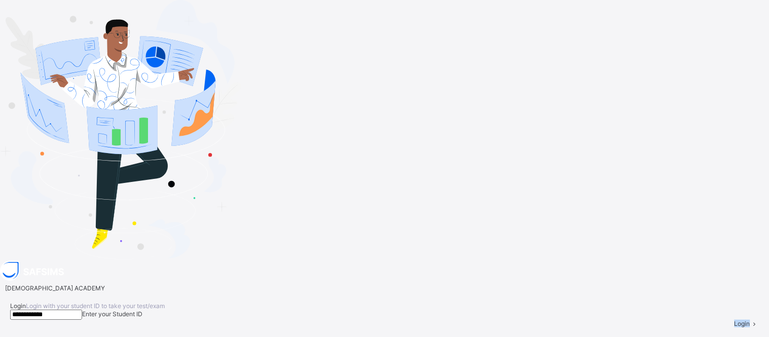
click at [641, 292] on div "**********" at bounding box center [384, 315] width 769 height 46
click at [735, 320] on div "Login" at bounding box center [747, 324] width 24 height 8
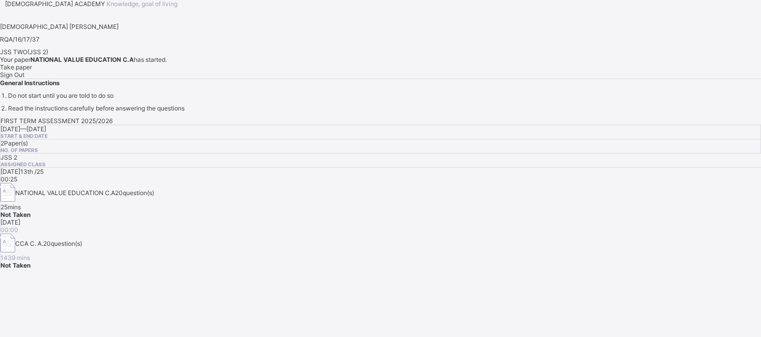
click at [138, 71] on div "Take paper" at bounding box center [380, 67] width 761 height 8
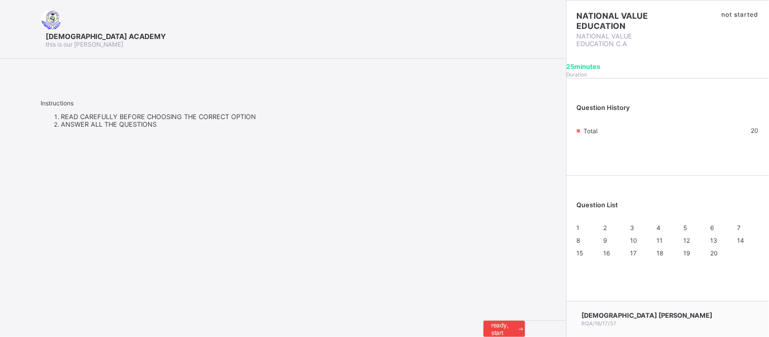
click at [491, 318] on span "I’m ready, start paper" at bounding box center [504, 329] width 26 height 30
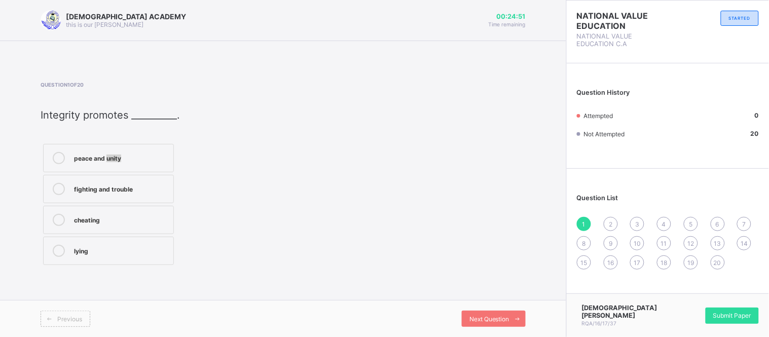
drag, startPoint x: 125, startPoint y: 157, endPoint x: 105, endPoint y: 158, distance: 20.3
click at [105, 158] on div "Question 1 of 20 Integrity promotes __________. peace and unity fighting and tr…" at bounding box center [283, 175] width 485 height 186
click at [133, 150] on label "peace and unity" at bounding box center [108, 158] width 131 height 28
click at [615, 225] on div "2" at bounding box center [611, 224] width 14 height 14
click at [178, 169] on label "integrity" at bounding box center [115, 158] width 144 height 28
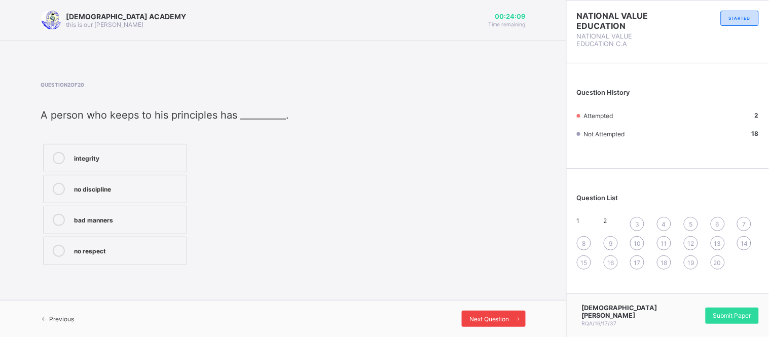
click at [501, 315] on span "Next Question" at bounding box center [490, 319] width 40 height 8
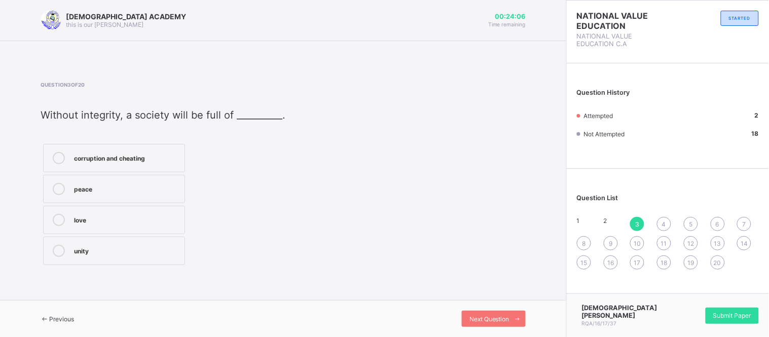
click at [109, 155] on div "corruption and cheating" at bounding box center [126, 157] width 105 height 10
click at [667, 221] on div "4" at bounding box center [664, 224] width 14 height 14
click at [117, 160] on div "being sincere and truthful" at bounding box center [121, 157] width 94 height 10
click at [695, 224] on div "5" at bounding box center [691, 224] width 14 height 14
click at [105, 165] on label "good citizens" at bounding box center [110, 158] width 134 height 28
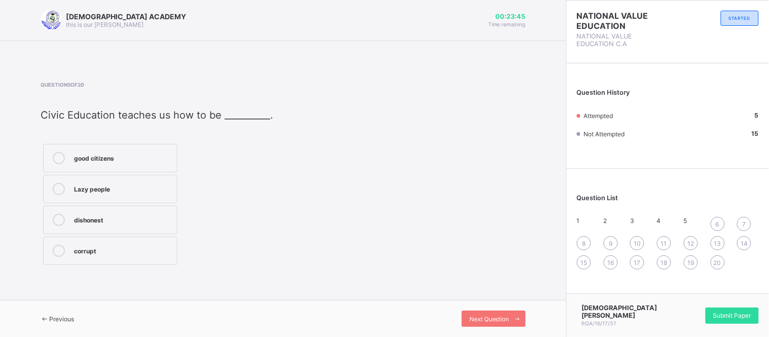
click at [718, 221] on span "6" at bounding box center [718, 225] width 4 height 8
click at [124, 155] on div "federal Road Safety Corps" at bounding box center [121, 157] width 94 height 10
click at [740, 222] on div "7" at bounding box center [744, 224] width 14 height 14
click at [117, 156] on div "Protecting lives and property" at bounding box center [121, 157] width 94 height 10
click at [580, 240] on div "8" at bounding box center [584, 237] width 14 height 14
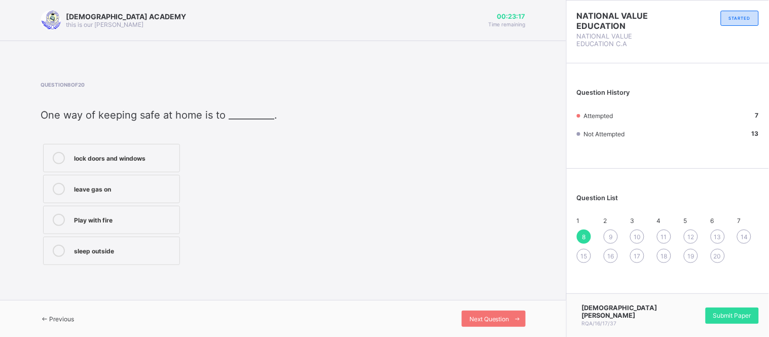
click at [138, 150] on label "lock doors and windows" at bounding box center [111, 158] width 137 height 28
click at [607, 237] on div "9" at bounding box center [611, 237] width 14 height 14
click at [145, 150] on label "Obeying traffic rules" at bounding box center [113, 158] width 141 height 28
click at [634, 241] on span "10" at bounding box center [637, 237] width 7 height 8
click at [177, 158] on div "Safety and protection" at bounding box center [136, 157] width 124 height 10
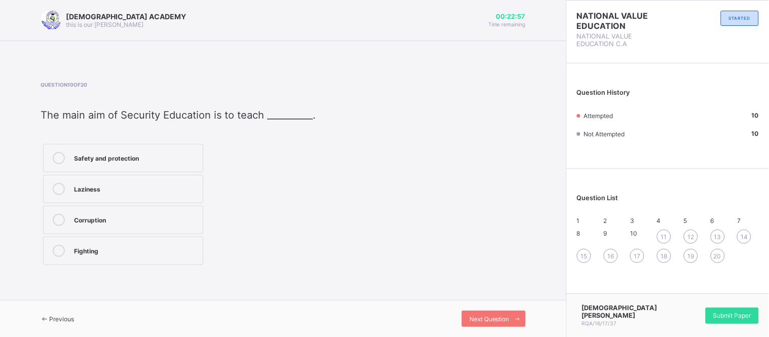
click at [663, 241] on span "11" at bounding box center [664, 237] width 6 height 8
click at [636, 236] on div "10" at bounding box center [641, 237] width 22 height 14
click at [659, 236] on div "1 2 3 4 5 6 7 8 9 10 11 12 13 14 15 16 17 18 19 20" at bounding box center [668, 240] width 182 height 46
click at [664, 241] on span "11" at bounding box center [664, 237] width 6 height 8
click at [87, 160] on div "School" at bounding box center [121, 157] width 94 height 10
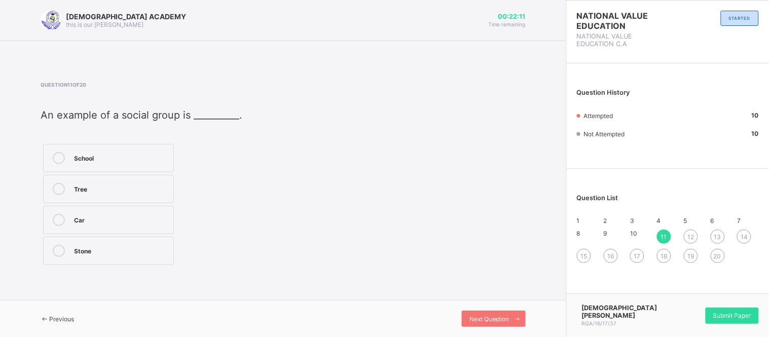
click at [328, 180] on div "Question 11 of 20 An example of a social group is __________. School Tree Car S…" at bounding box center [283, 175] width 485 height 186
click at [686, 241] on div "12" at bounding box center [691, 237] width 14 height 14
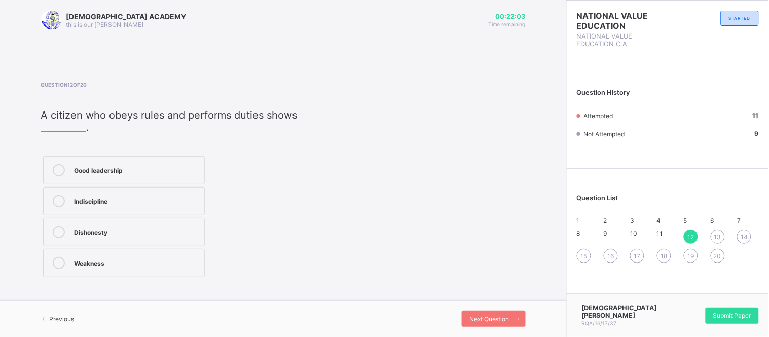
click at [176, 176] on label "Good leadership" at bounding box center [124, 170] width 162 height 28
click at [716, 241] on span "13" at bounding box center [717, 237] width 7 height 8
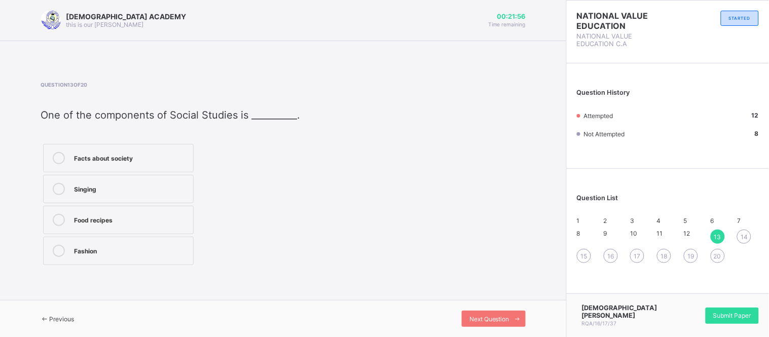
drag, startPoint x: 151, startPoint y: 165, endPoint x: 242, endPoint y: 178, distance: 92.7
click at [242, 178] on div "Facts about society Singing Food recipes Fashion" at bounding box center [171, 204] width 260 height 126
click at [155, 158] on div "Facts about society" at bounding box center [131, 157] width 114 height 10
click at [738, 244] on div "14" at bounding box center [744, 237] width 14 height 14
click at [139, 151] on label "Good relationships with others" at bounding box center [110, 158] width 134 height 28
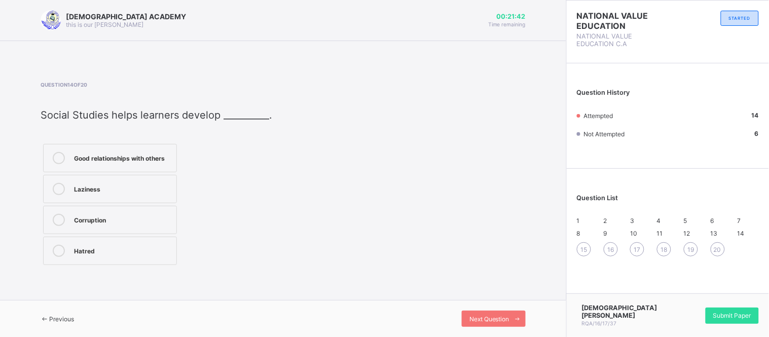
click at [584, 255] on div "15" at bounding box center [584, 249] width 14 height 14
drag, startPoint x: 130, startPoint y: 153, endPoint x: 335, endPoint y: 194, distance: 208.9
click at [335, 194] on div "Question 15 of 20 The young ones learn integrity by __________. Following good …" at bounding box center [283, 175] width 485 height 186
click at [79, 145] on label "Following good examples" at bounding box center [108, 158] width 131 height 28
click at [607, 257] on div "16" at bounding box center [611, 249] width 14 height 14
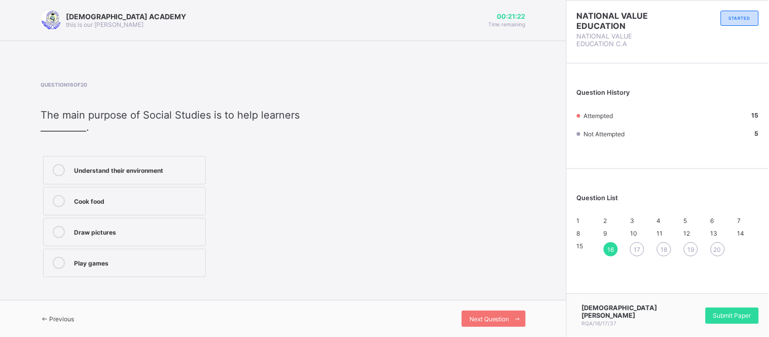
click at [178, 157] on label "Understand their environment" at bounding box center [124, 170] width 163 height 28
click at [639, 254] on span "17" at bounding box center [637, 250] width 7 height 8
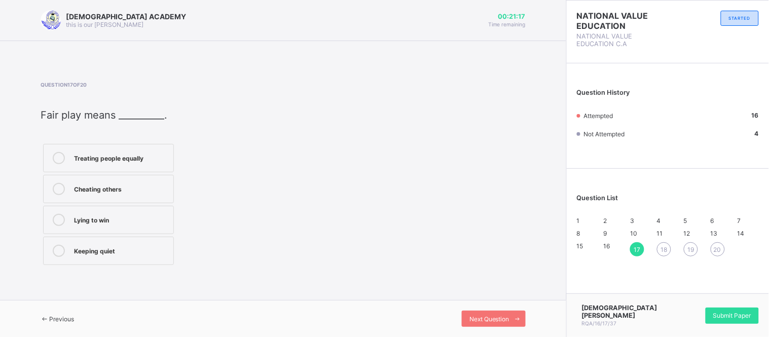
click at [126, 166] on label "Treating people equally" at bounding box center [108, 158] width 131 height 28
click at [666, 254] on span "18" at bounding box center [664, 250] width 7 height 8
click at [143, 168] on div "Being satisfied with what you have" at bounding box center [121, 161] width 94 height 18
click at [689, 254] on span "19" at bounding box center [691, 250] width 7 height 8
click at [117, 190] on div "Honesty" at bounding box center [121, 188] width 94 height 10
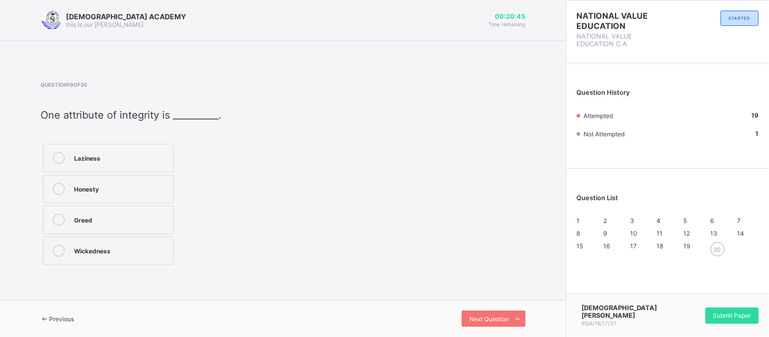
click at [715, 254] on span "20" at bounding box center [718, 250] width 8 height 8
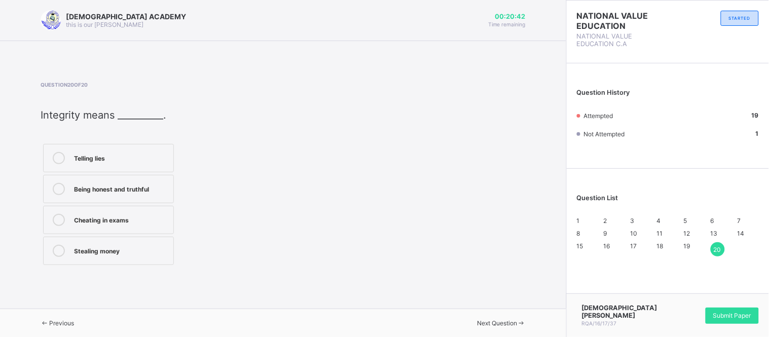
click at [146, 196] on label "Being honest and truthful" at bounding box center [108, 189] width 131 height 28
click at [722, 318] on span "Submit Paper" at bounding box center [732, 316] width 38 height 8
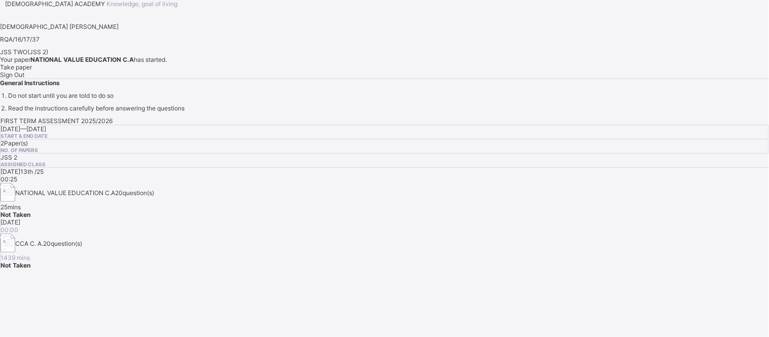
click at [24, 79] on span "Sign Out" at bounding box center [12, 75] width 24 height 8
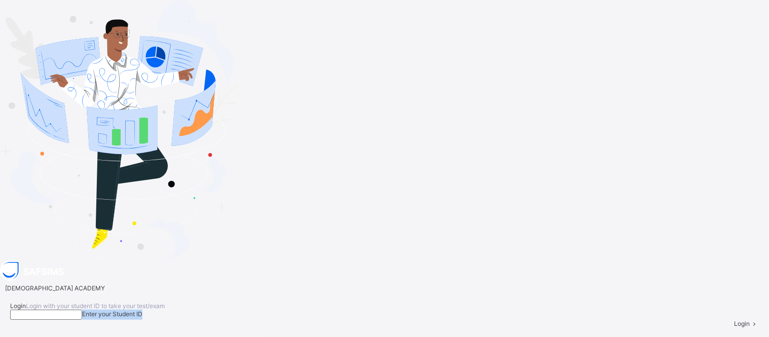
drag, startPoint x: 462, startPoint y: 198, endPoint x: 465, endPoint y: 175, distance: 23.0
click at [465, 302] on div "Login Login with your student ID to take your test/exam Enter your Student ID L…" at bounding box center [384, 314] width 749 height 25
click at [82, 310] on input at bounding box center [46, 315] width 72 height 10
type input "**********"
click at [750, 320] on span at bounding box center [754, 324] width 9 height 8
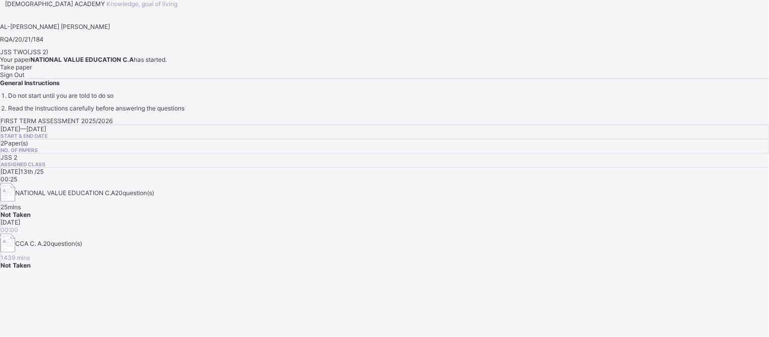
click at [167, 63] on span at bounding box center [167, 60] width 0 height 8
click at [130, 71] on div "Take paper" at bounding box center [384, 67] width 769 height 8
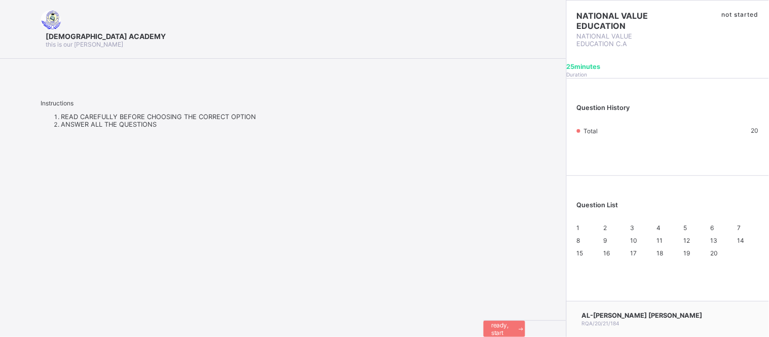
click at [581, 232] on div "1" at bounding box center [588, 228] width 22 height 8
click at [580, 232] on span "1" at bounding box center [578, 228] width 3 height 8
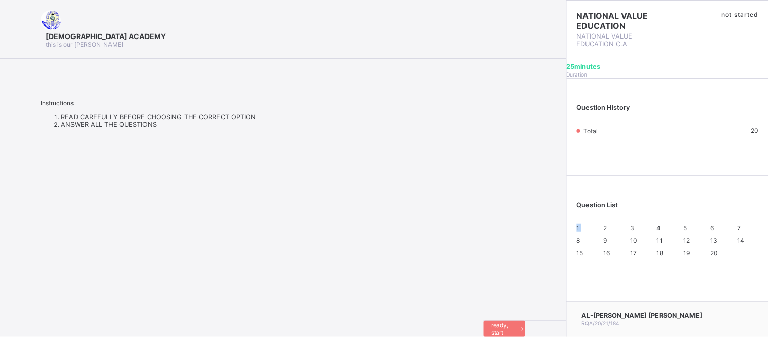
click at [580, 232] on span "1" at bounding box center [578, 228] width 3 height 8
click at [491, 323] on span "I’m ready, start paper" at bounding box center [504, 329] width 26 height 30
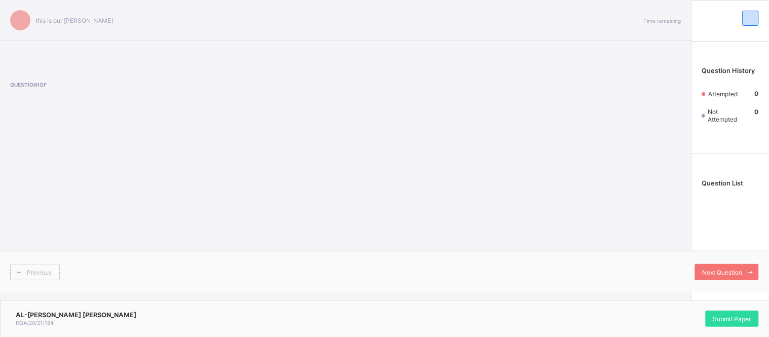
click at [105, 323] on div "this is our motton Time remaining Question 1 of Previous Next Question Question…" at bounding box center [384, 168] width 769 height 337
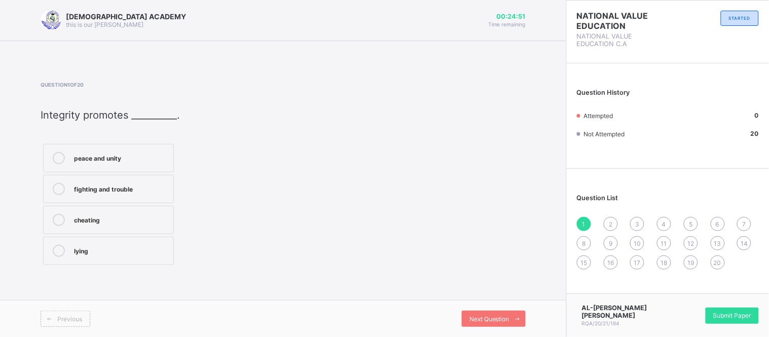
click at [114, 156] on div "peace and unity" at bounding box center [121, 157] width 94 height 10
click at [500, 318] on span "Next Question" at bounding box center [490, 319] width 40 height 8
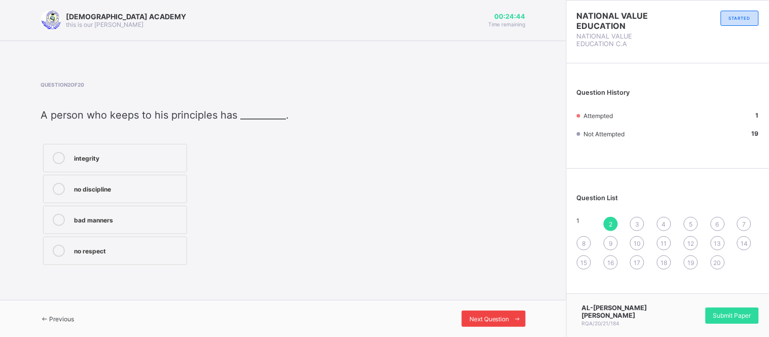
click at [500, 318] on span "Next Question" at bounding box center [490, 319] width 40 height 8
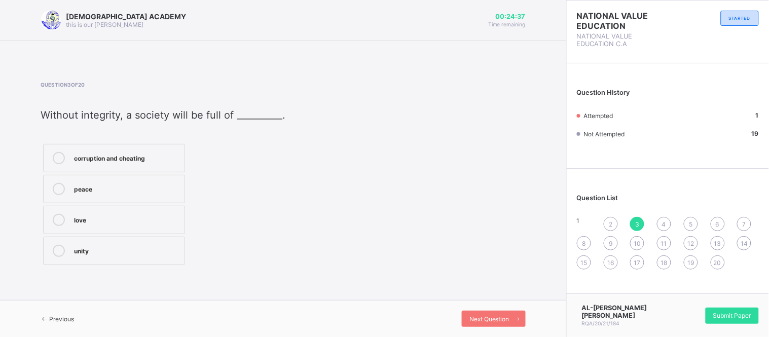
click at [607, 224] on div "2" at bounding box center [611, 224] width 14 height 14
click at [150, 152] on div "integrity" at bounding box center [127, 157] width 107 height 10
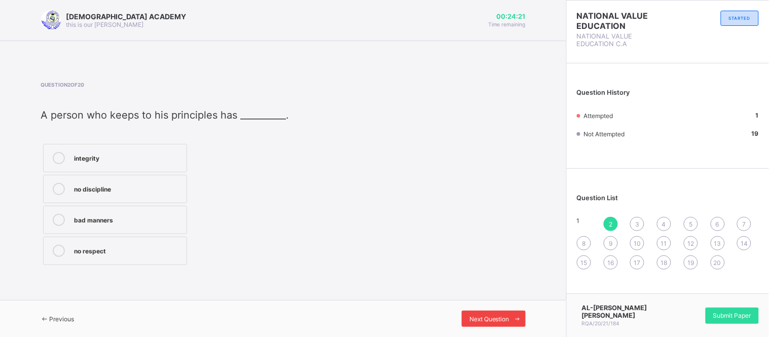
click at [521, 320] on icon at bounding box center [518, 319] width 8 height 7
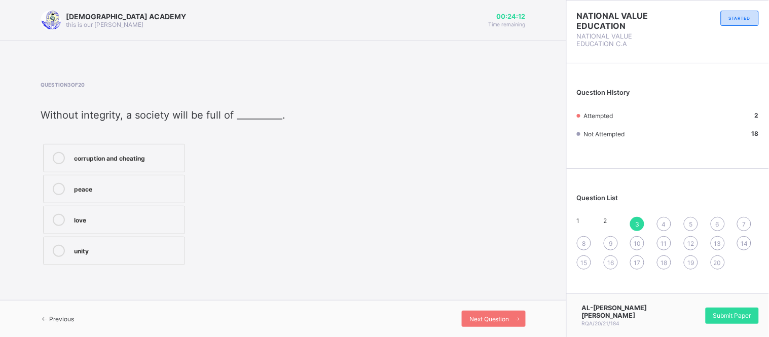
click at [121, 159] on div "corruption and cheating" at bounding box center [126, 157] width 105 height 10
click at [512, 321] on span at bounding box center [518, 319] width 16 height 16
click at [126, 148] on label "being sincere and truthful" at bounding box center [108, 158] width 131 height 28
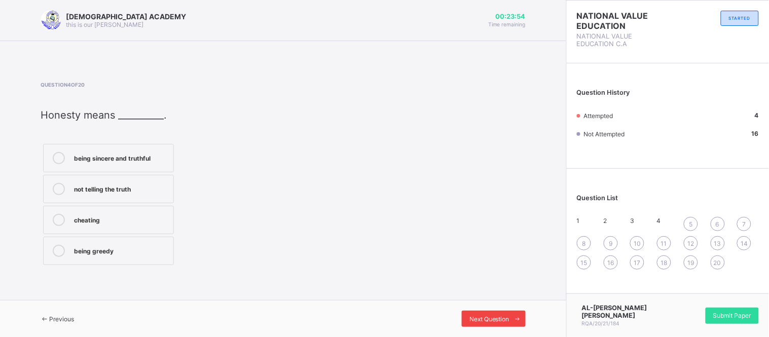
click at [495, 326] on div "Next Question" at bounding box center [494, 319] width 64 height 16
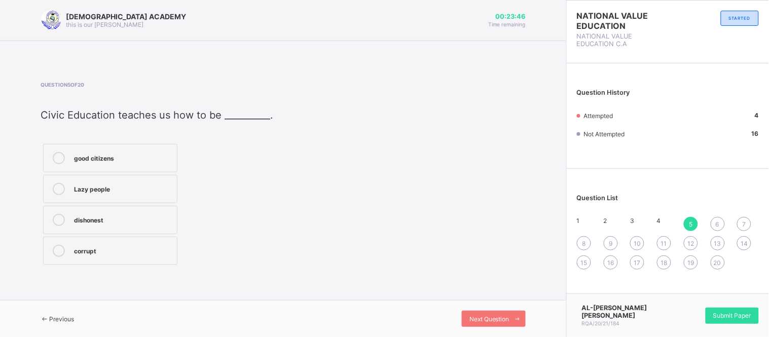
click at [126, 160] on div "good citizens" at bounding box center [123, 157] width 98 height 10
click at [513, 316] on span at bounding box center [518, 319] width 16 height 16
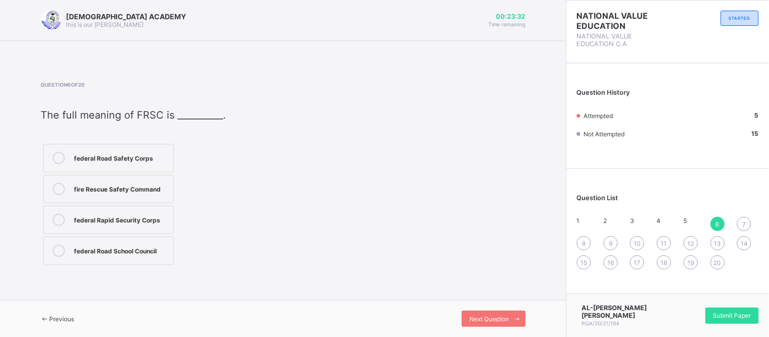
click at [145, 163] on div "federal Road Safety Corps" at bounding box center [121, 158] width 94 height 12
click at [495, 323] on div "Next Question" at bounding box center [494, 319] width 64 height 16
click at [722, 224] on div "6" at bounding box center [718, 224] width 14 height 14
click at [113, 155] on div "federal Road Safety Corps" at bounding box center [121, 157] width 94 height 10
click at [509, 326] on div "Next Question" at bounding box center [494, 319] width 64 height 16
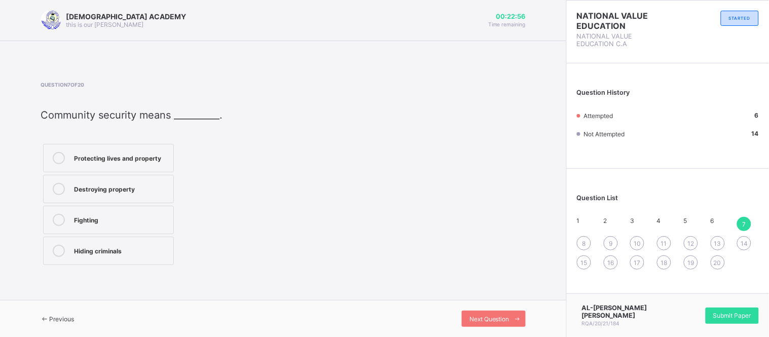
click at [156, 156] on div "Protecting lives and property" at bounding box center [121, 157] width 94 height 10
click at [520, 321] on icon at bounding box center [518, 319] width 8 height 7
click at [146, 158] on div "lock doors and windows" at bounding box center [124, 157] width 100 height 10
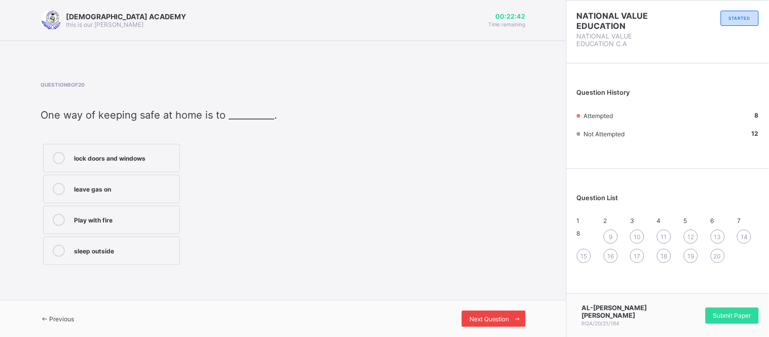
click at [515, 314] on span at bounding box center [518, 319] width 16 height 16
click at [148, 156] on div "Obeying traffic rules" at bounding box center [126, 157] width 105 height 10
click at [494, 322] on span "Next Question" at bounding box center [490, 319] width 40 height 8
click at [609, 241] on span "9" at bounding box center [611, 237] width 4 height 8
click at [143, 154] on div "Obeying traffic rules" at bounding box center [126, 157] width 105 height 10
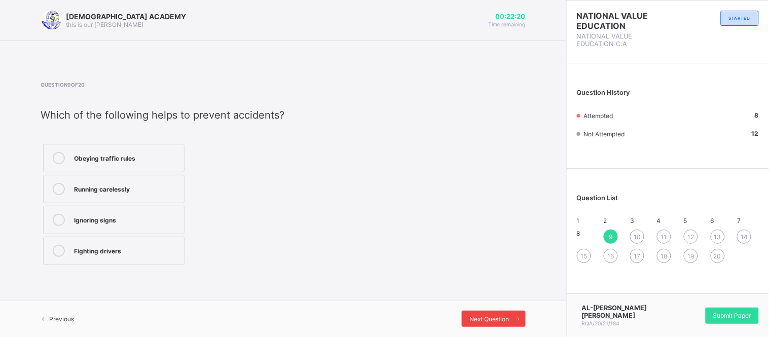
click at [494, 317] on span "Next Question" at bounding box center [490, 319] width 40 height 8
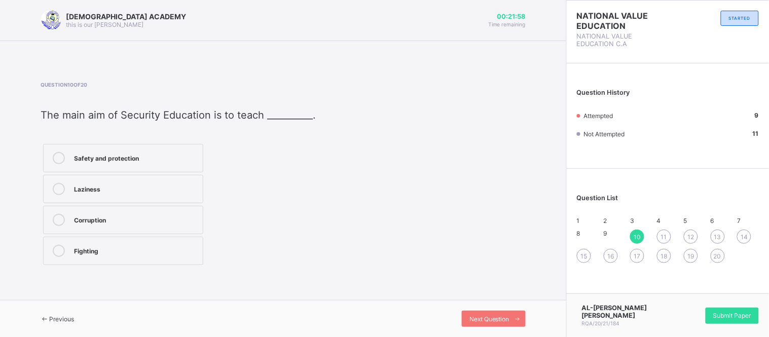
click at [139, 161] on div "Safety and protection" at bounding box center [136, 157] width 124 height 10
click at [521, 323] on span at bounding box center [518, 319] width 16 height 16
click at [142, 164] on div "School" at bounding box center [121, 158] width 94 height 12
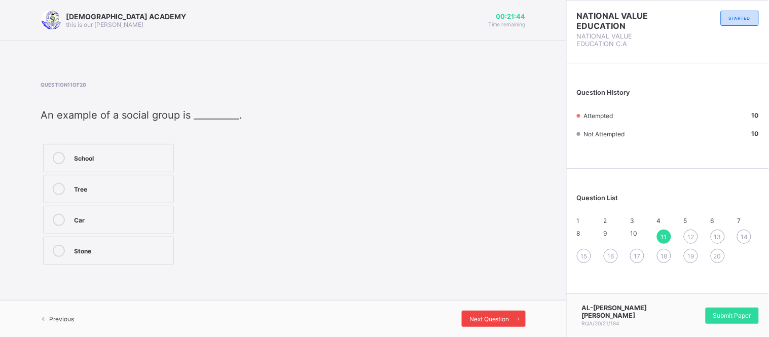
click at [498, 315] on div "Next Question" at bounding box center [494, 319] width 64 height 16
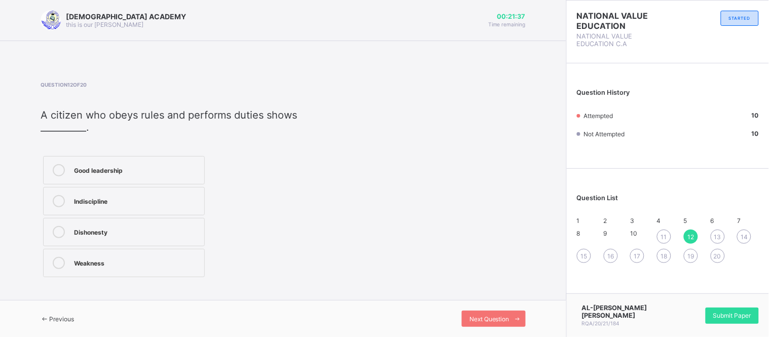
click at [153, 170] on div "Good leadership" at bounding box center [136, 169] width 125 height 10
click at [513, 320] on span at bounding box center [518, 319] width 16 height 16
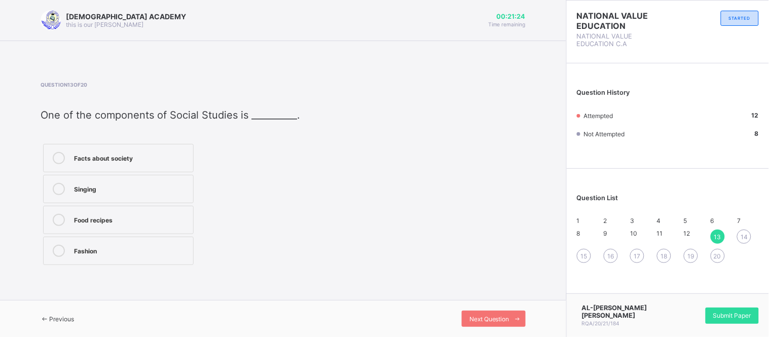
click at [159, 156] on div "Facts about society" at bounding box center [131, 157] width 114 height 10
click at [483, 314] on div "Next Question" at bounding box center [494, 319] width 64 height 16
click at [147, 157] on div "Good relationships with others" at bounding box center [122, 157] width 97 height 10
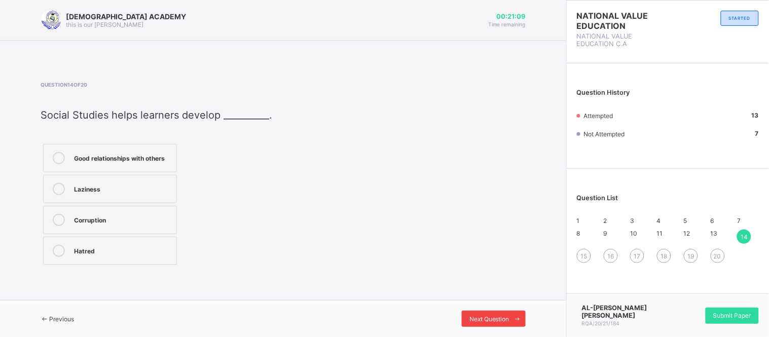
click at [492, 317] on span "Next Question" at bounding box center [490, 319] width 40 height 8
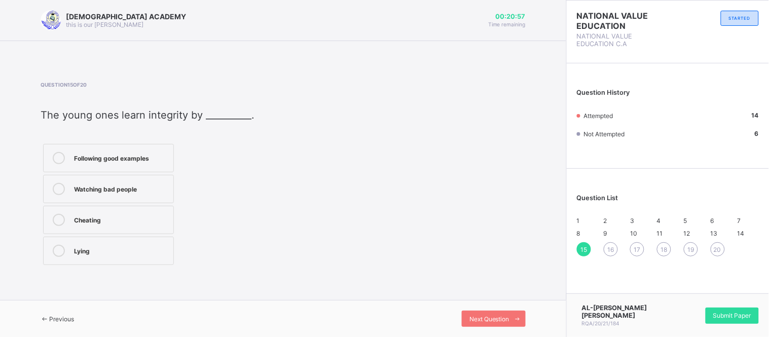
click at [145, 152] on div "Following good examples" at bounding box center [121, 157] width 94 height 10
click at [501, 312] on div "Next Question" at bounding box center [494, 319] width 64 height 16
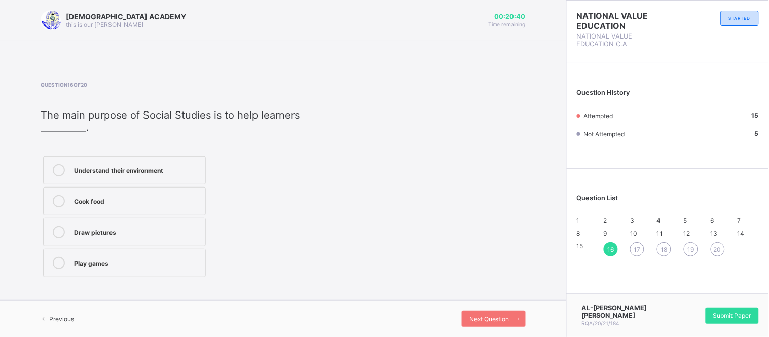
click at [150, 165] on div "Understand their environment" at bounding box center [137, 169] width 126 height 10
click at [504, 322] on span "Next Question" at bounding box center [490, 319] width 40 height 8
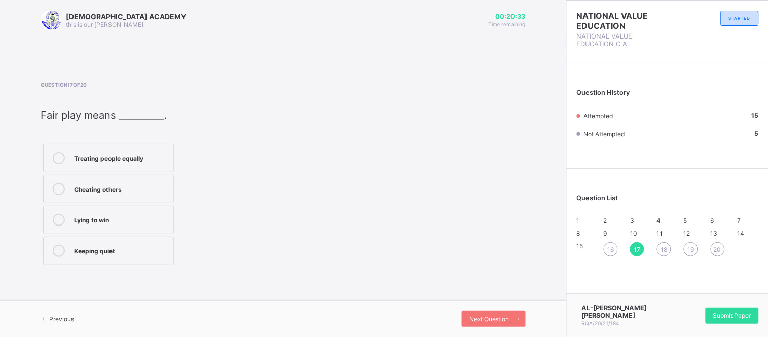
click at [616, 257] on div "16" at bounding box center [611, 249] width 14 height 14
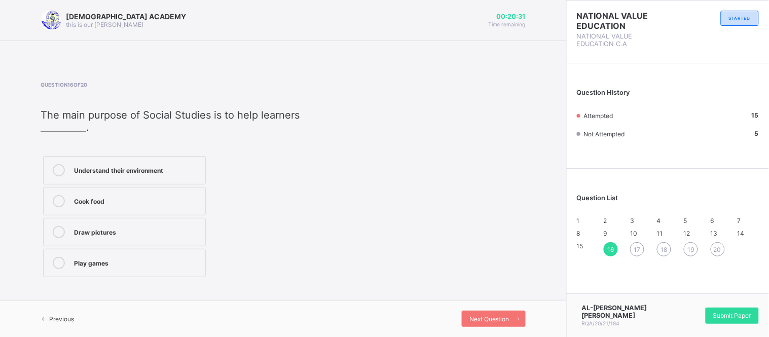
click at [143, 178] on label "Understand their environment" at bounding box center [124, 170] width 163 height 28
click at [494, 310] on div "Previous Next Question" at bounding box center [283, 318] width 566 height 37
click at [518, 319] on icon at bounding box center [518, 319] width 8 height 7
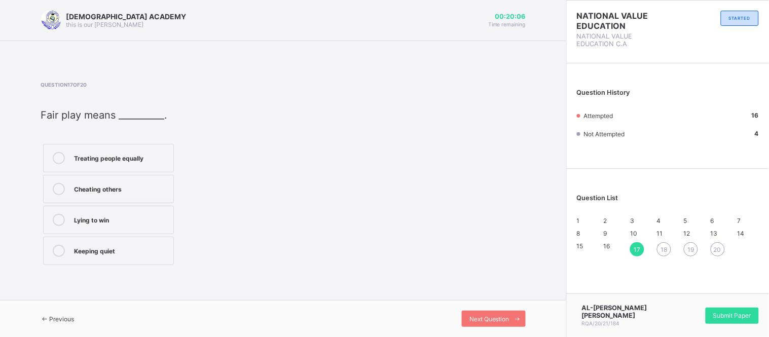
click at [150, 157] on div "Treating people equally" at bounding box center [121, 157] width 94 height 10
click at [494, 321] on span "Next Question" at bounding box center [490, 319] width 40 height 8
click at [107, 163] on div "Being satisfied with what you have" at bounding box center [121, 161] width 94 height 18
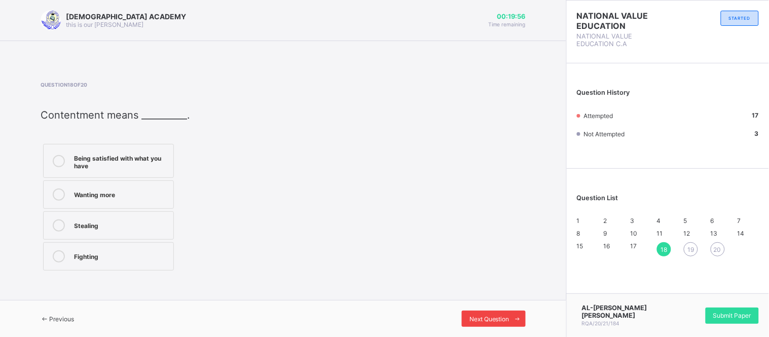
click at [494, 315] on div "Next Question" at bounding box center [494, 319] width 64 height 16
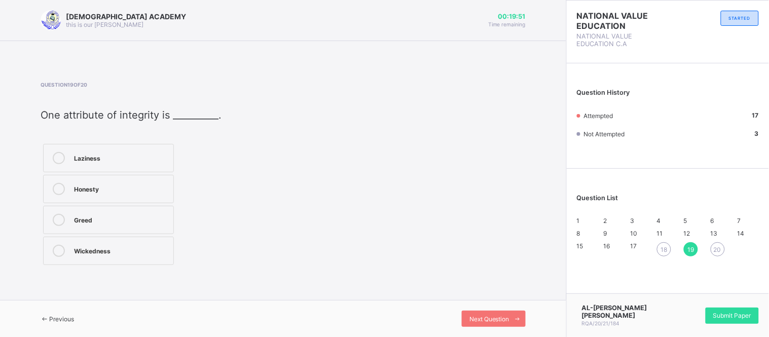
click at [117, 193] on div "Honesty" at bounding box center [121, 189] width 94 height 12
click at [511, 316] on span at bounding box center [518, 319] width 16 height 16
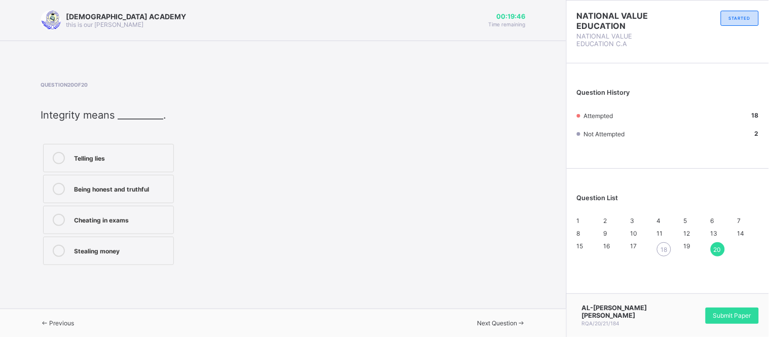
click at [665, 254] on span "18" at bounding box center [664, 250] width 7 height 8
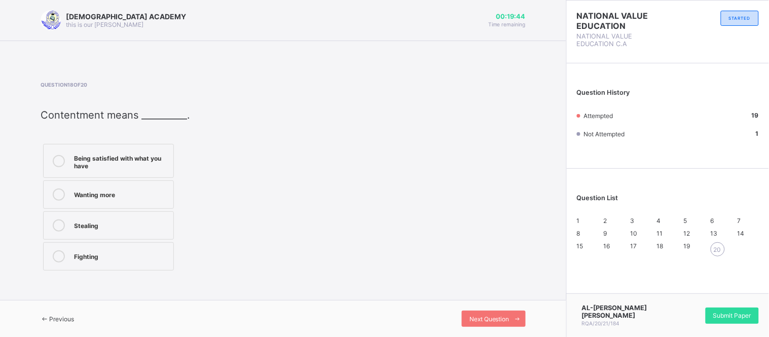
click at [142, 148] on label "Being satisfied with what you have" at bounding box center [108, 161] width 131 height 34
click at [516, 319] on icon at bounding box center [518, 319] width 8 height 7
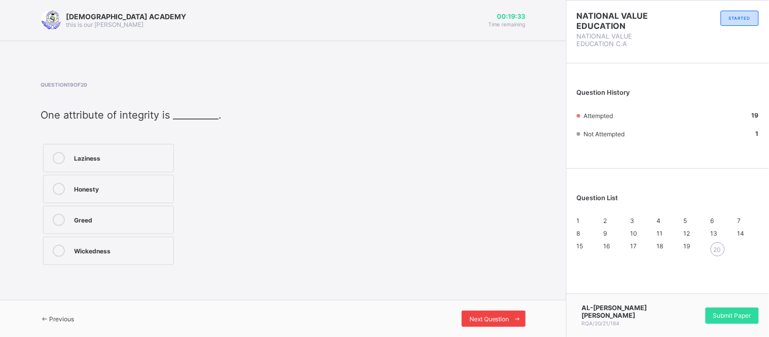
click at [504, 317] on span "Next Question" at bounding box center [490, 319] width 40 height 8
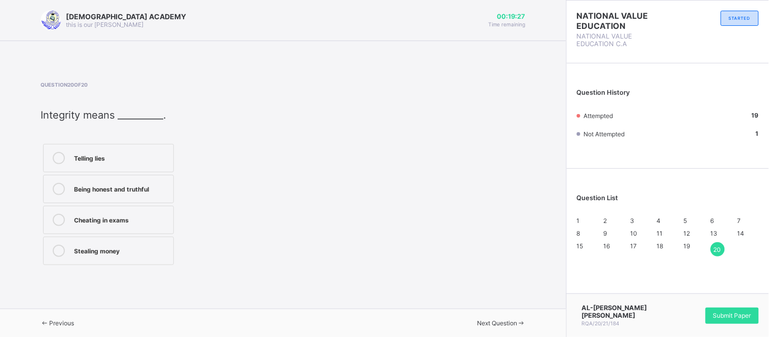
click at [127, 190] on div "Being honest and truthful" at bounding box center [121, 188] width 94 height 10
click at [503, 324] on div "Next Question" at bounding box center [404, 323] width 243 height 8
drag, startPoint x: 503, startPoint y: 324, endPoint x: 417, endPoint y: 203, distance: 148.3
click at [417, 203] on div "Question 20 of 20 ​ Integrity means __________. Telling lies Being honest and t…" at bounding box center [283, 175] width 485 height 186
click at [713, 250] on div "20" at bounding box center [722, 246] width 22 height 8
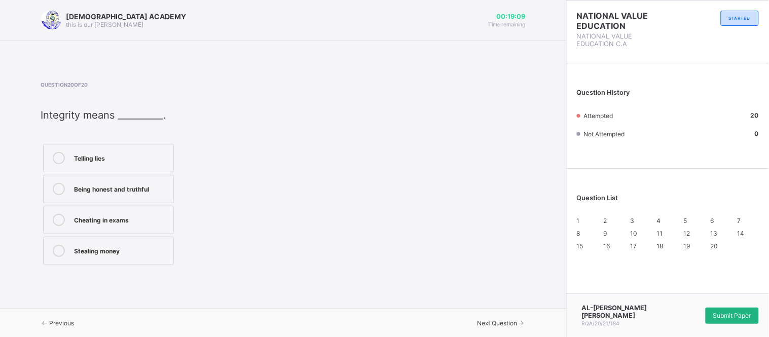
click at [728, 318] on span "Submit Paper" at bounding box center [732, 316] width 38 height 8
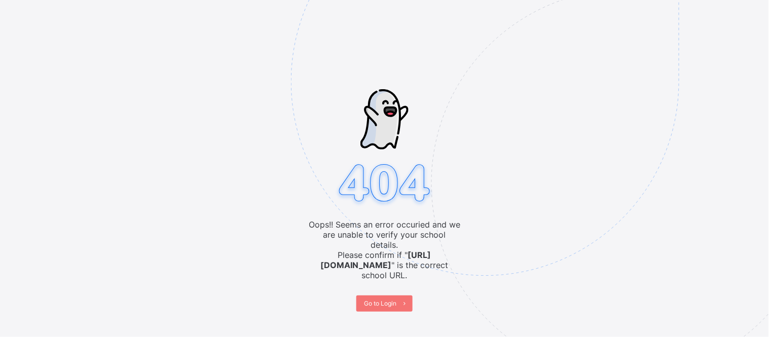
click at [377, 295] on img at bounding box center [555, 132] width 529 height 490
click at [379, 300] on span "Go to Login" at bounding box center [380, 304] width 32 height 8
